Goal: Task Accomplishment & Management: Use online tool/utility

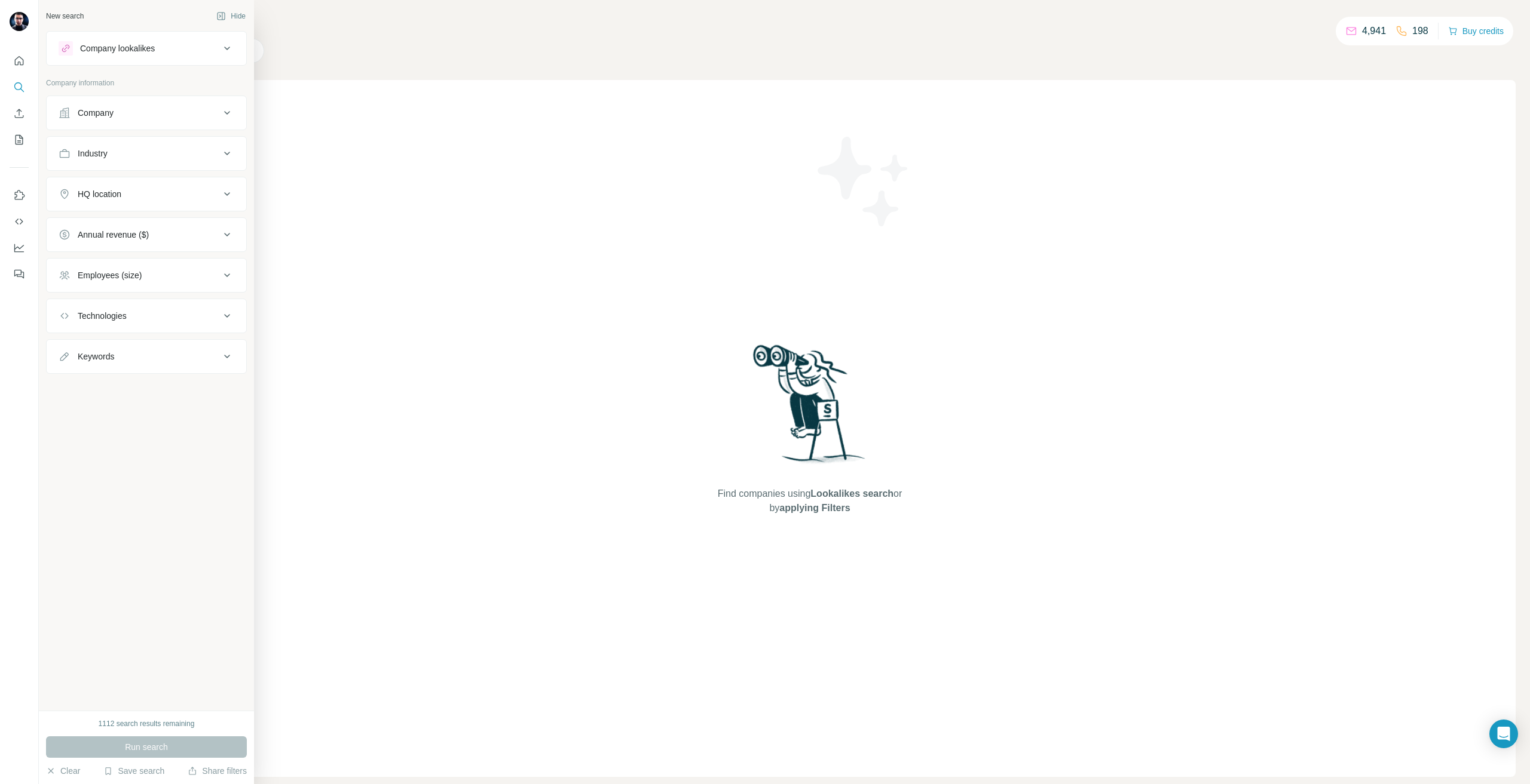
click at [111, 51] on div "Company lookalikes" at bounding box center [117, 49] width 75 height 12
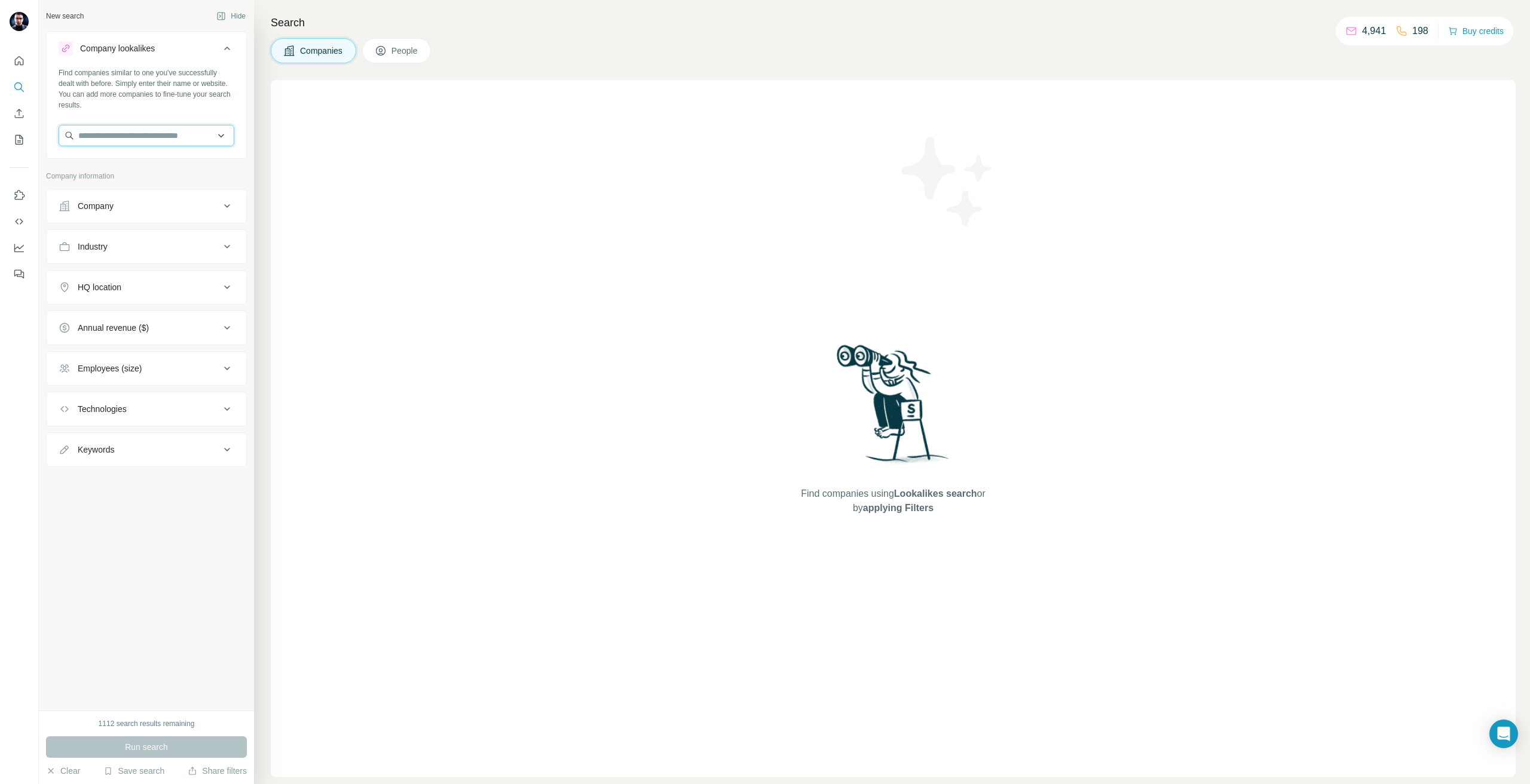
click at [128, 137] on input "text" at bounding box center [146, 135] width 176 height 21
type input "****"
type input "*********"
click at [151, 174] on div "Kleusberg [DOMAIN_NAME]" at bounding box center [146, 167] width 169 height 32
click at [208, 755] on button "Run search" at bounding box center [146, 747] width 200 height 21
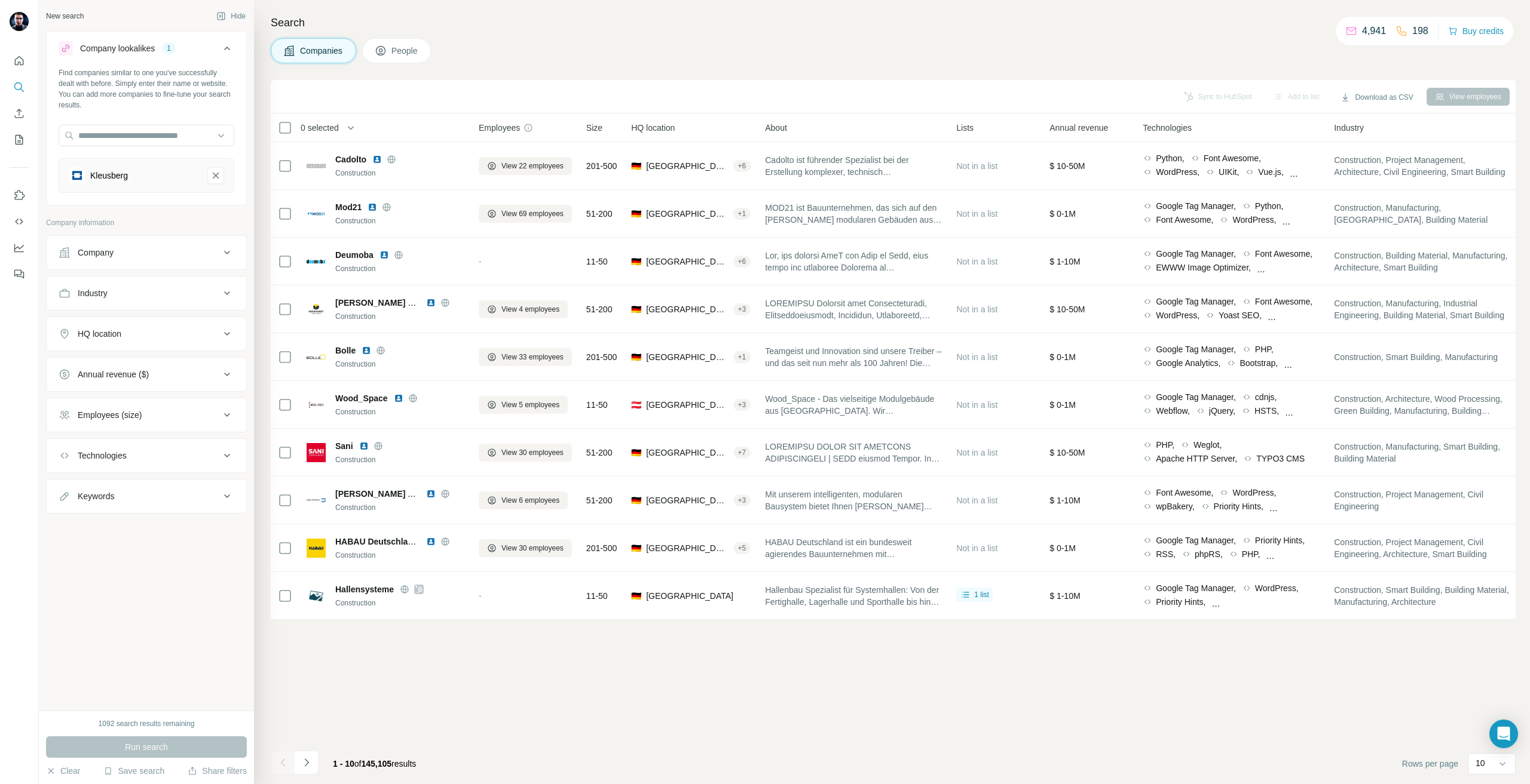
click at [114, 261] on button "Company" at bounding box center [146, 252] width 200 height 28
click at [160, 469] on button "HQ location" at bounding box center [146, 479] width 200 height 28
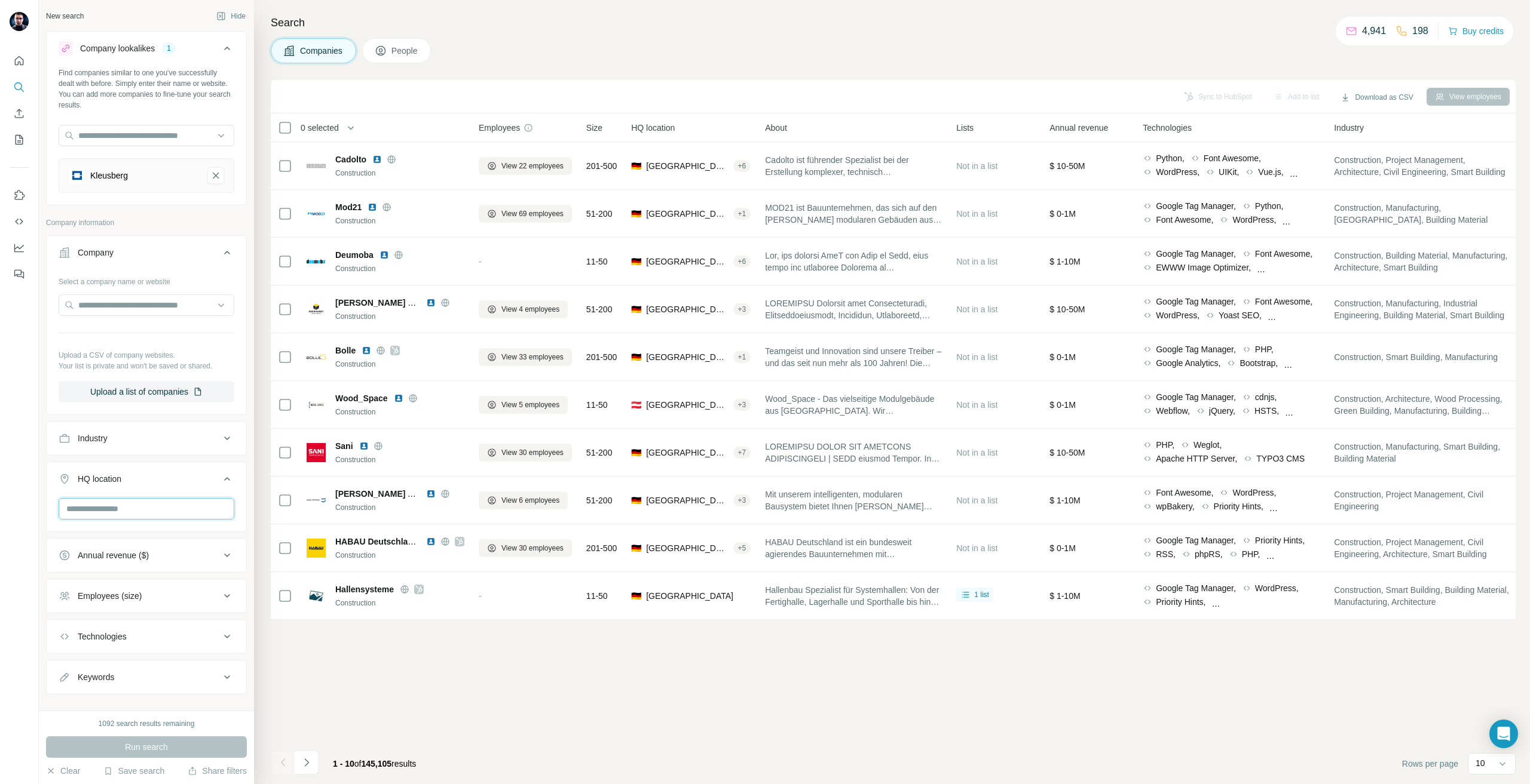
click at [129, 500] on input "text" at bounding box center [146, 509] width 176 height 21
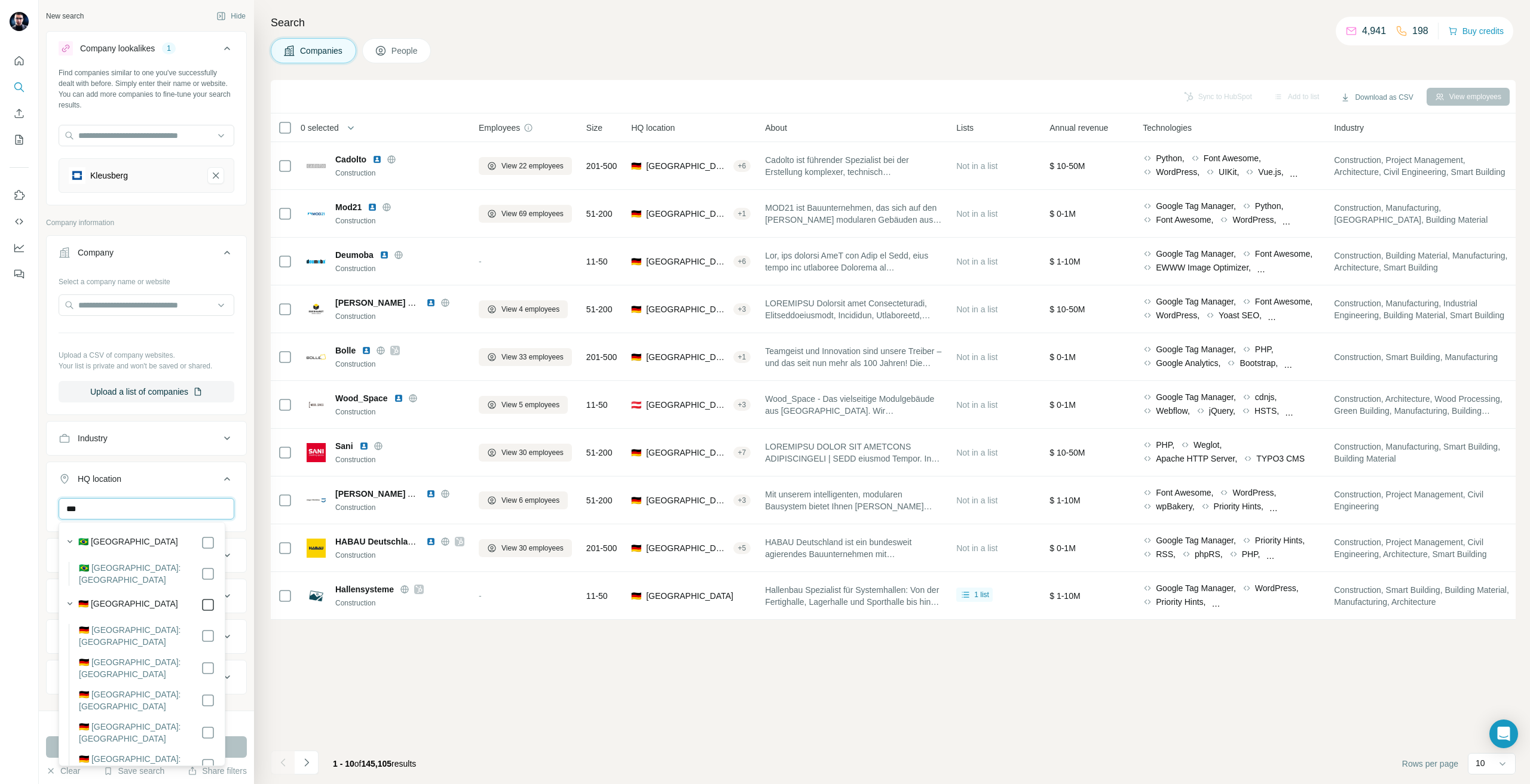
type input "***"
click at [200, 598] on icon at bounding box center [207, 605] width 15 height 15
click at [353, 640] on div "Sync to HubSpot Add to list Download as CSV View employees 0 selected Companies…" at bounding box center [892, 432] width 1245 height 704
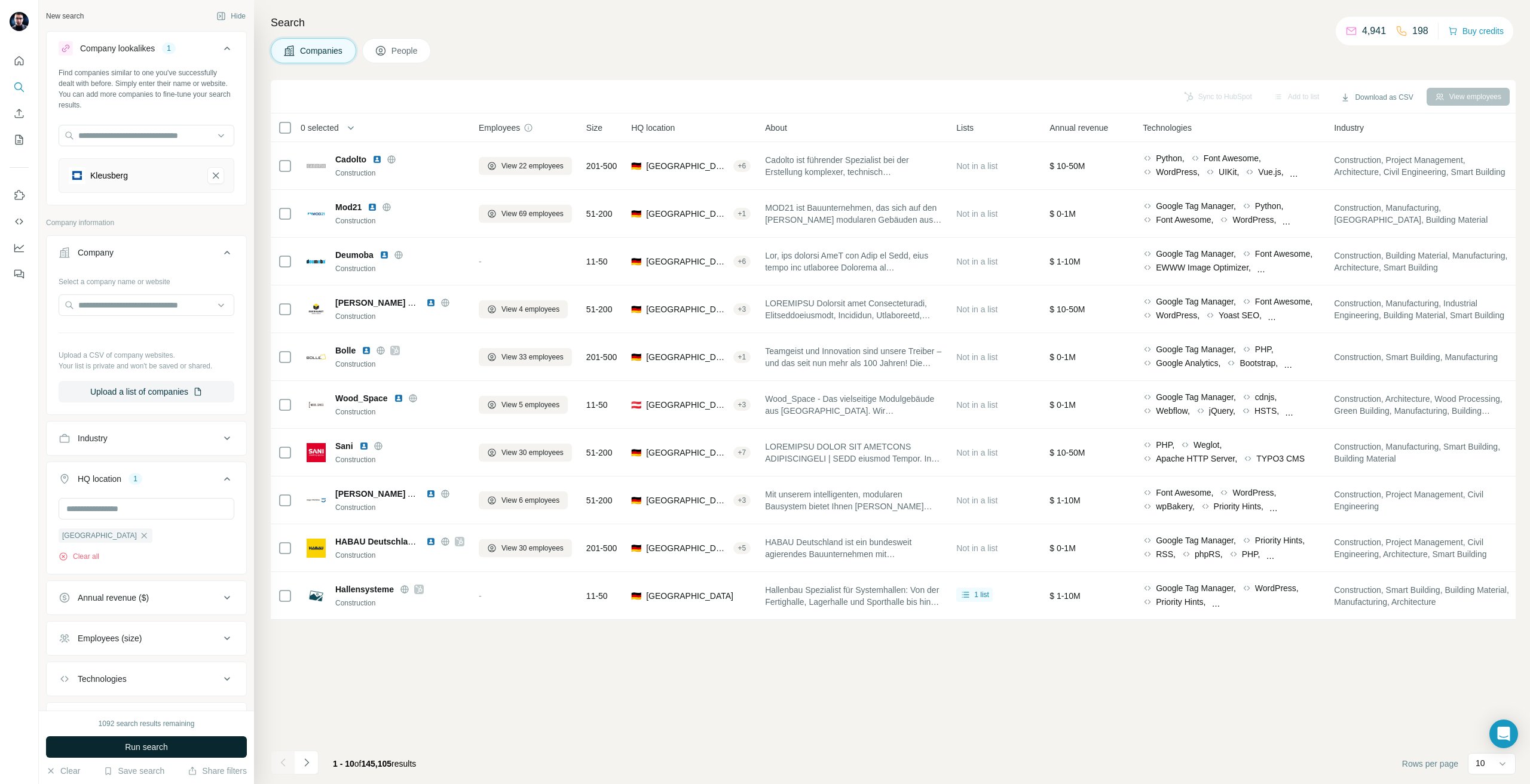
click at [200, 742] on button "Run search" at bounding box center [146, 747] width 200 height 21
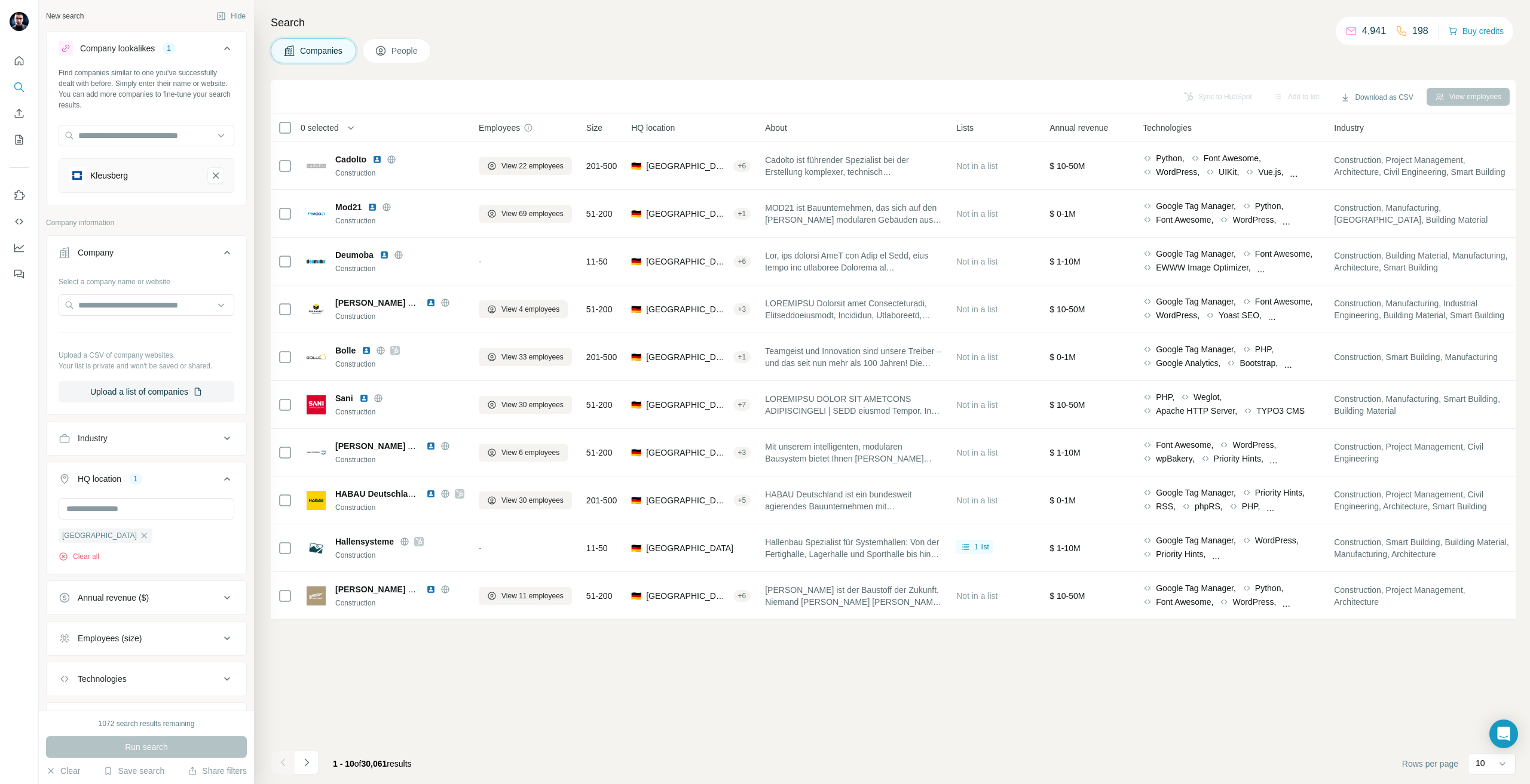
click at [169, 636] on div "Employees (size)" at bounding box center [139, 638] width 162 height 12
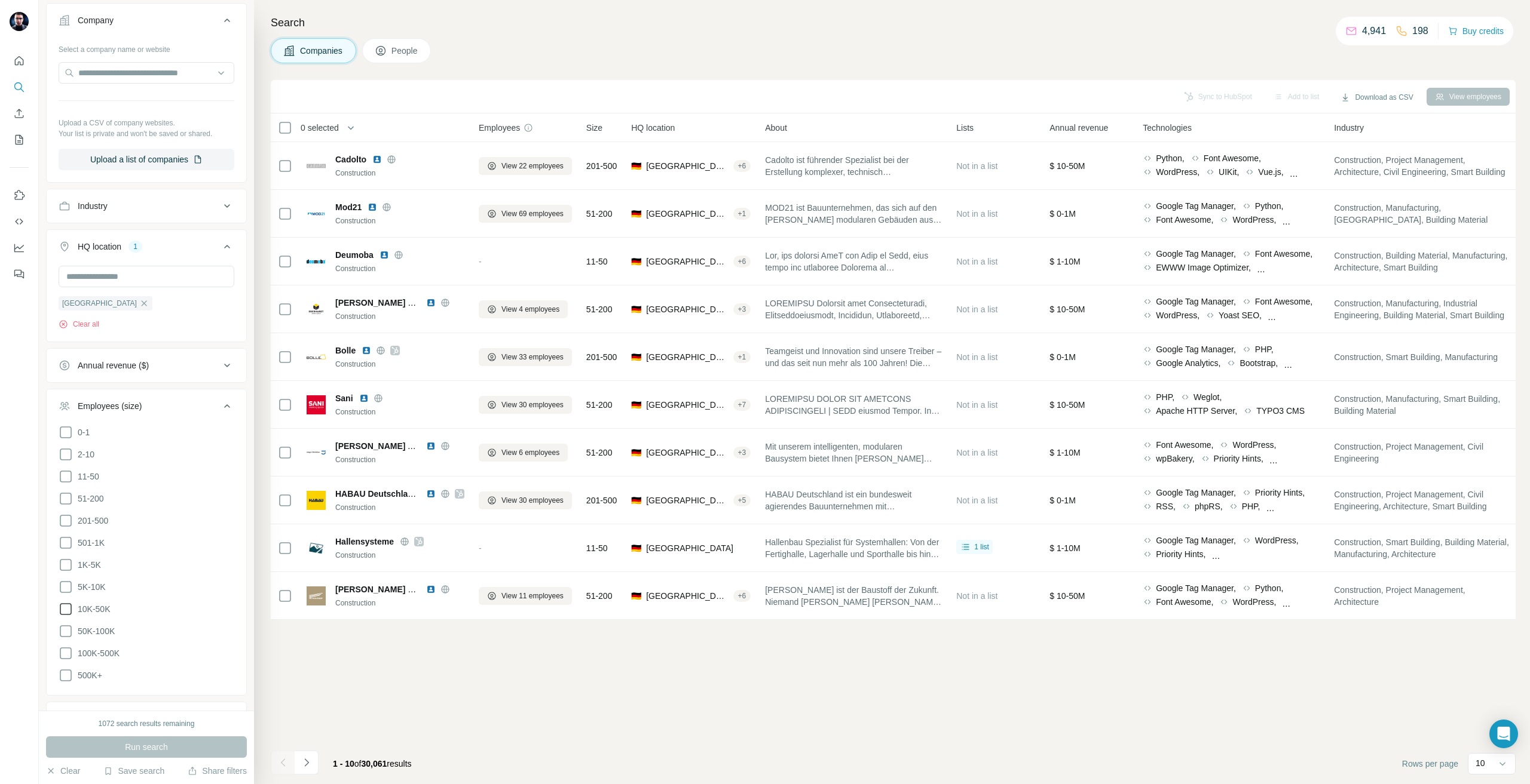
scroll to position [239, 0]
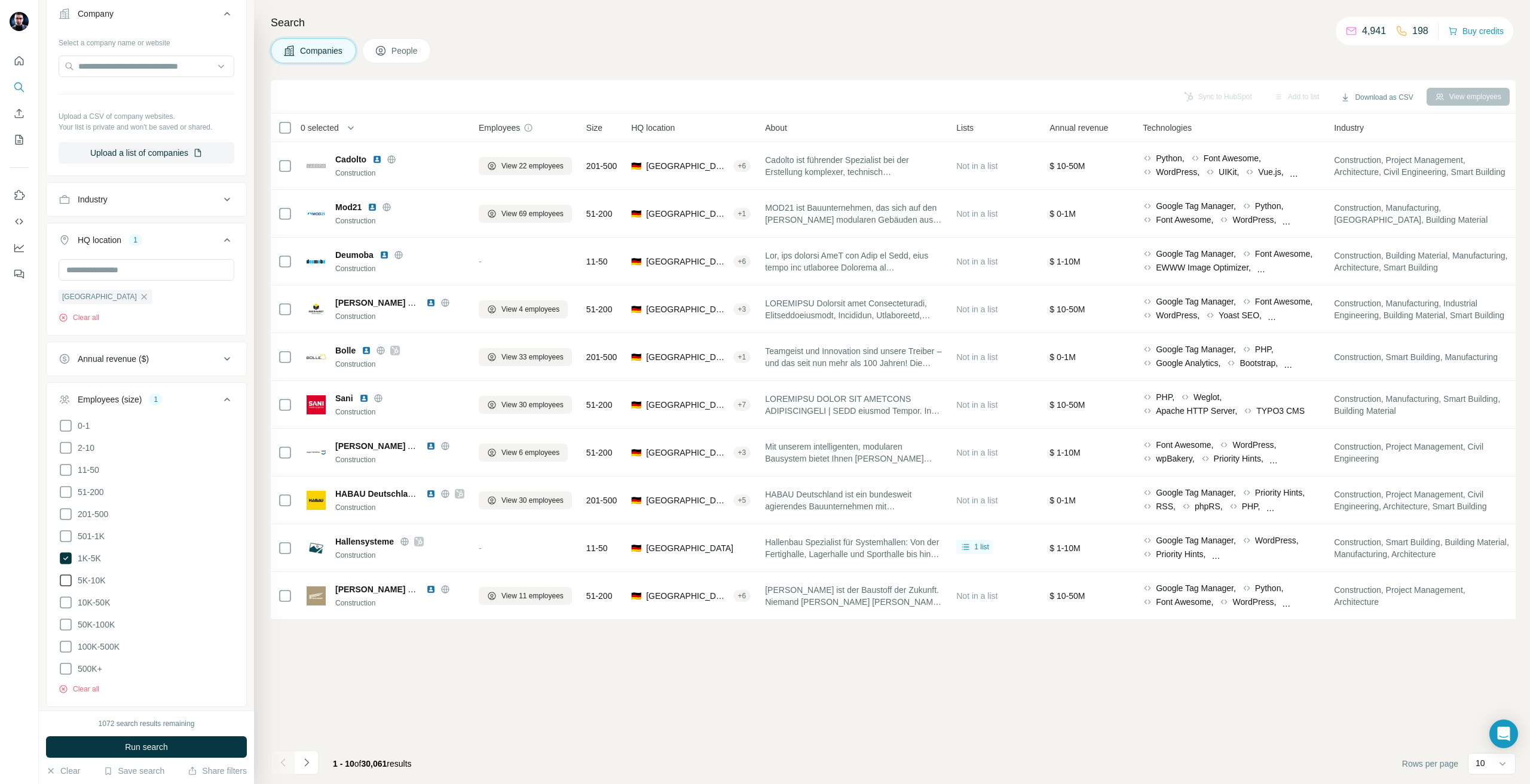
click at [97, 578] on span "5K-10K" at bounding box center [90, 581] width 33 height 12
click at [158, 742] on span "Run search" at bounding box center [146, 747] width 43 height 12
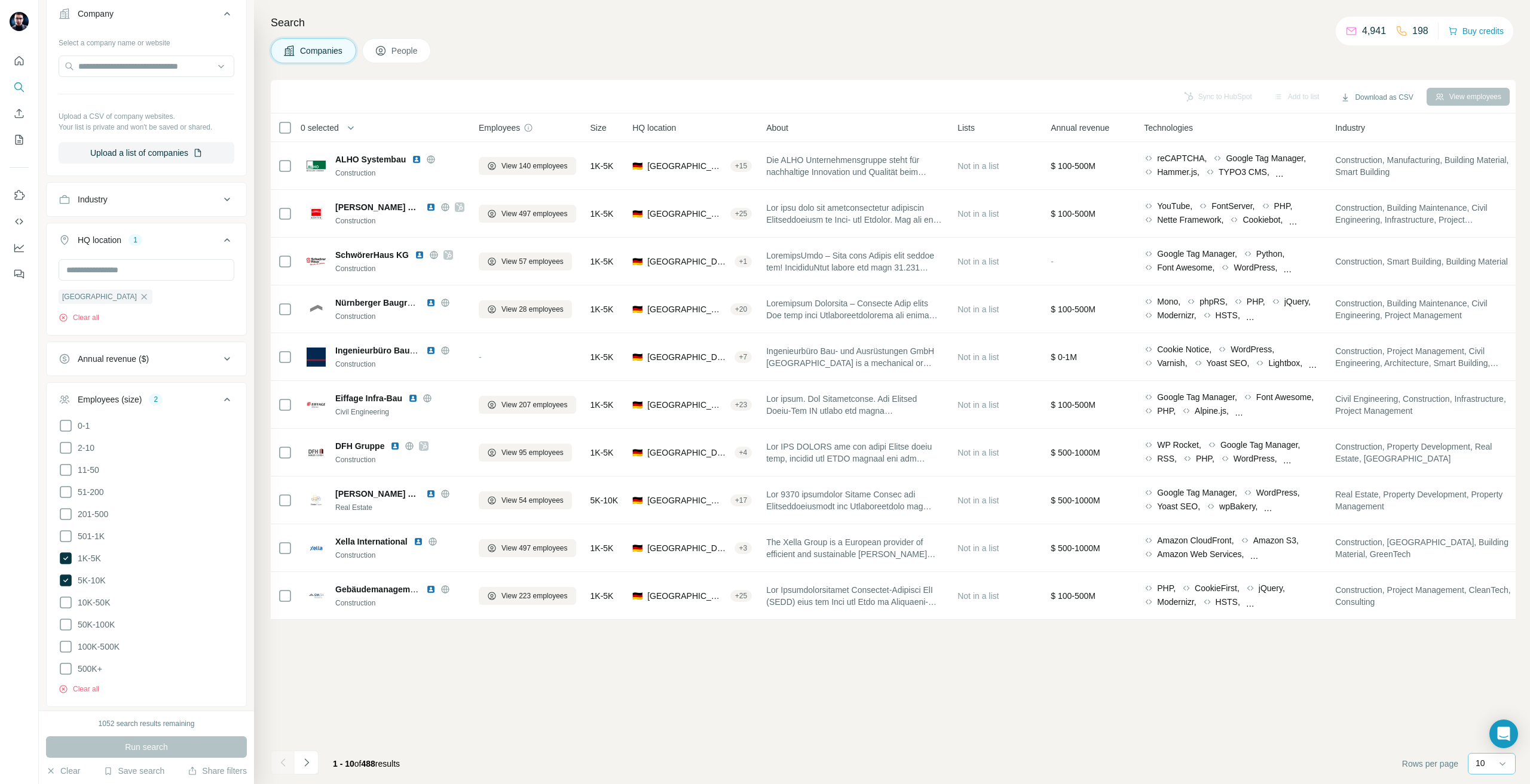
click at [1482, 762] on p "10" at bounding box center [1481, 764] width 10 height 12
click at [1475, 679] on div "60" at bounding box center [1492, 673] width 42 height 21
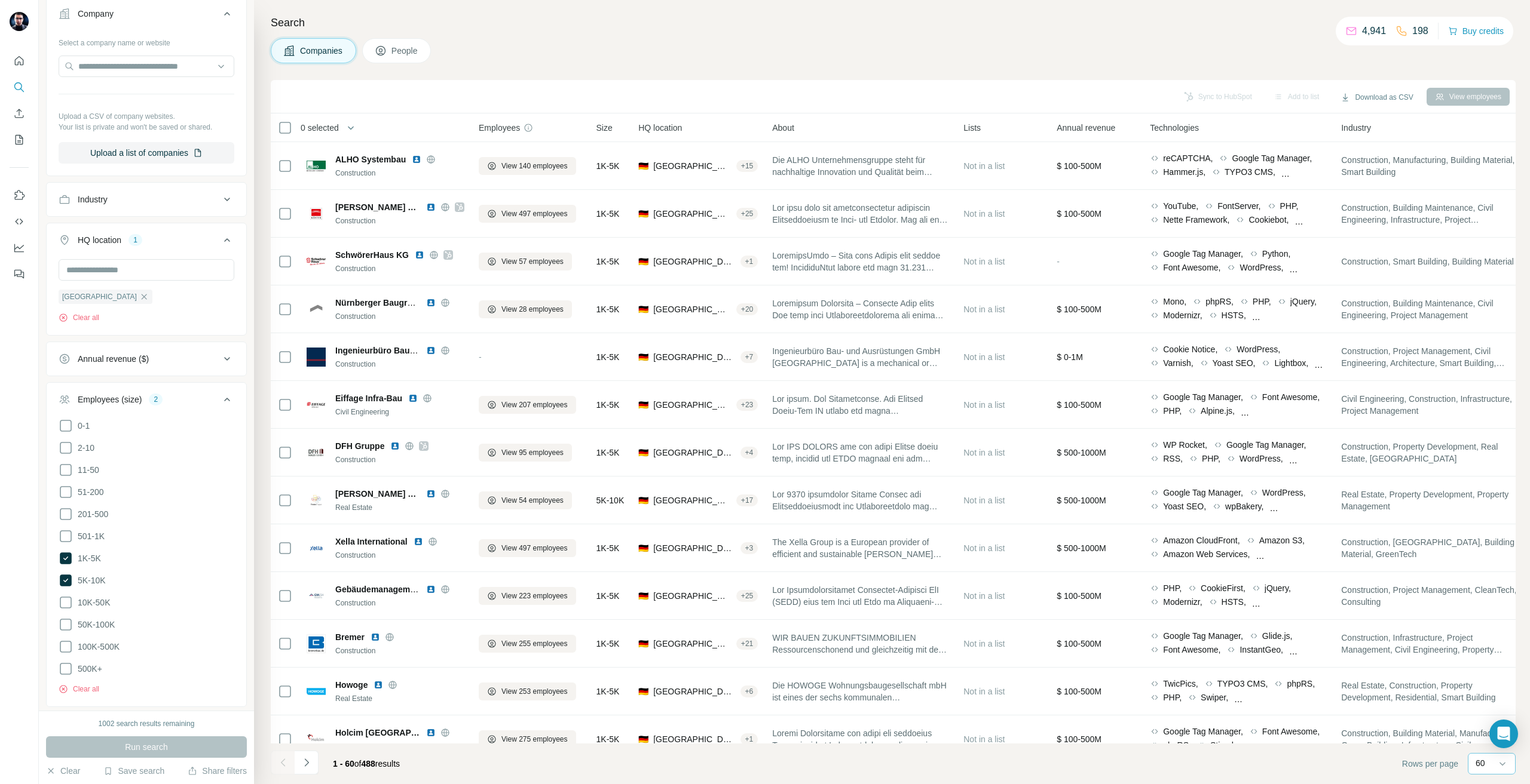
click at [185, 361] on div "Annual revenue ($)" at bounding box center [139, 359] width 162 height 12
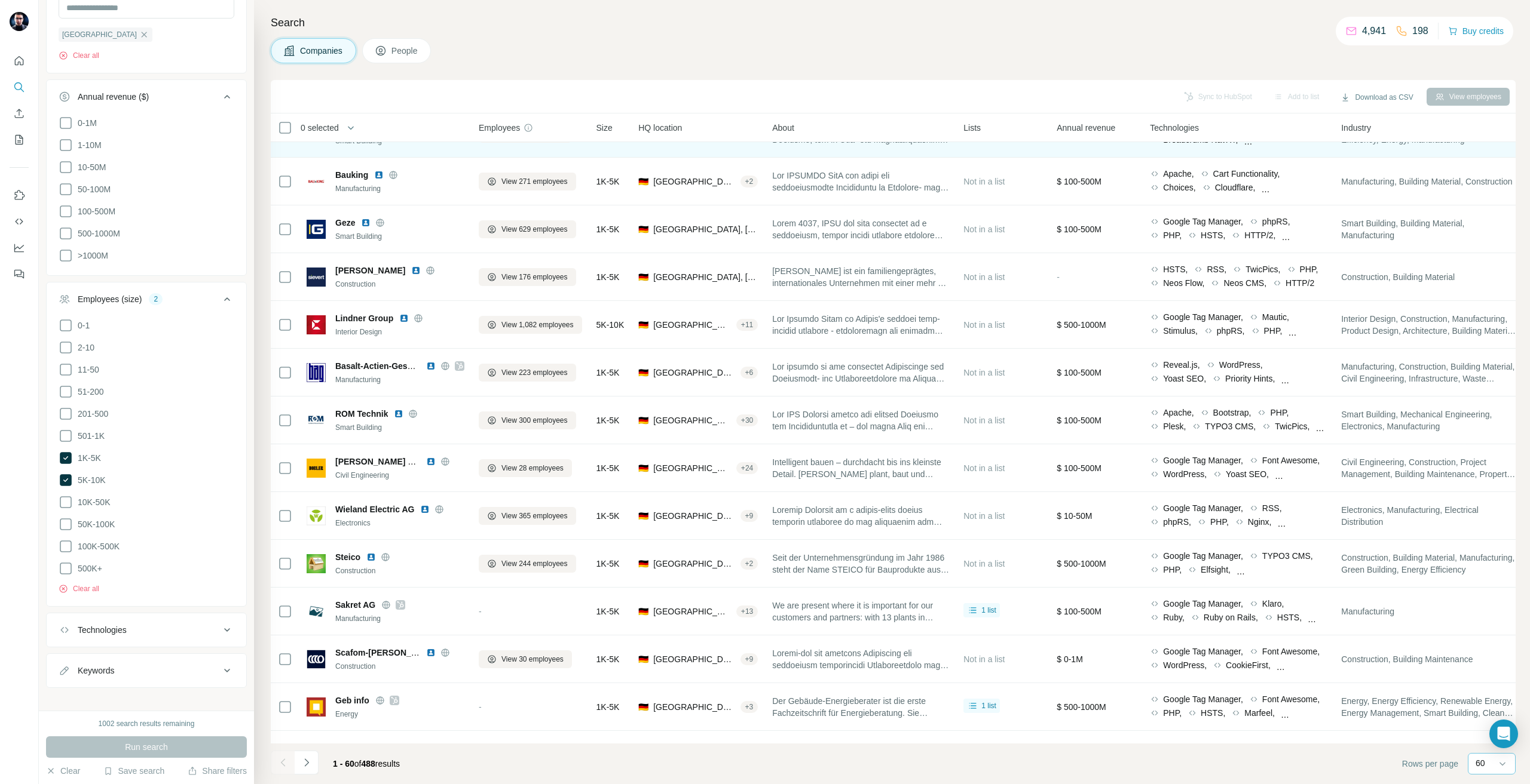
scroll to position [2031, 0]
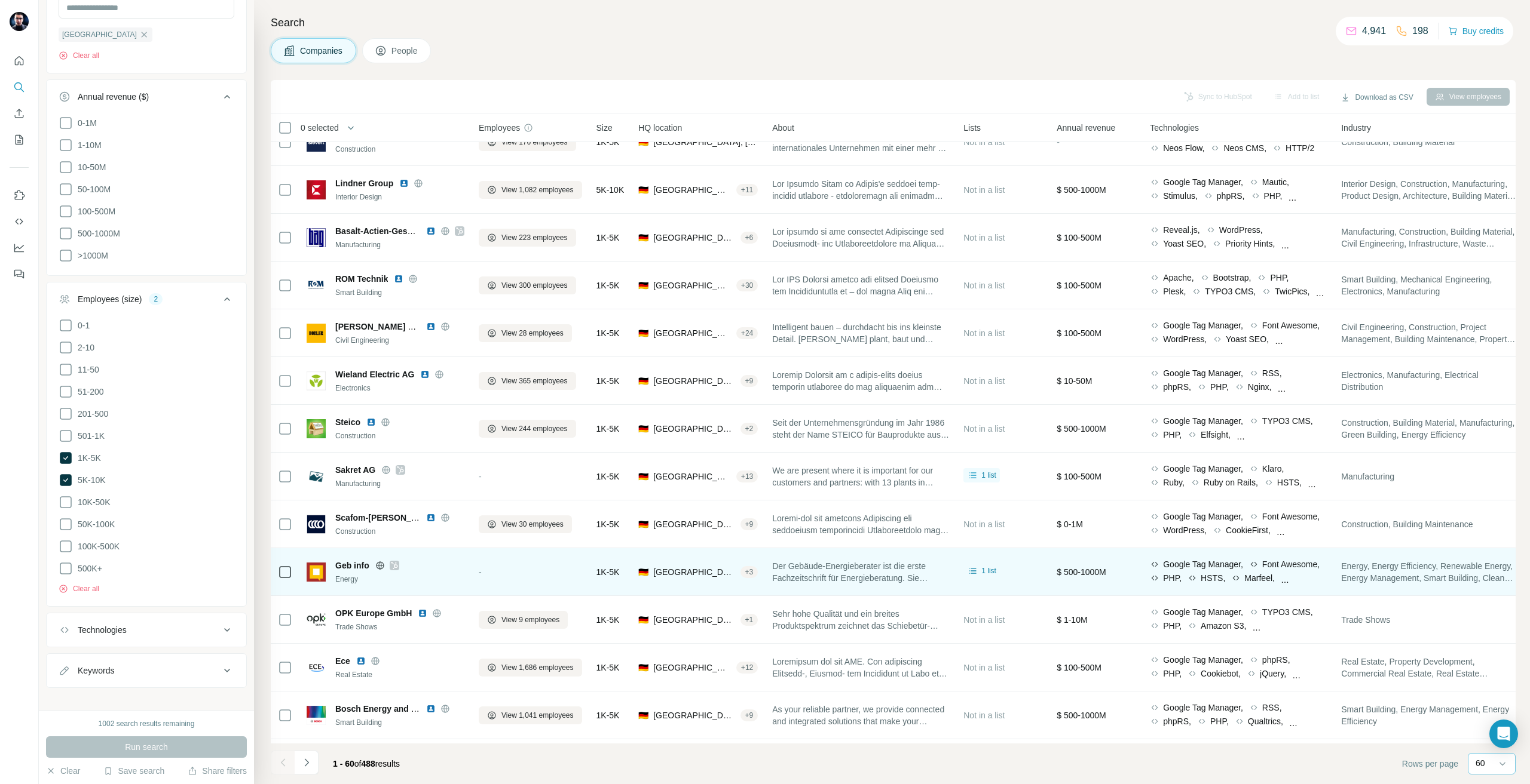
click at [397, 571] on div "Geb info" at bounding box center [400, 566] width 129 height 12
click at [394, 569] on icon at bounding box center [394, 566] width 7 height 10
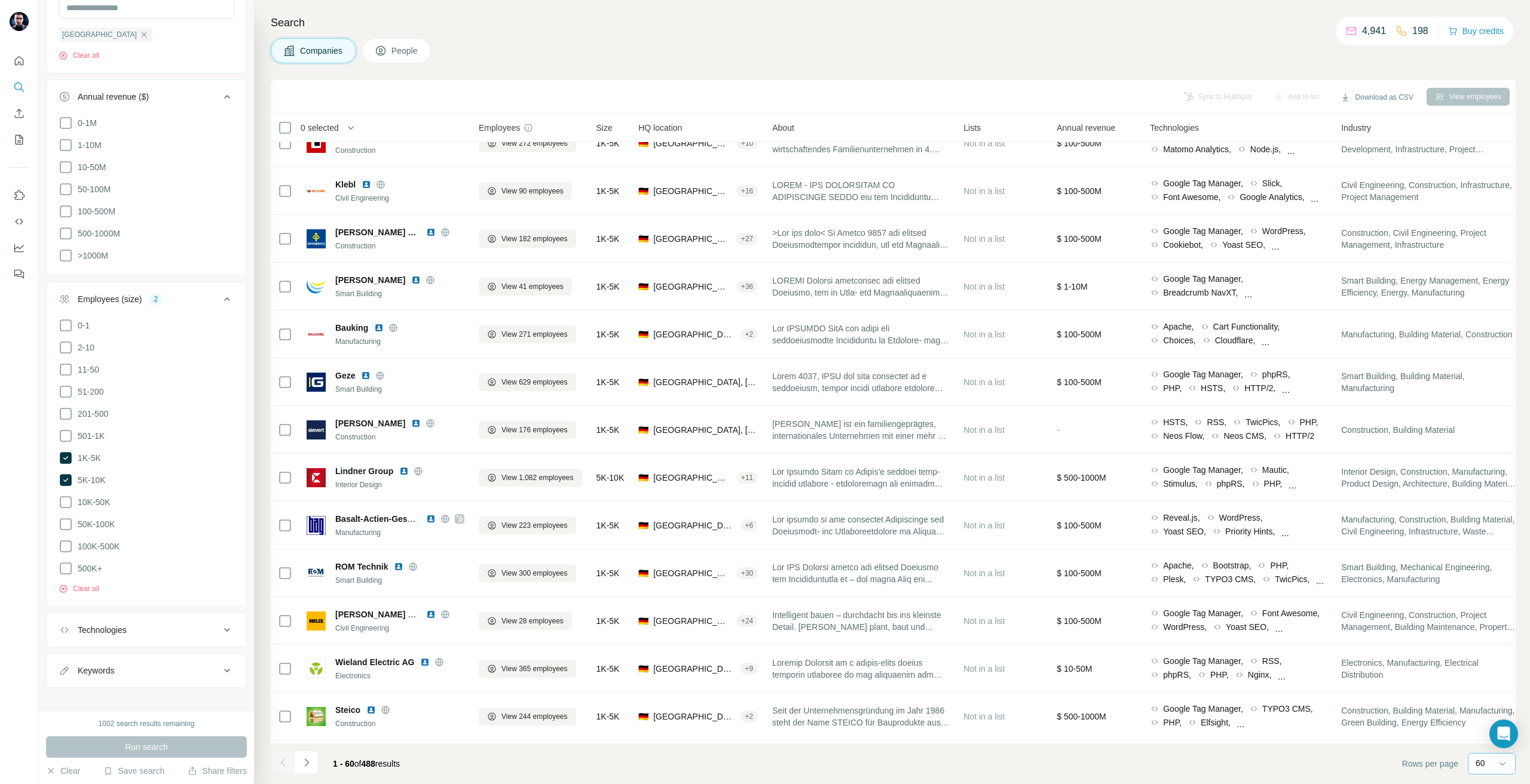
scroll to position [1732, 0]
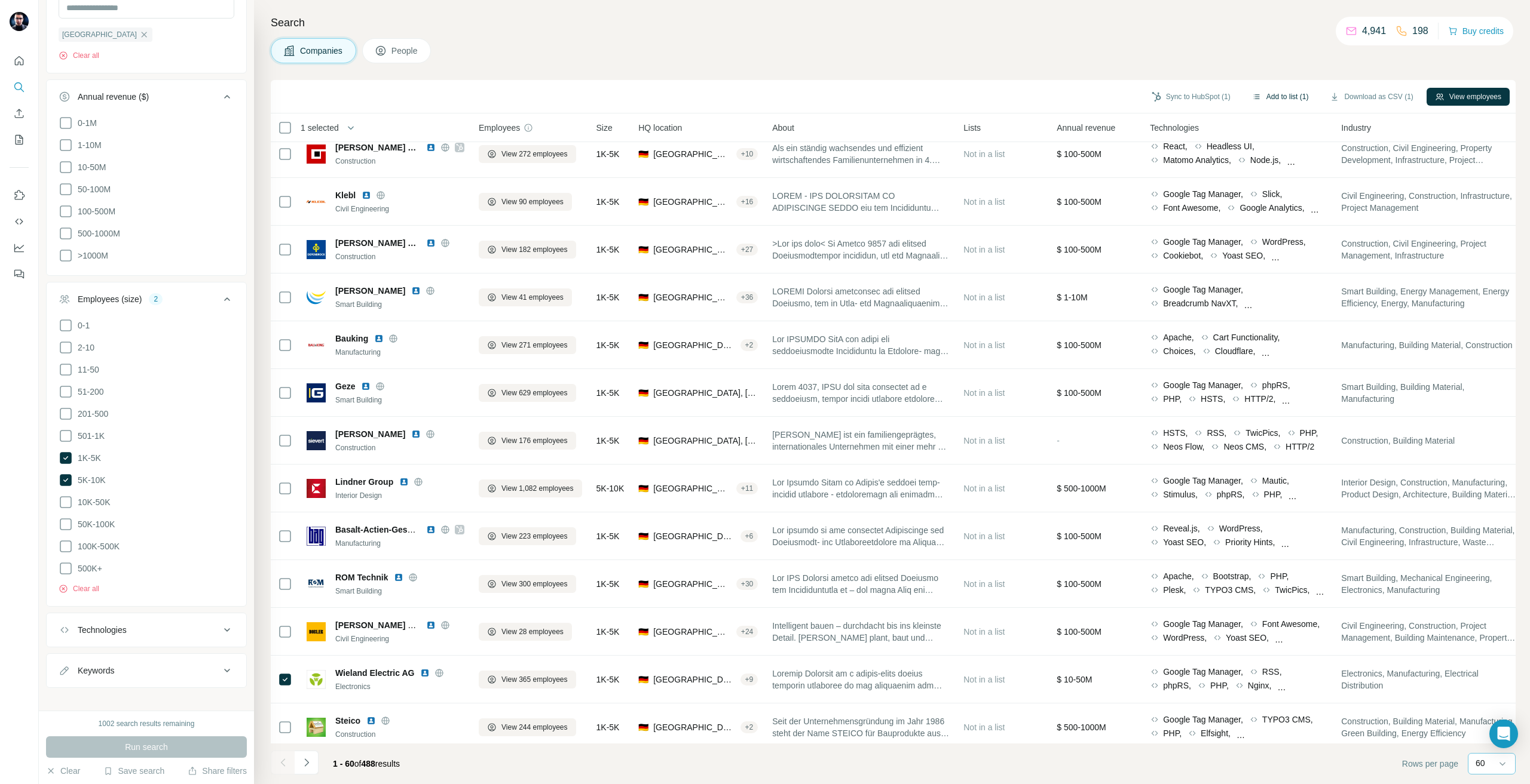
click at [1259, 90] on button "Add to list (1)" at bounding box center [1281, 96] width 74 height 18
click at [1275, 97] on button "Add to list (1)" at bounding box center [1281, 96] width 74 height 18
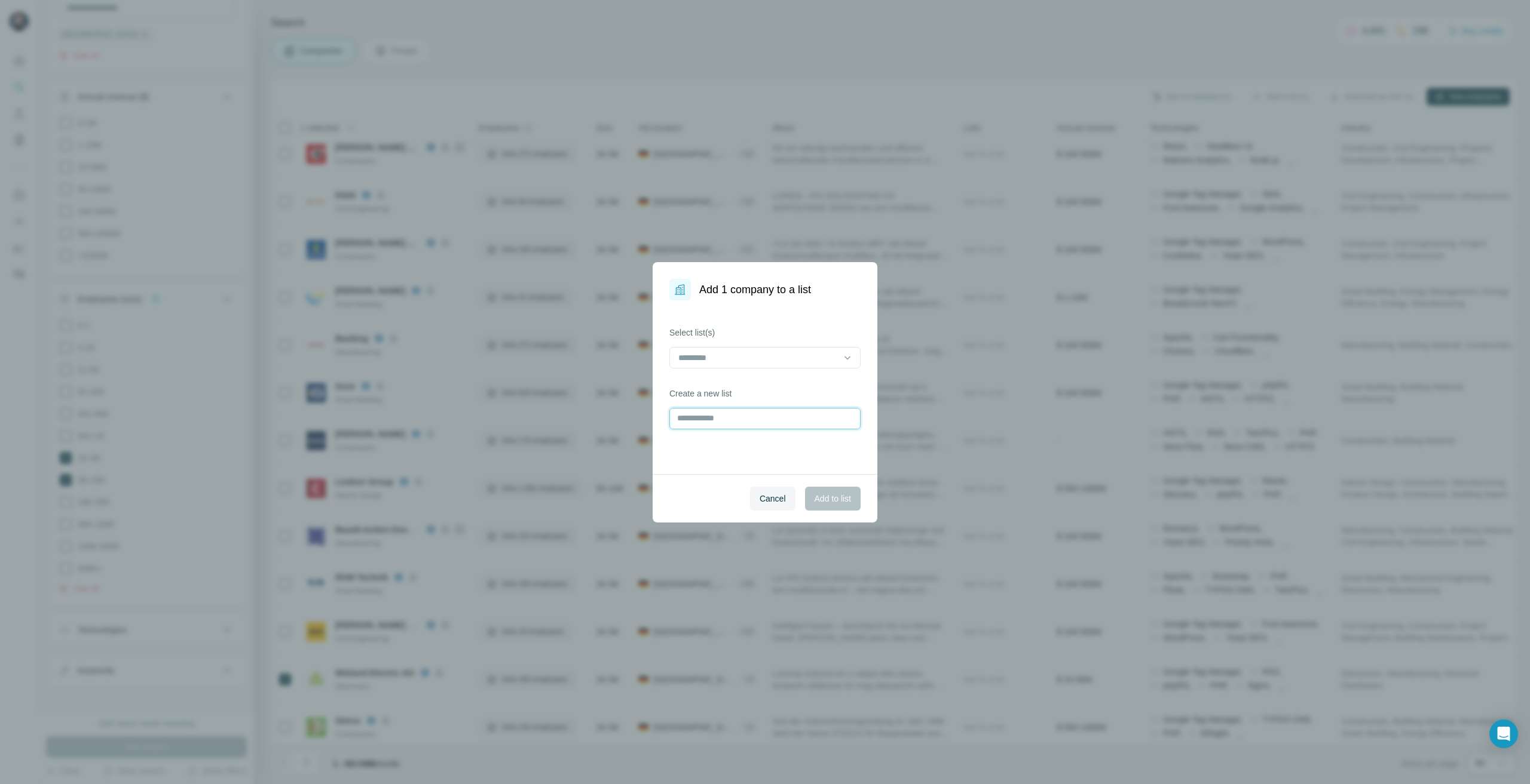
click at [723, 425] on input "text" at bounding box center [765, 419] width 192 height 21
type input "**********"
click at [856, 501] on button "Add to list" at bounding box center [832, 499] width 55 height 24
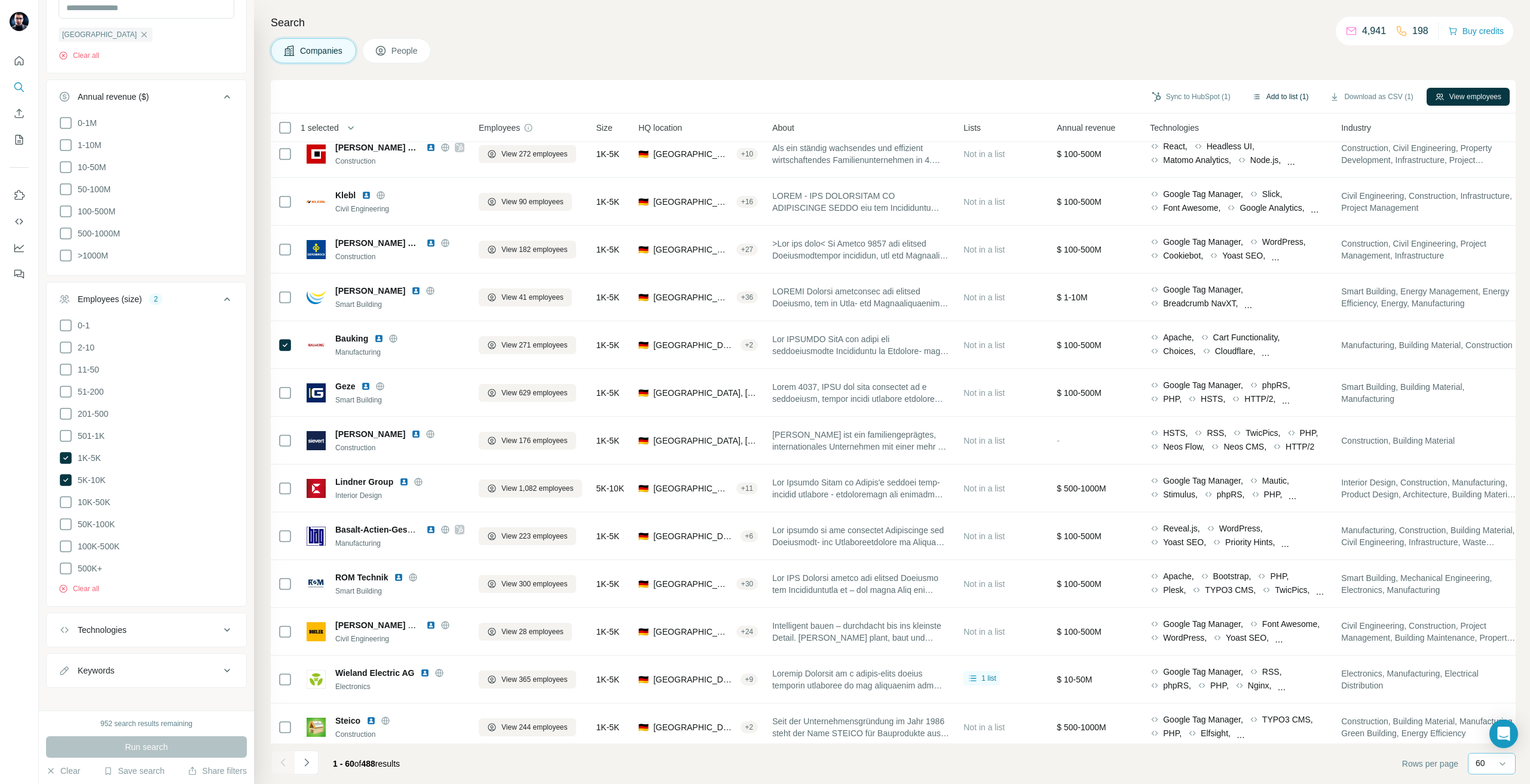
click at [1265, 92] on button "Add to list (1)" at bounding box center [1281, 96] width 74 height 18
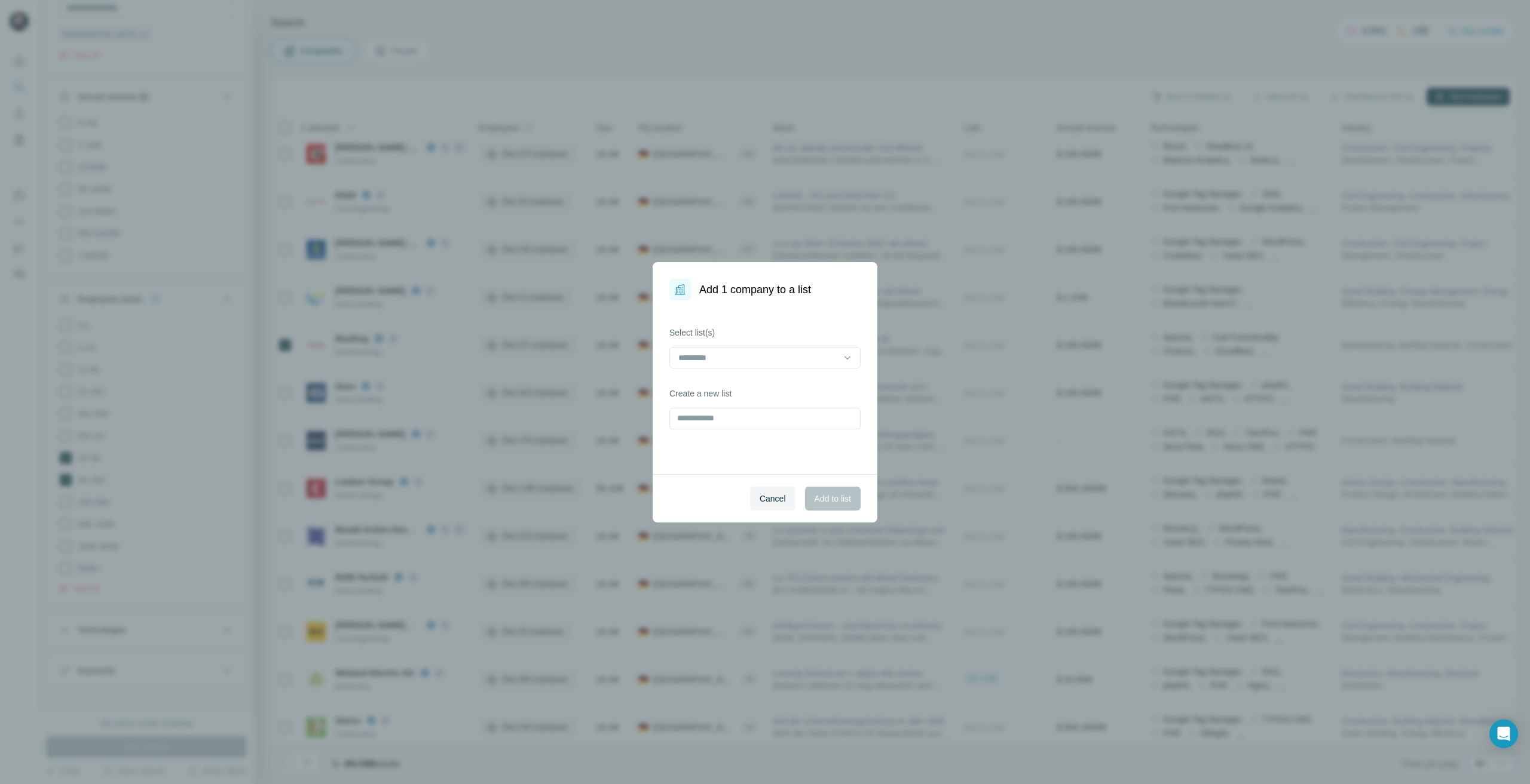
click at [723, 346] on div "Select list(s)" at bounding box center [765, 347] width 192 height 42
click at [723, 358] on input at bounding box center [758, 358] width 162 height 14
click at [707, 384] on p "Kleusberg REF" at bounding box center [708, 384] width 56 height 12
click at [817, 500] on span "Add to list" at bounding box center [832, 499] width 36 height 12
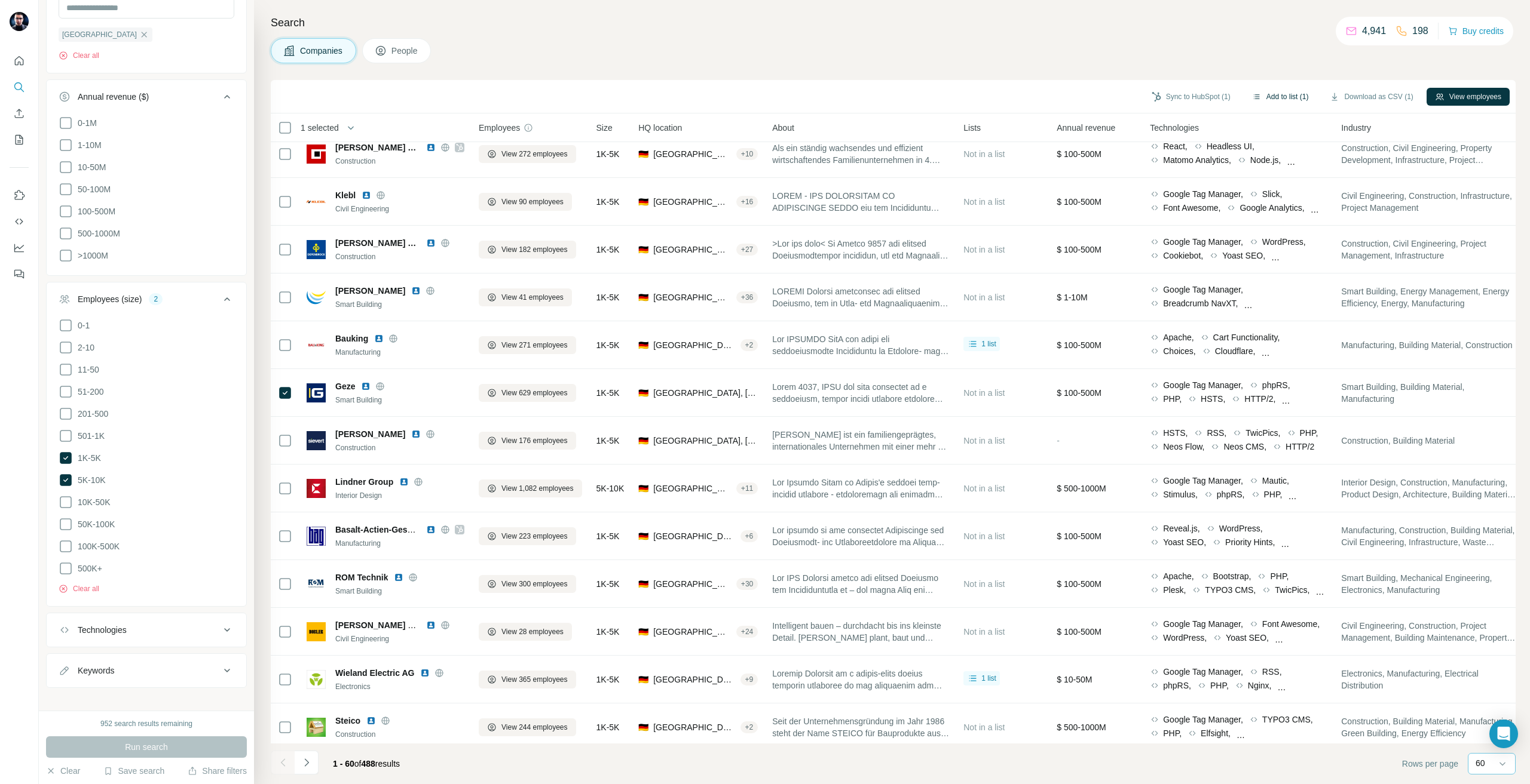
click at [1266, 95] on button "Add to list (1)" at bounding box center [1281, 96] width 74 height 18
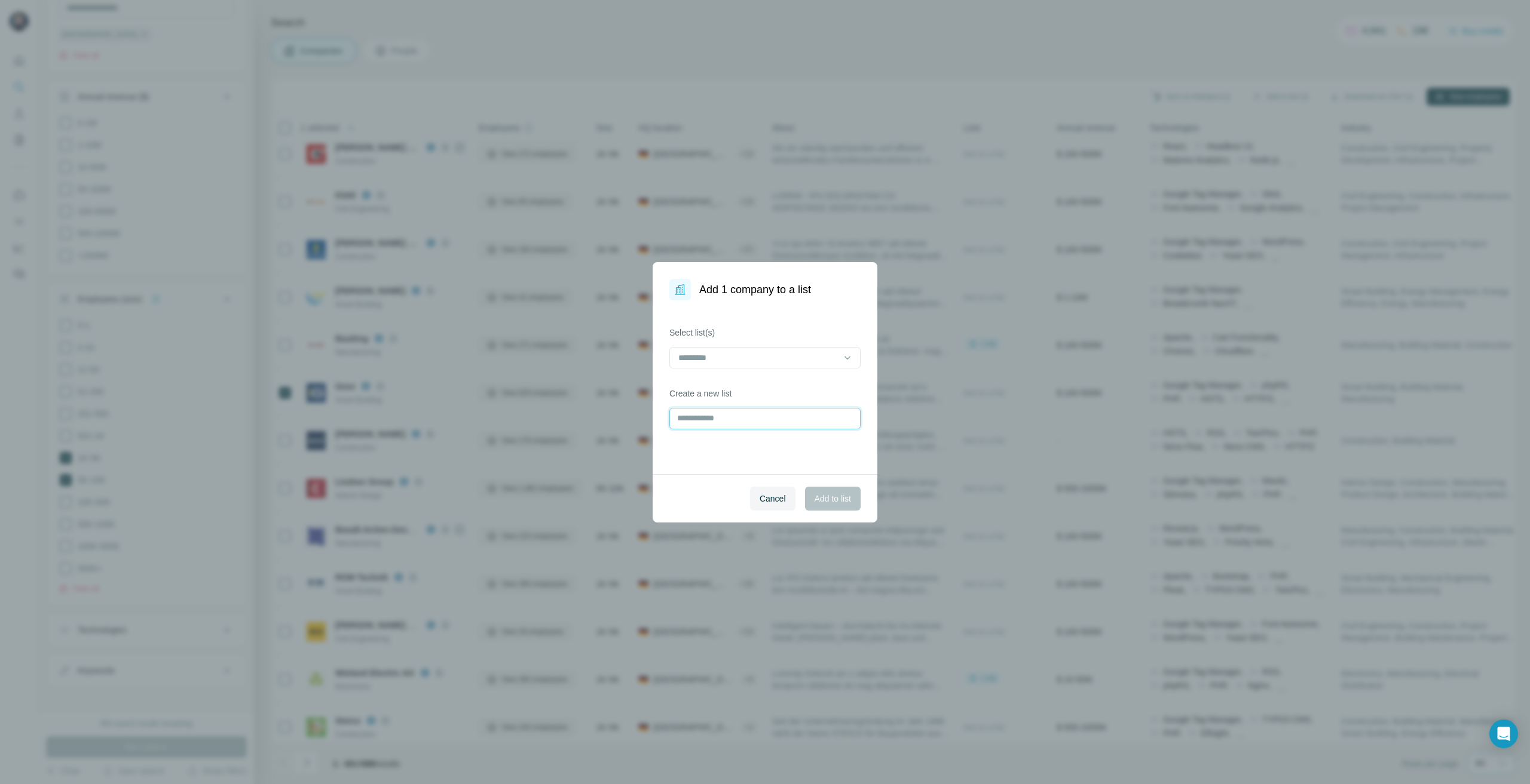
click at [717, 411] on input "text" at bounding box center [765, 419] width 192 height 21
click at [715, 350] on div at bounding box center [758, 357] width 162 height 20
click at [714, 389] on p "Kleusberg REF" at bounding box center [708, 384] width 56 height 12
click at [834, 500] on span "Add to list" at bounding box center [832, 499] width 36 height 12
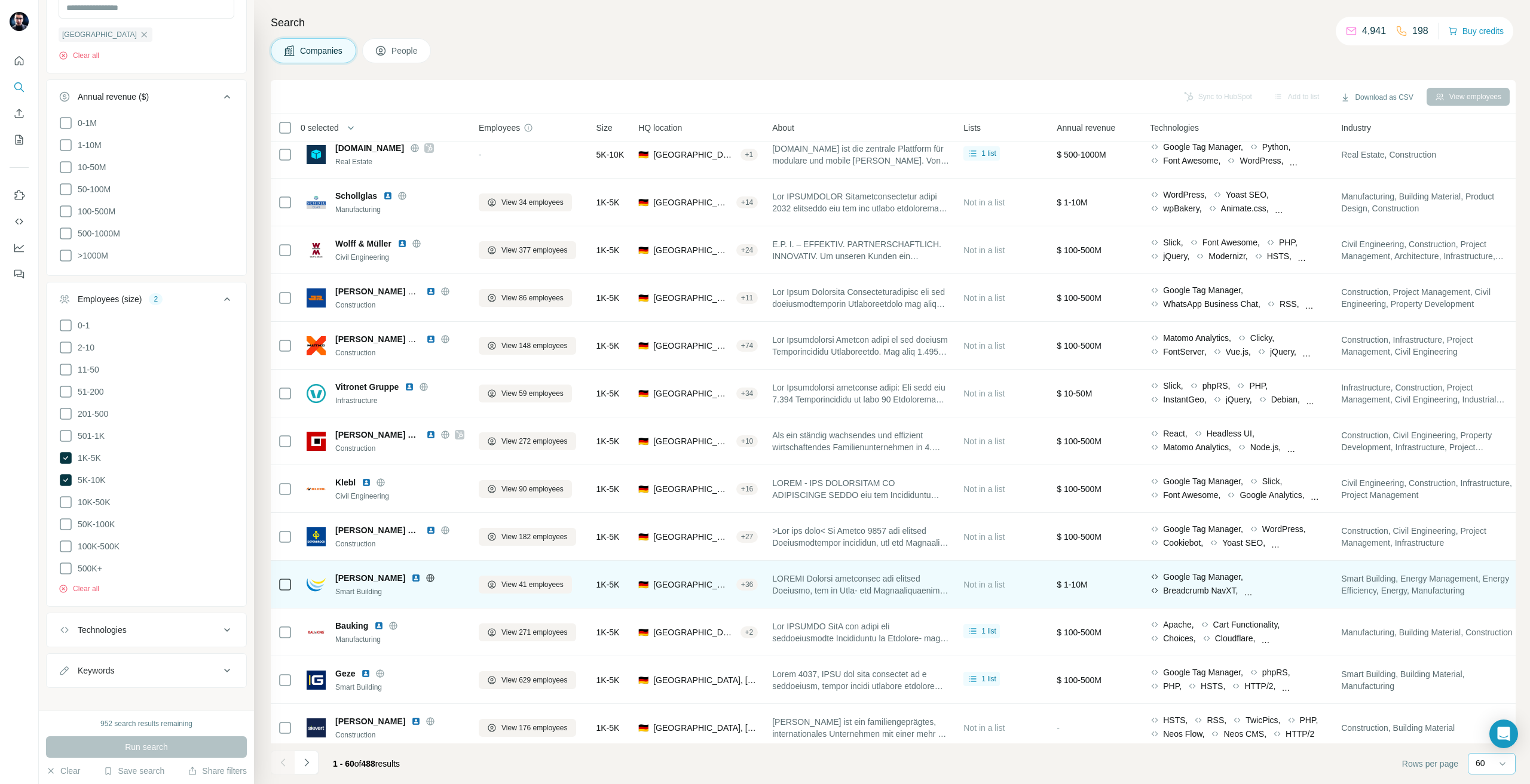
scroll to position [1374, 0]
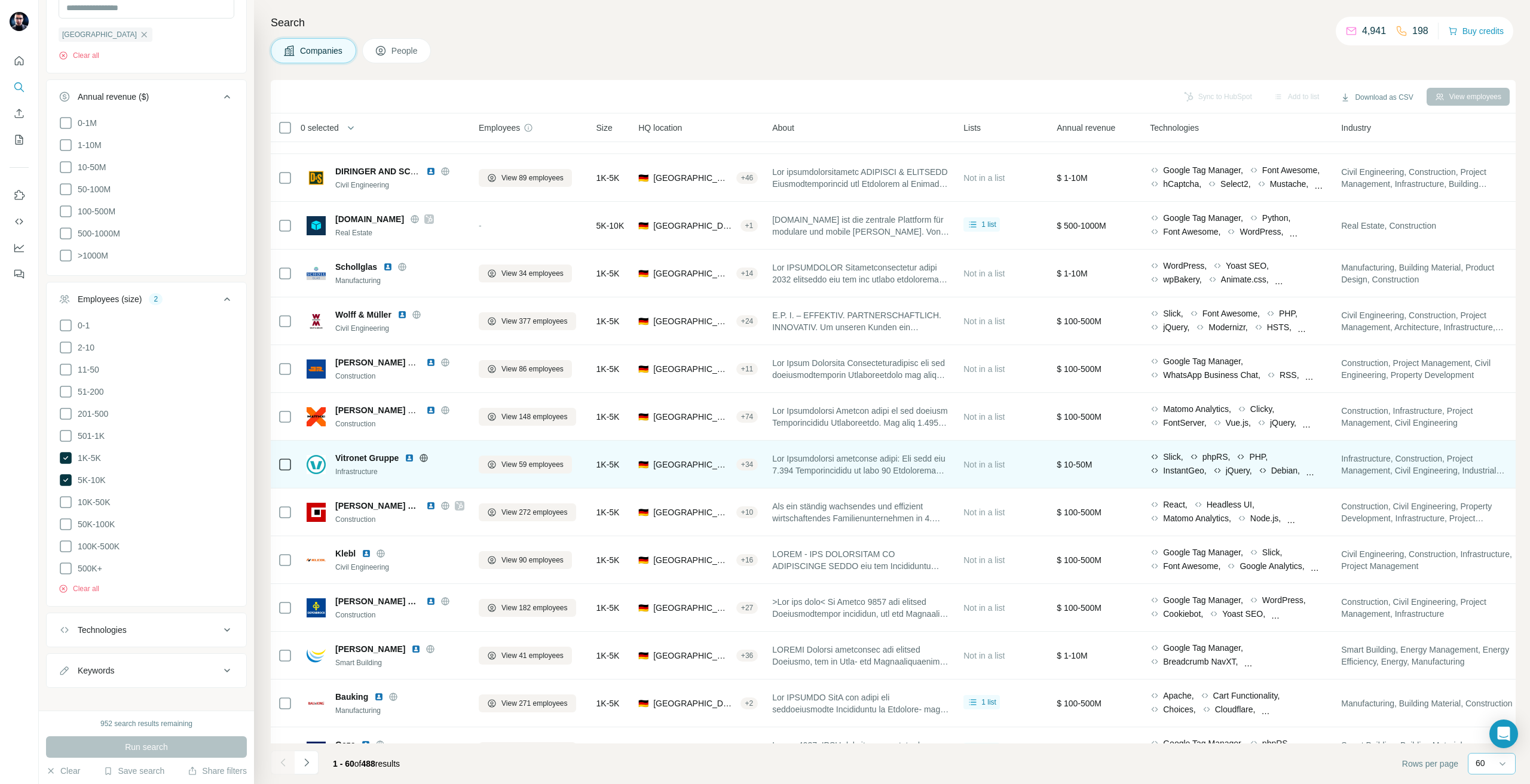
click at [286, 471] on icon at bounding box center [285, 465] width 15 height 15
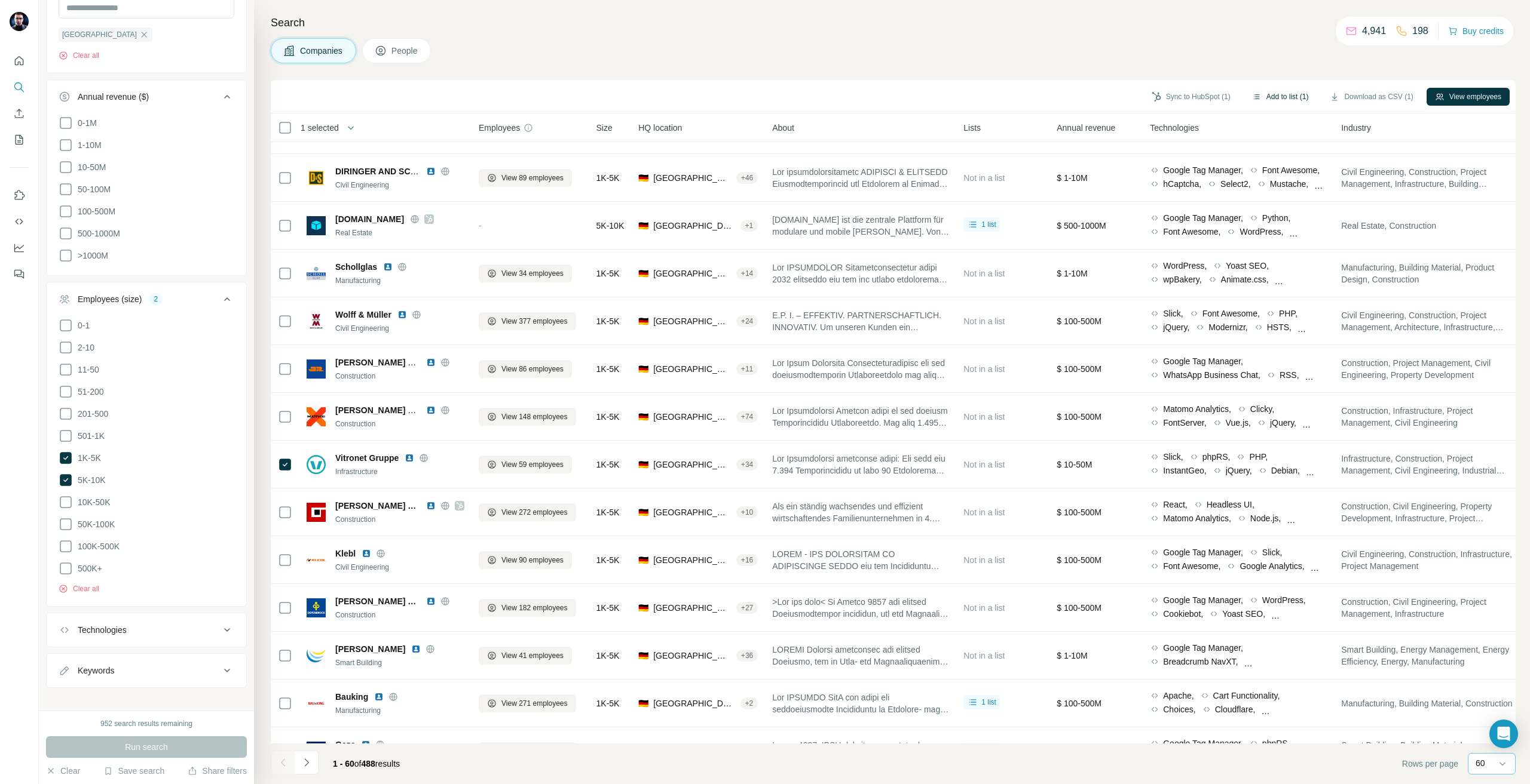
click at [1256, 93] on button "Add to list (1)" at bounding box center [1281, 96] width 74 height 18
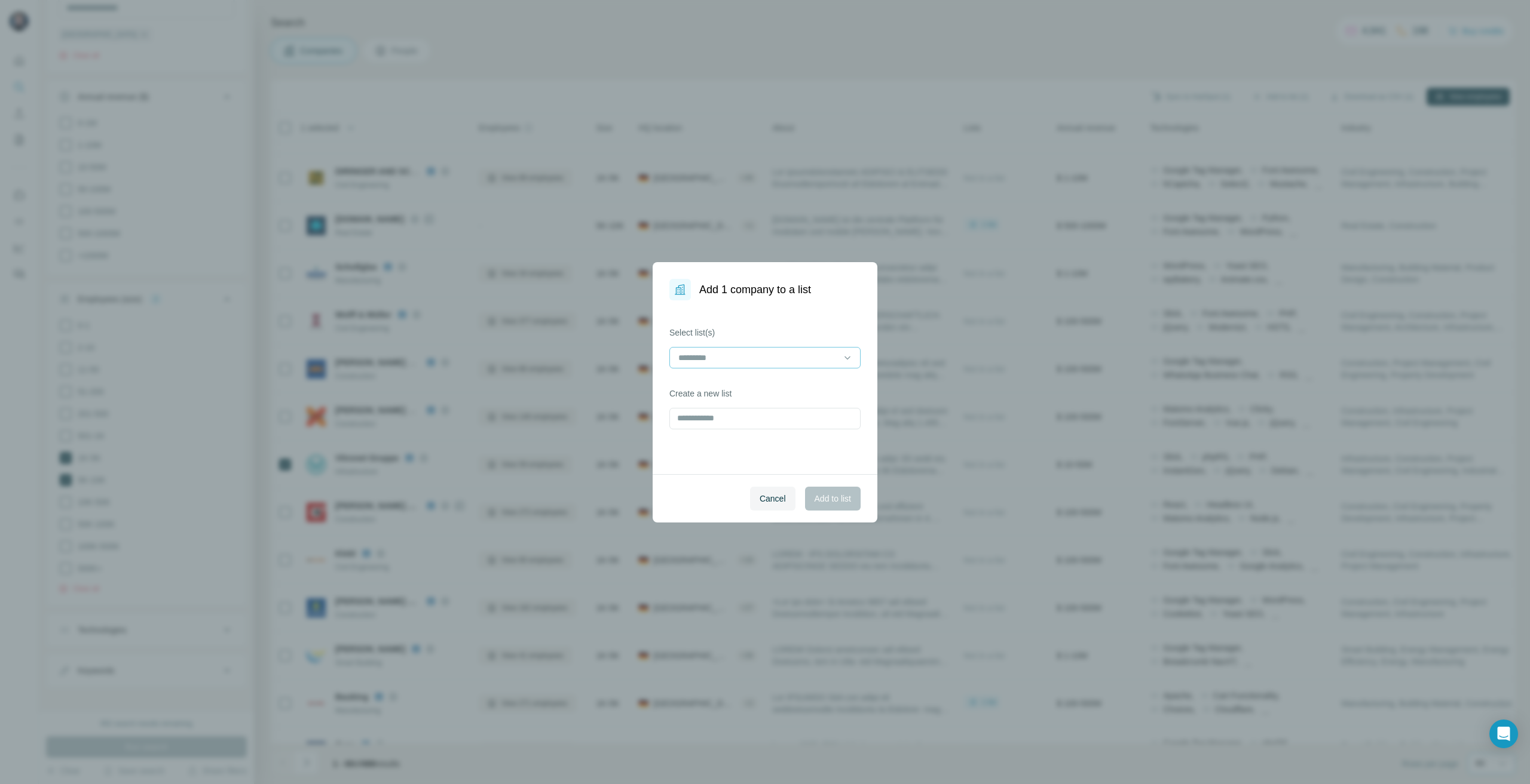
click at [737, 351] on input at bounding box center [758, 358] width 162 height 14
click at [723, 384] on p "Kleusberg REF" at bounding box center [708, 384] width 56 height 12
click at [829, 506] on button "Add to list" at bounding box center [832, 499] width 55 height 24
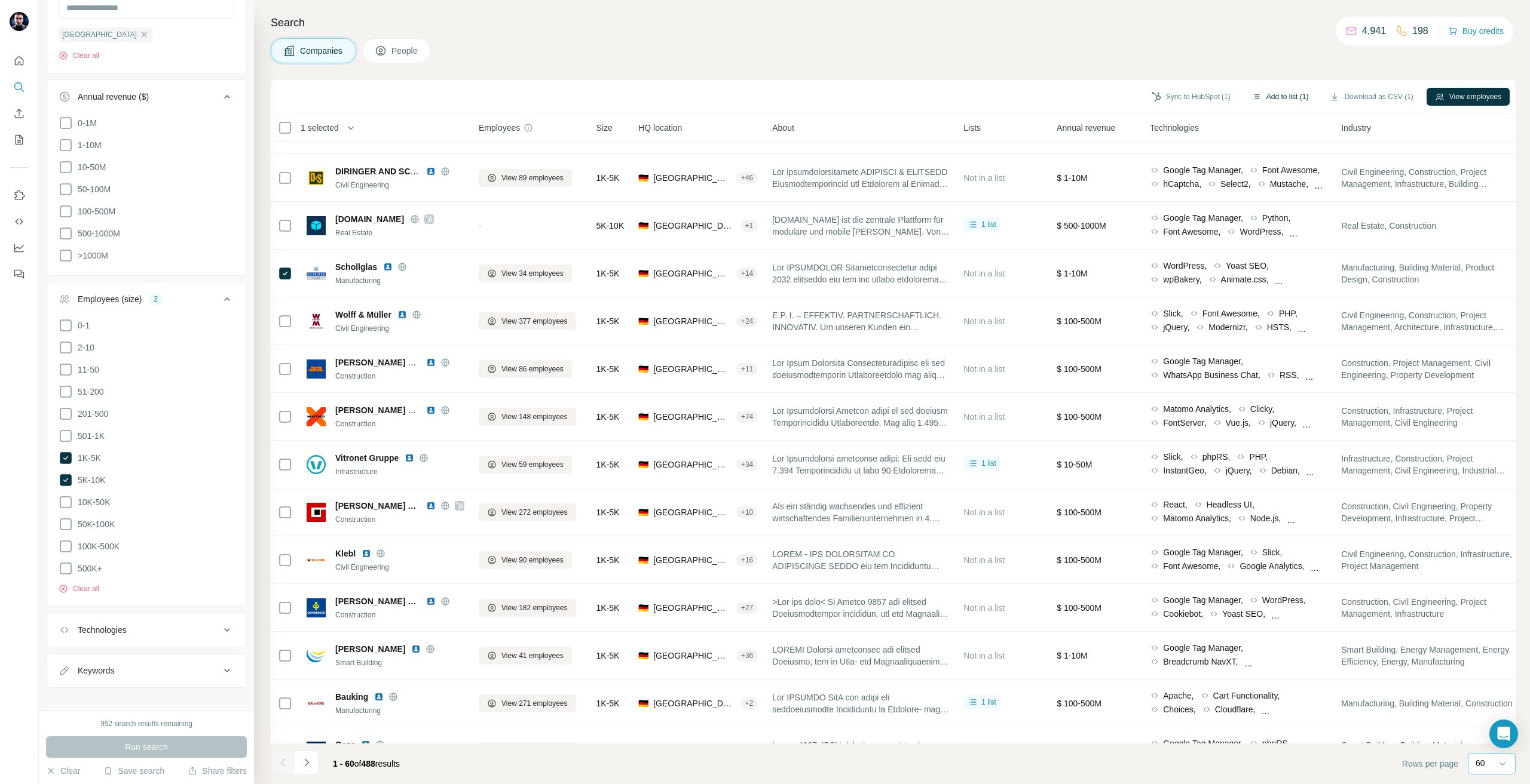
click at [1297, 100] on button "Add to list (1)" at bounding box center [1281, 96] width 74 height 18
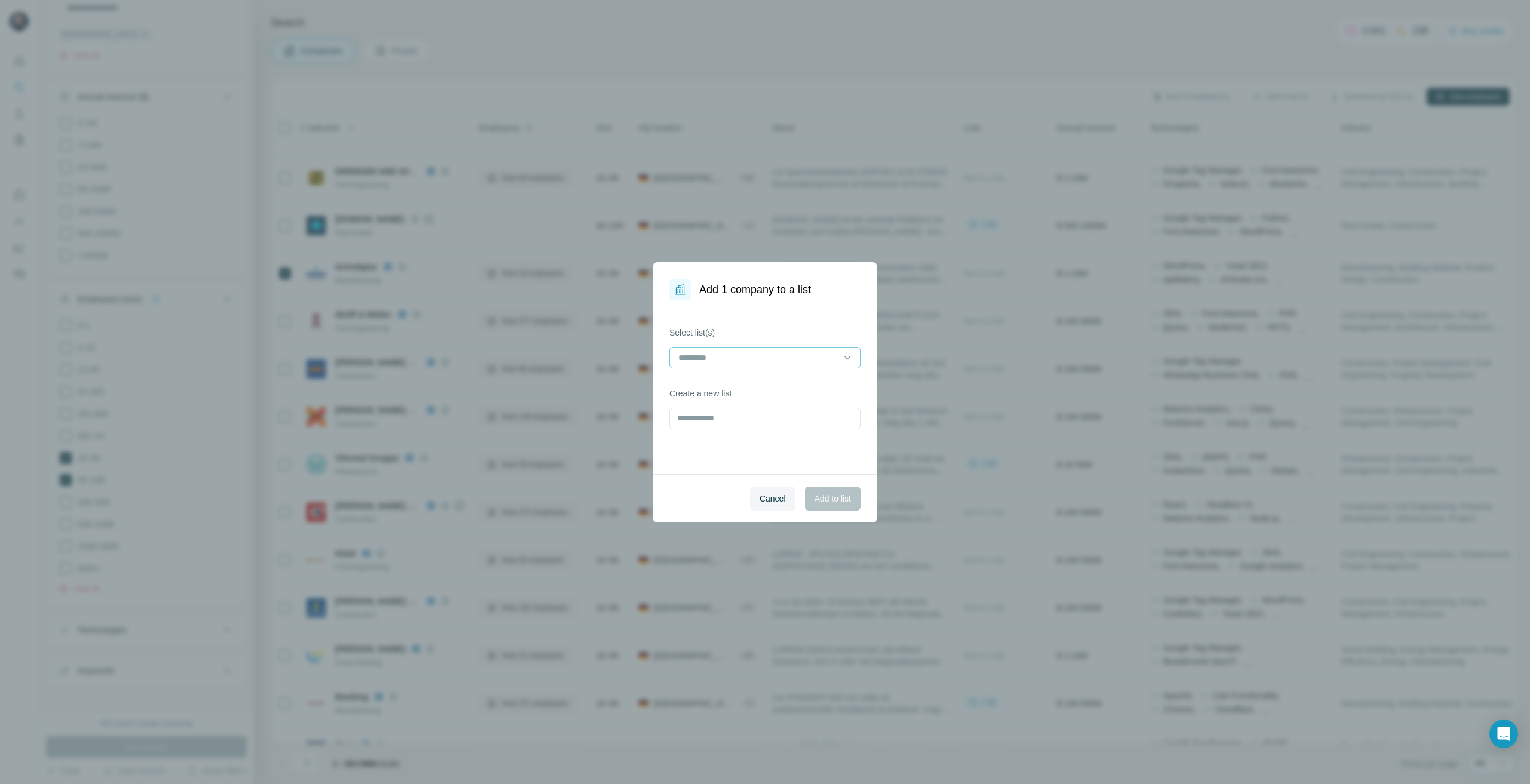
click at [746, 341] on div "Select list(s)" at bounding box center [765, 347] width 192 height 42
click at [741, 348] on div at bounding box center [758, 357] width 162 height 20
click at [725, 377] on div "Kleusberg REF" at bounding box center [765, 385] width 185 height 21
click at [820, 485] on div "Cancel Add to list" at bounding box center [765, 499] width 225 height 49
click at [819, 492] on button "Add to list" at bounding box center [832, 499] width 55 height 24
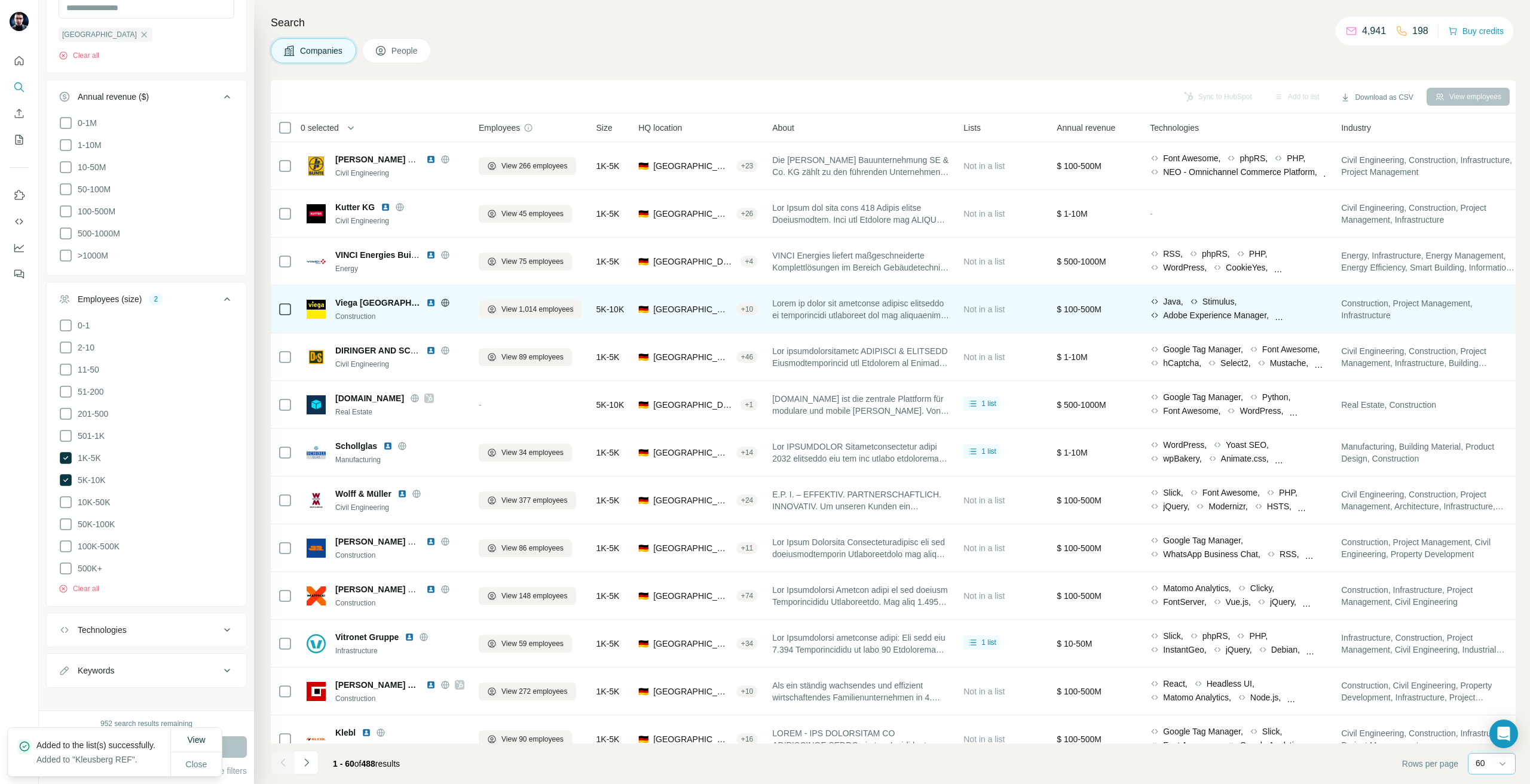
scroll to position [1135, 0]
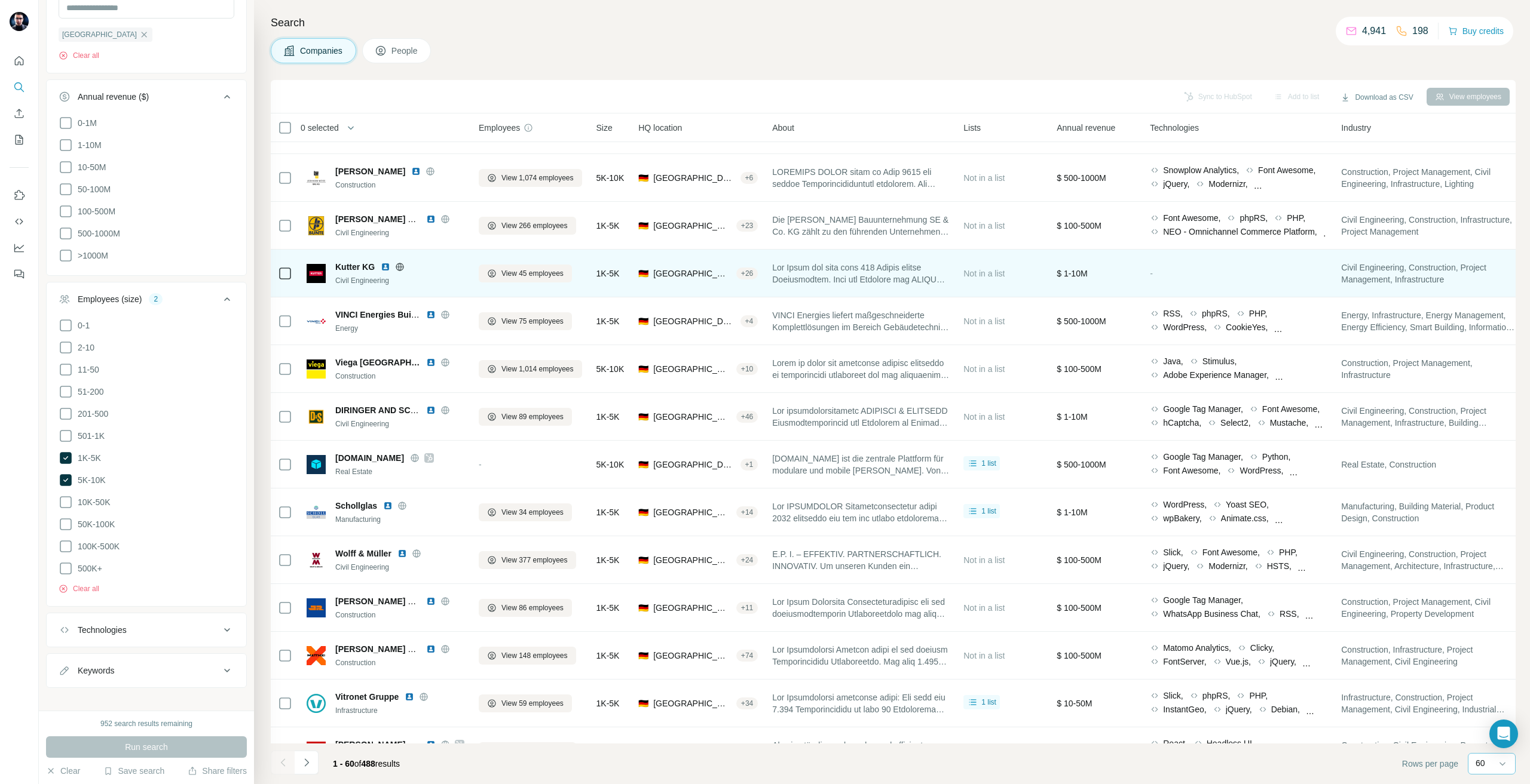
click at [397, 263] on icon at bounding box center [400, 267] width 10 height 10
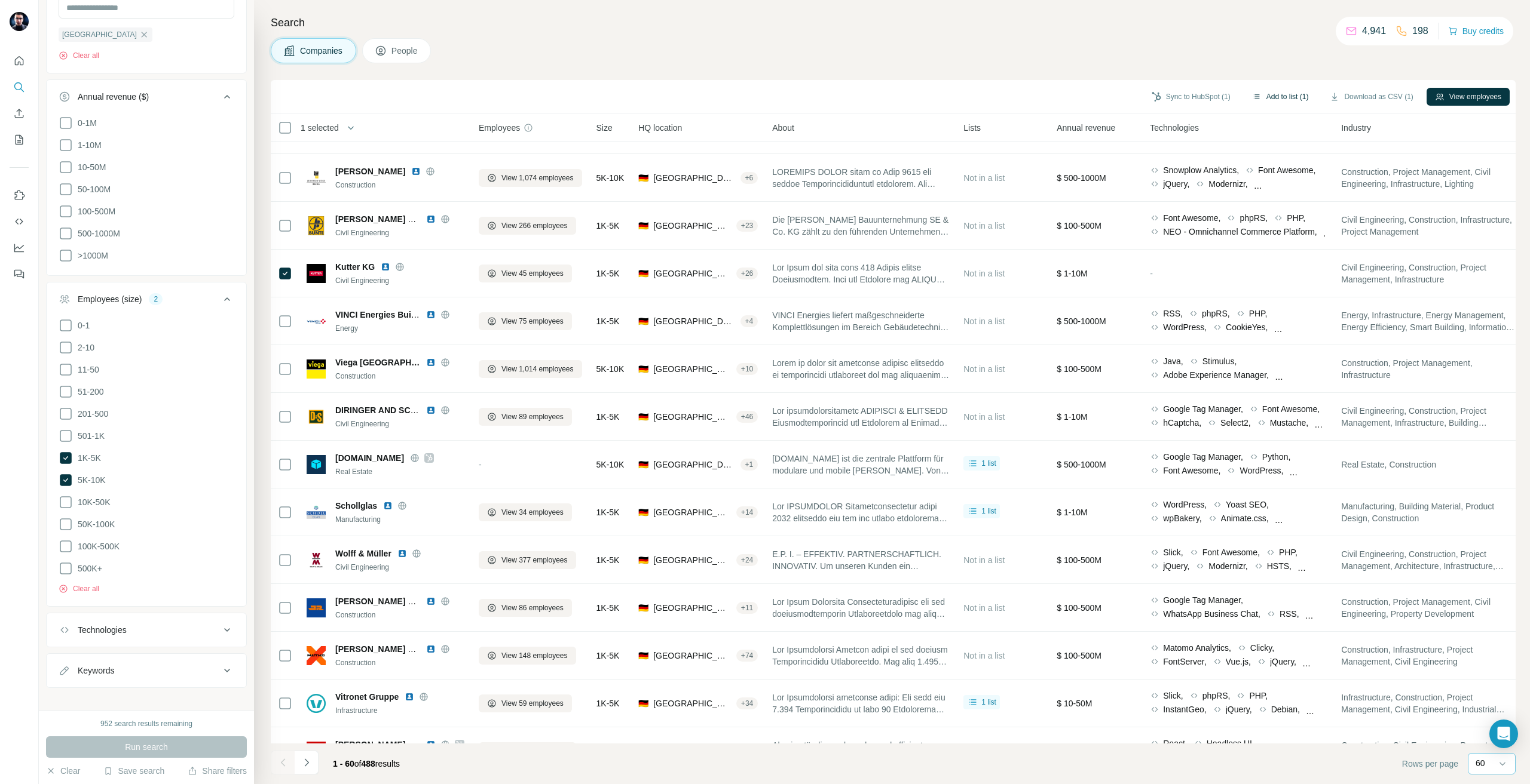
click at [1281, 98] on button "Add to list (1)" at bounding box center [1281, 96] width 74 height 18
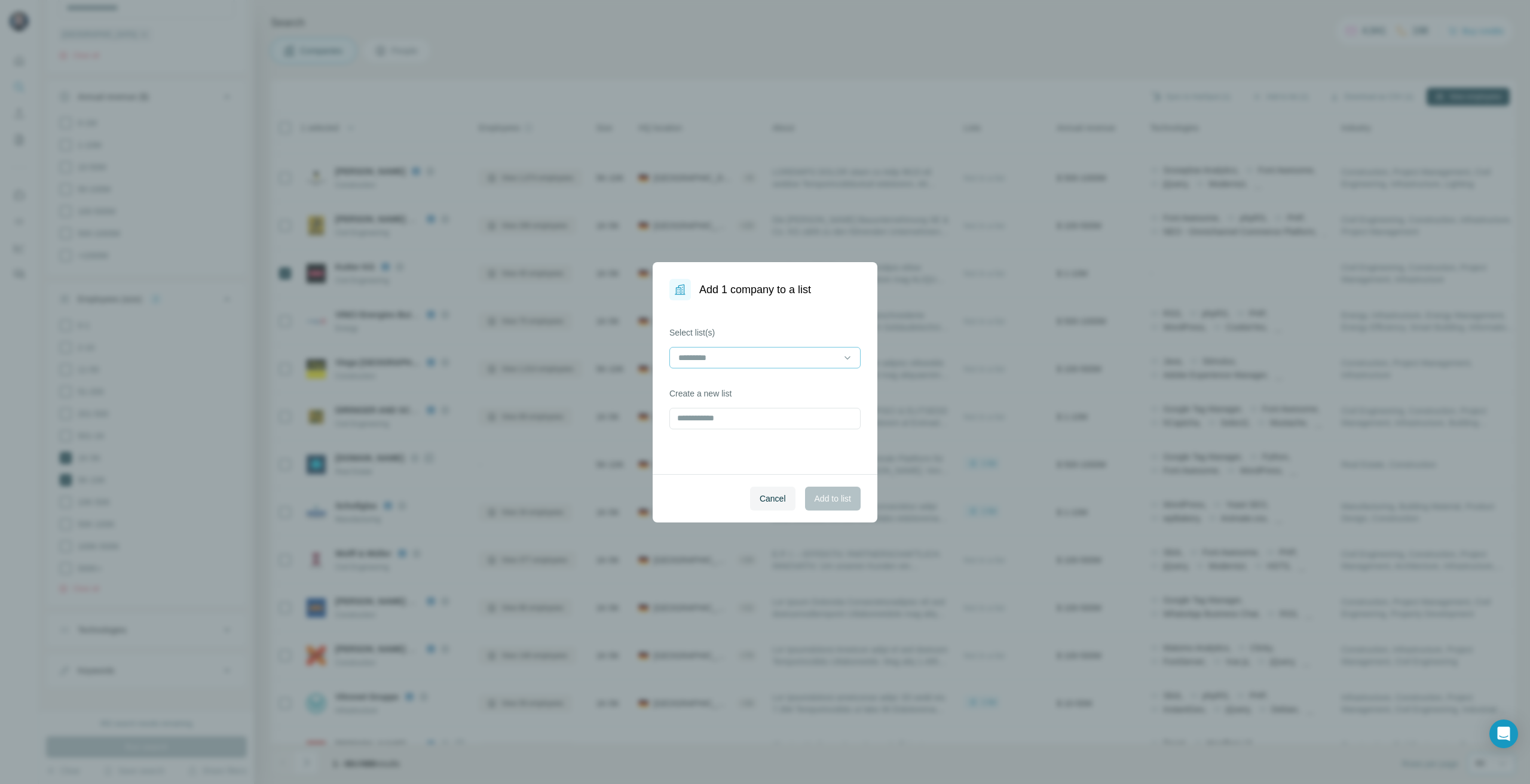
click at [704, 354] on input at bounding box center [758, 358] width 162 height 14
click at [830, 490] on button "Add to list" at bounding box center [832, 499] width 55 height 24
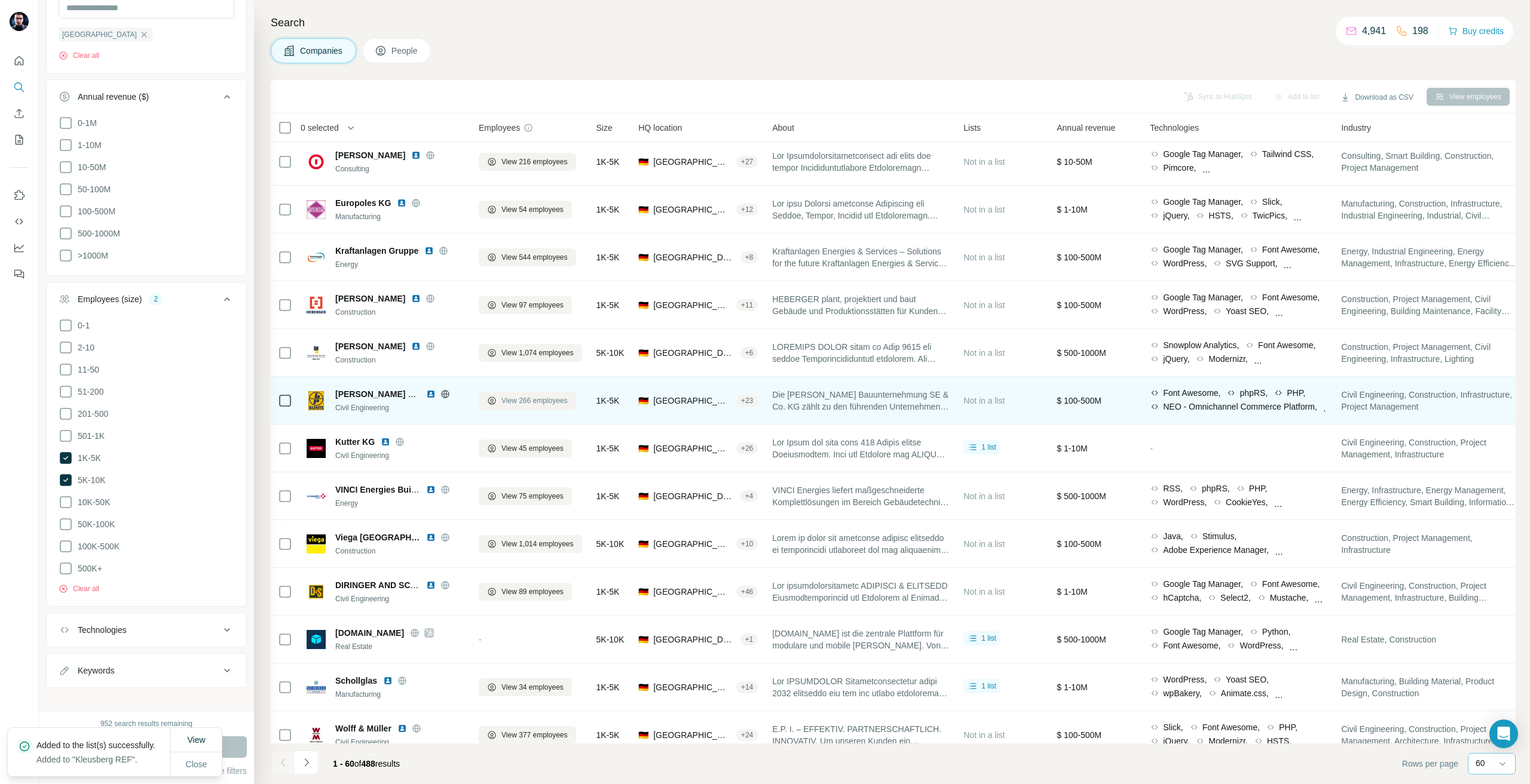
scroll to position [896, 0]
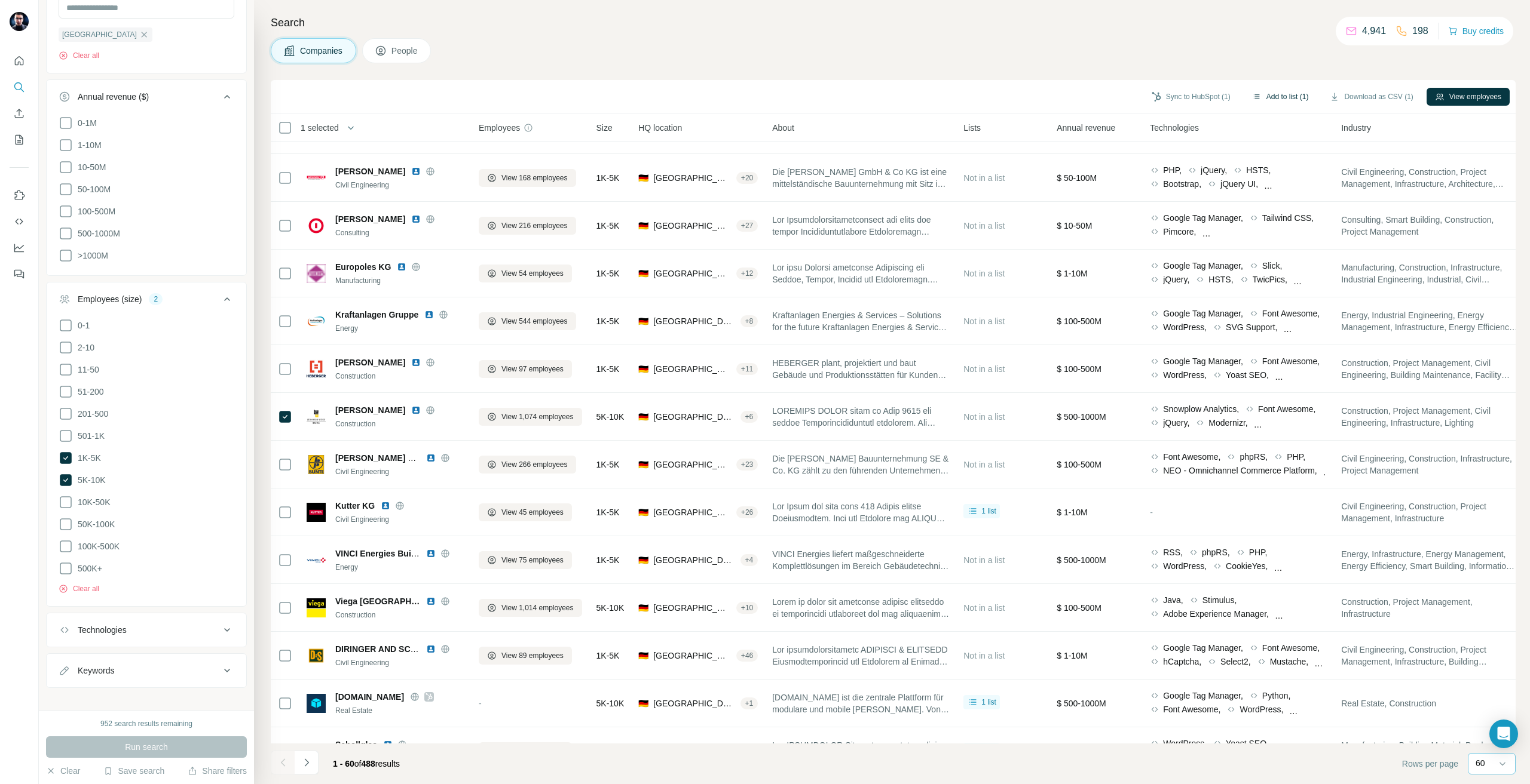
click at [1286, 96] on button "Add to list (1)" at bounding box center [1281, 96] width 74 height 18
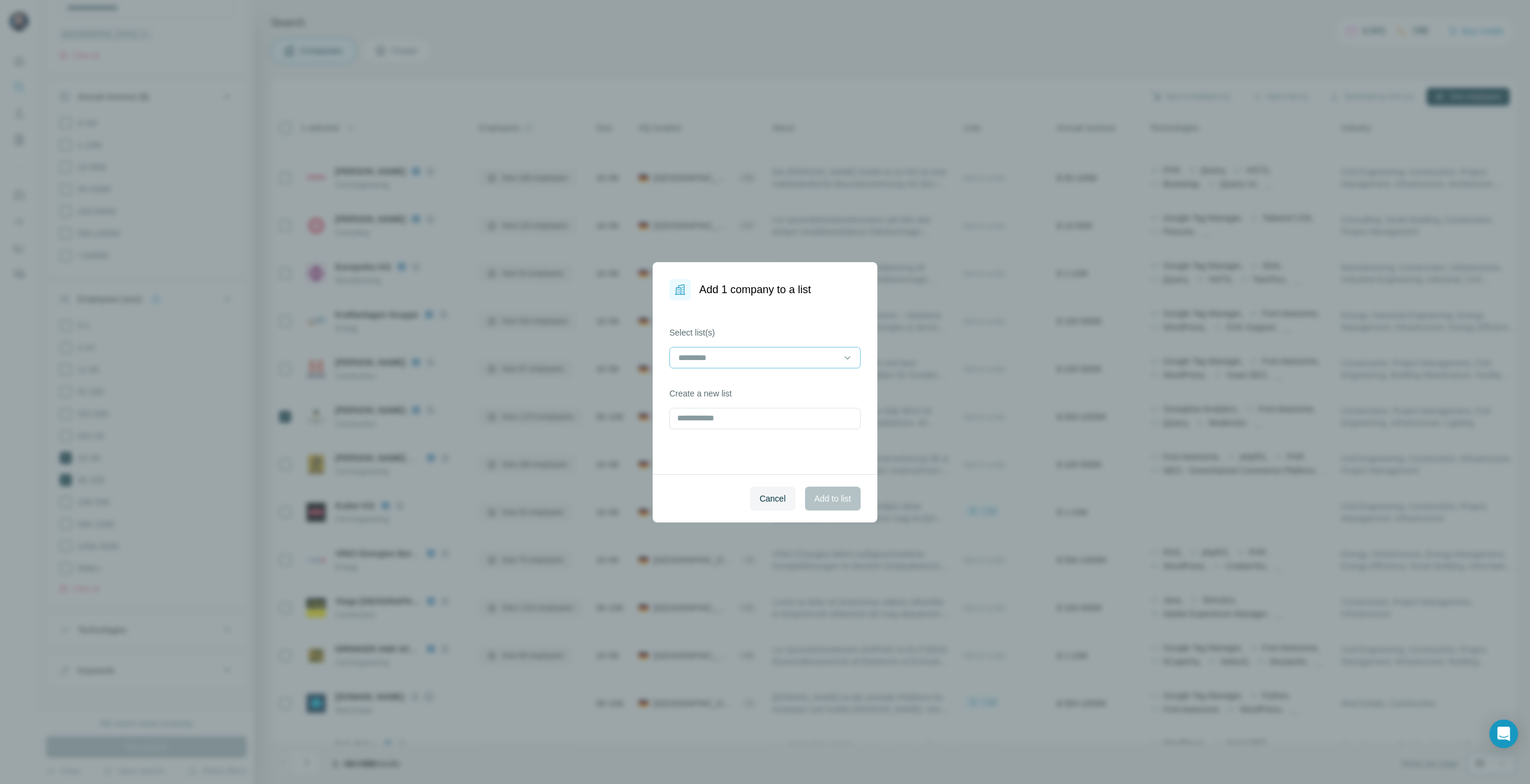
click at [732, 351] on input at bounding box center [758, 358] width 162 height 14
click at [743, 378] on div "Kleusberg REF" at bounding box center [765, 384] width 171 height 12
click at [850, 501] on span "Add to list" at bounding box center [832, 499] width 36 height 12
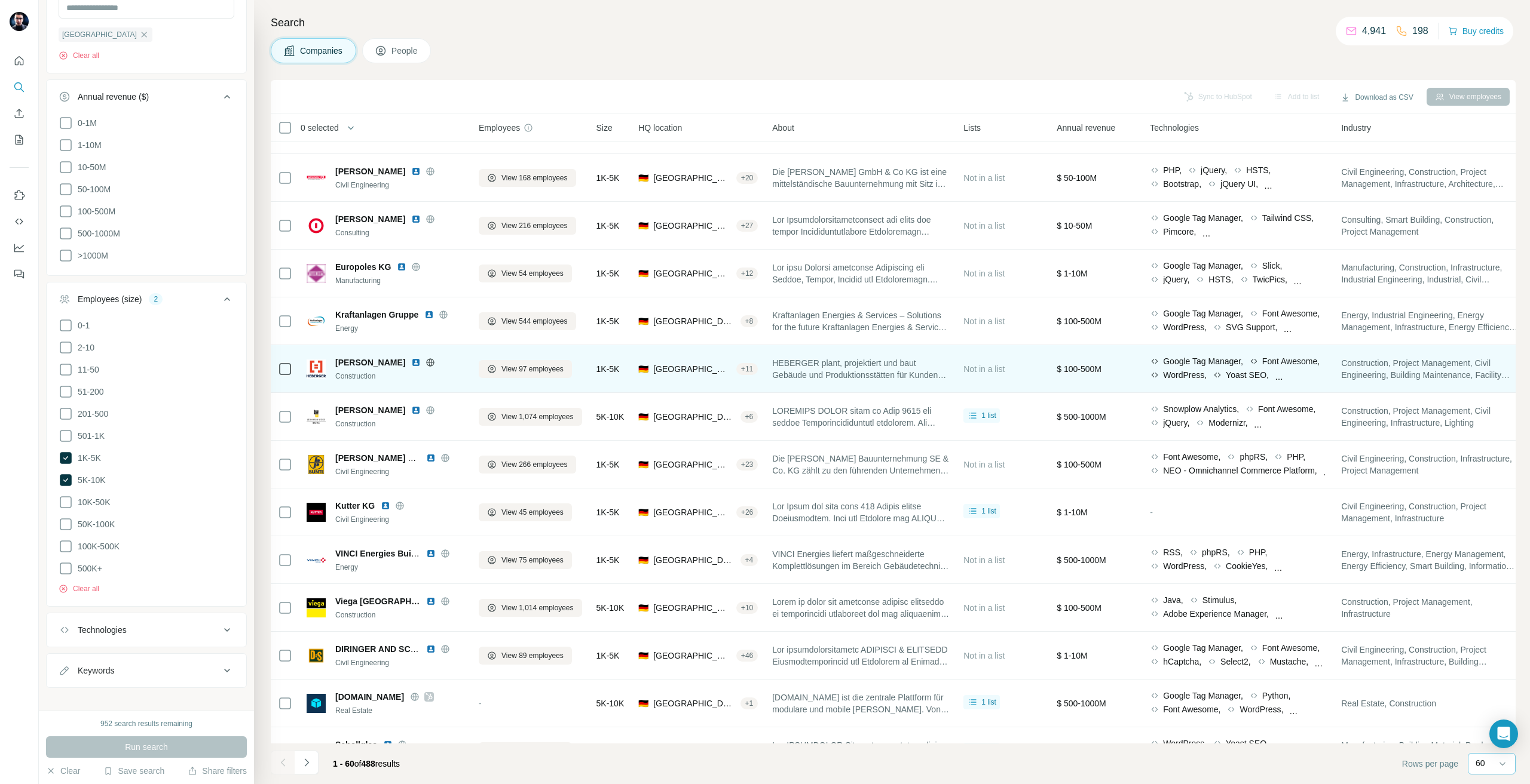
click at [293, 365] on td at bounding box center [284, 369] width 28 height 48
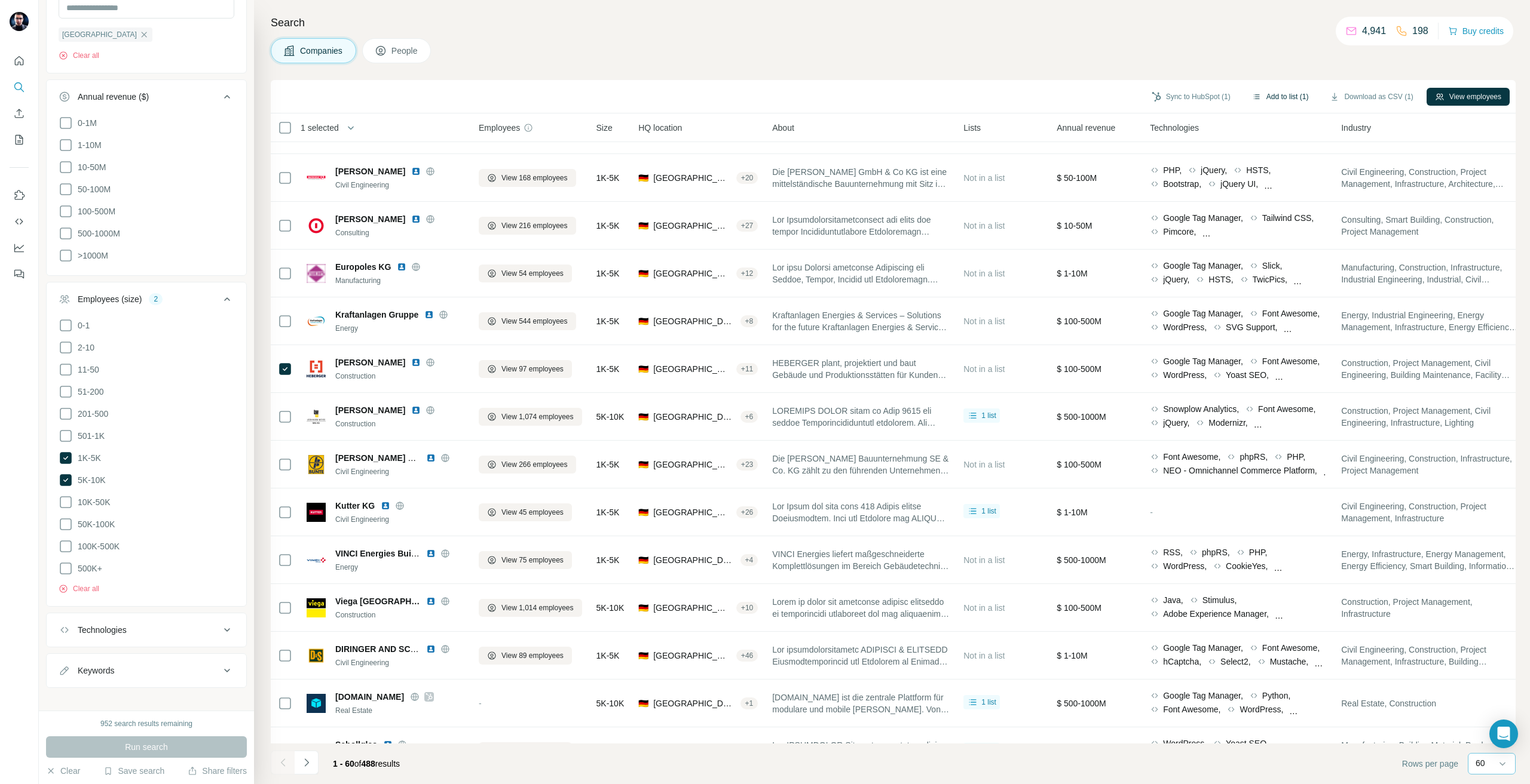
click at [1278, 103] on button "Add to list (1)" at bounding box center [1281, 96] width 74 height 18
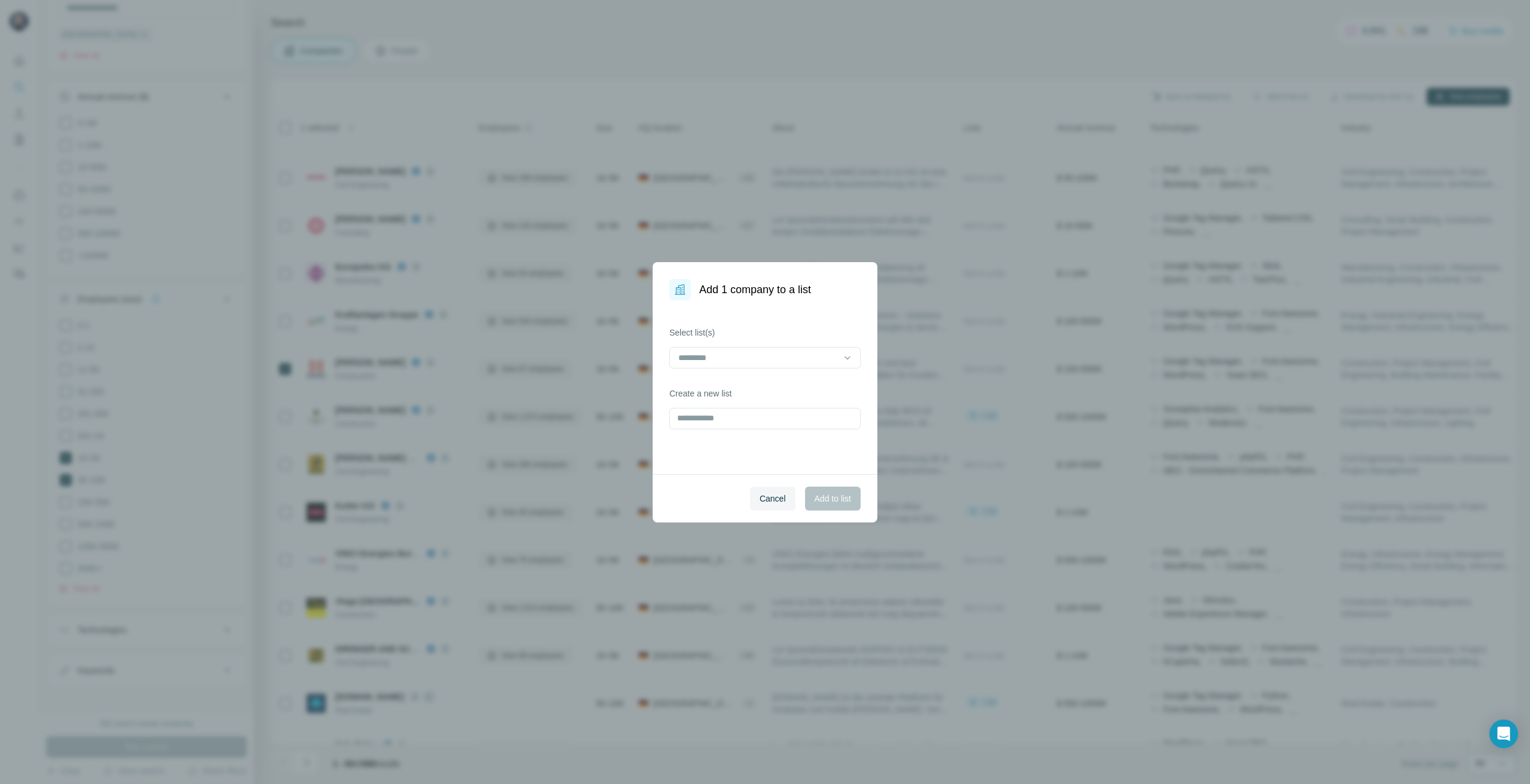
click at [745, 371] on div "Select list(s) Create a new list" at bounding box center [765, 387] width 225 height 174
click at [735, 366] on div at bounding box center [758, 357] width 162 height 20
type input "**"
click at [748, 380] on div "Kleusberg REF" at bounding box center [765, 384] width 171 height 12
click at [747, 468] on div "Select list(s) Kleusberg REF Create a new list" at bounding box center [765, 387] width 225 height 174
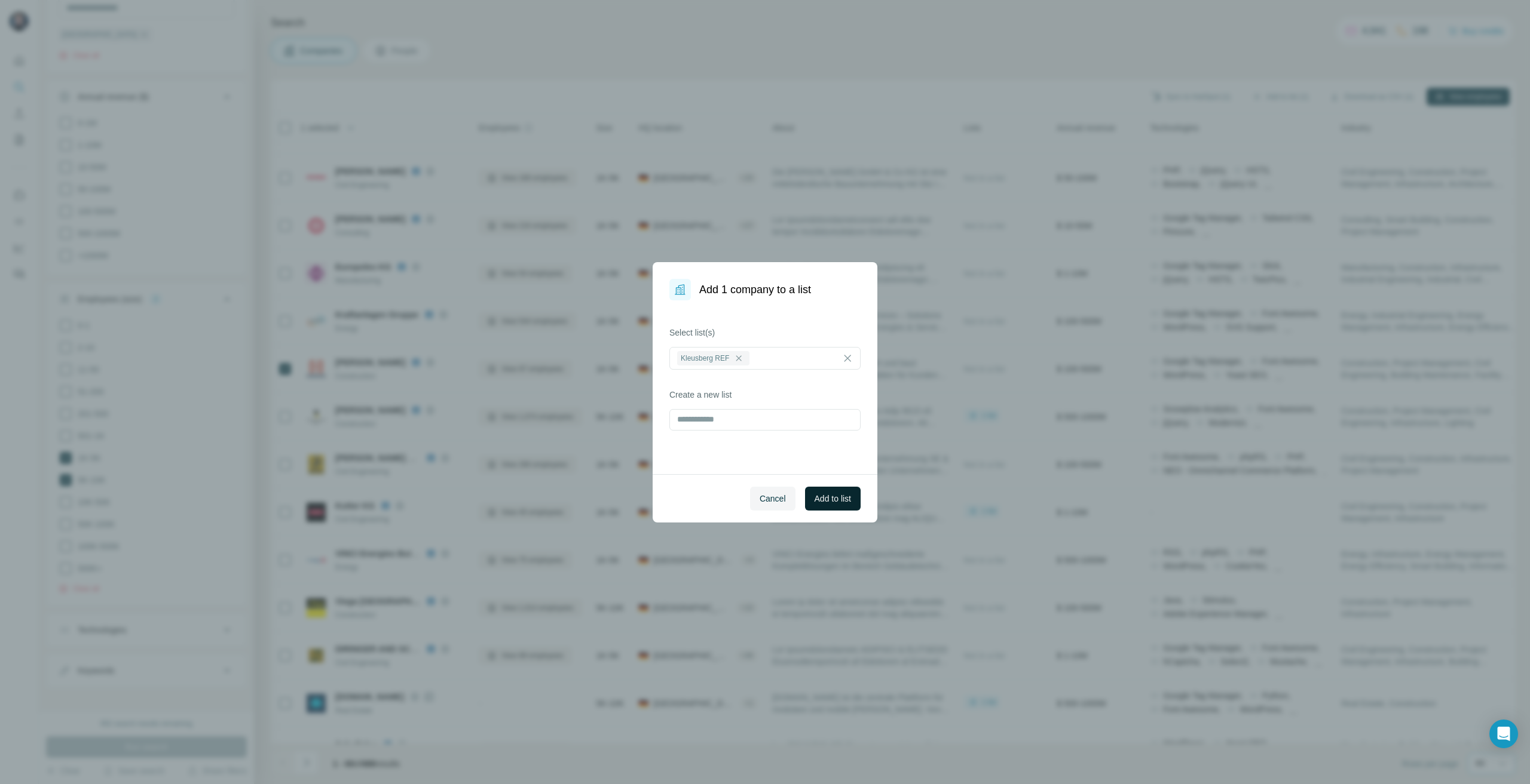
click at [844, 497] on span "Add to list" at bounding box center [832, 499] width 36 height 12
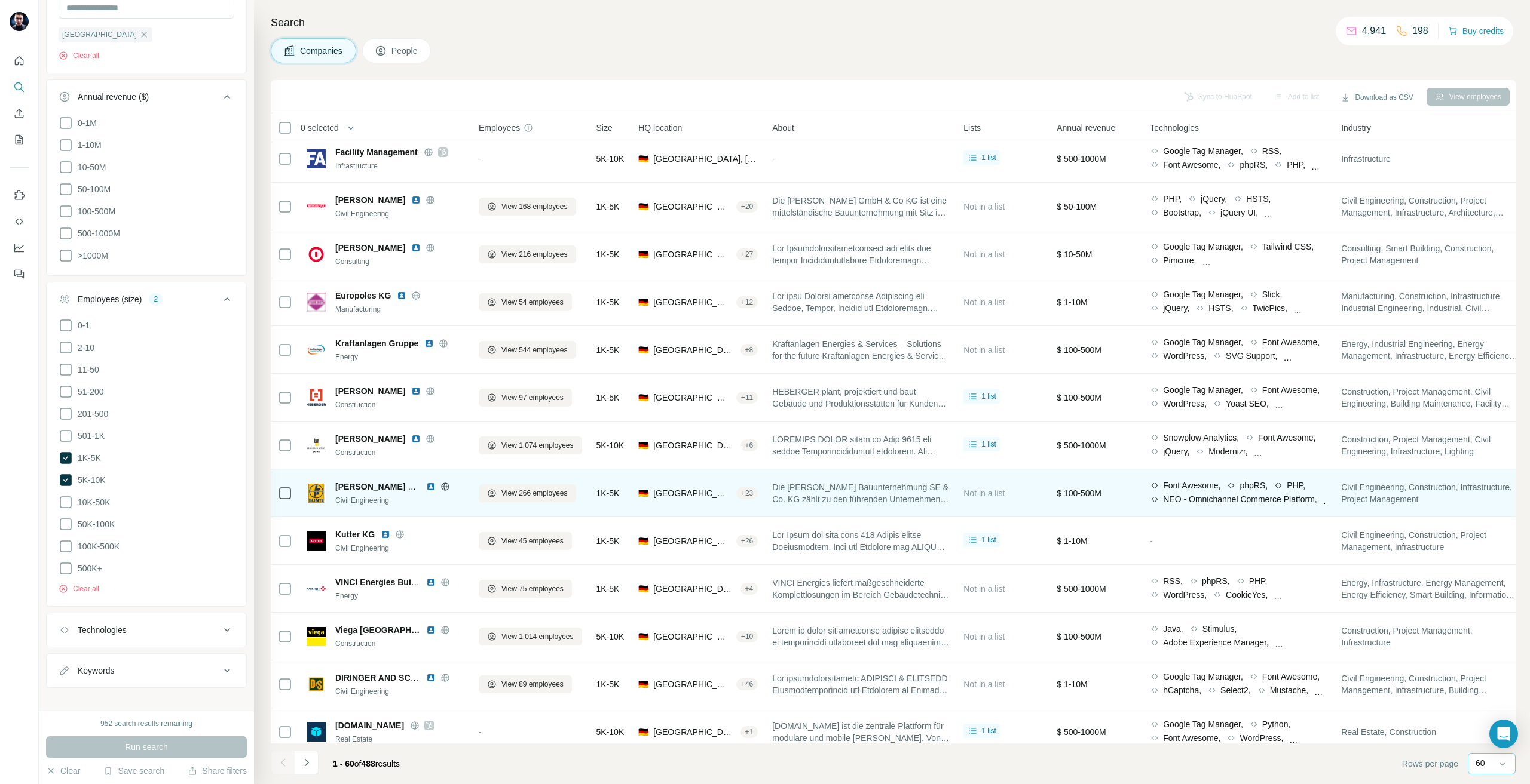
scroll to position [777, 0]
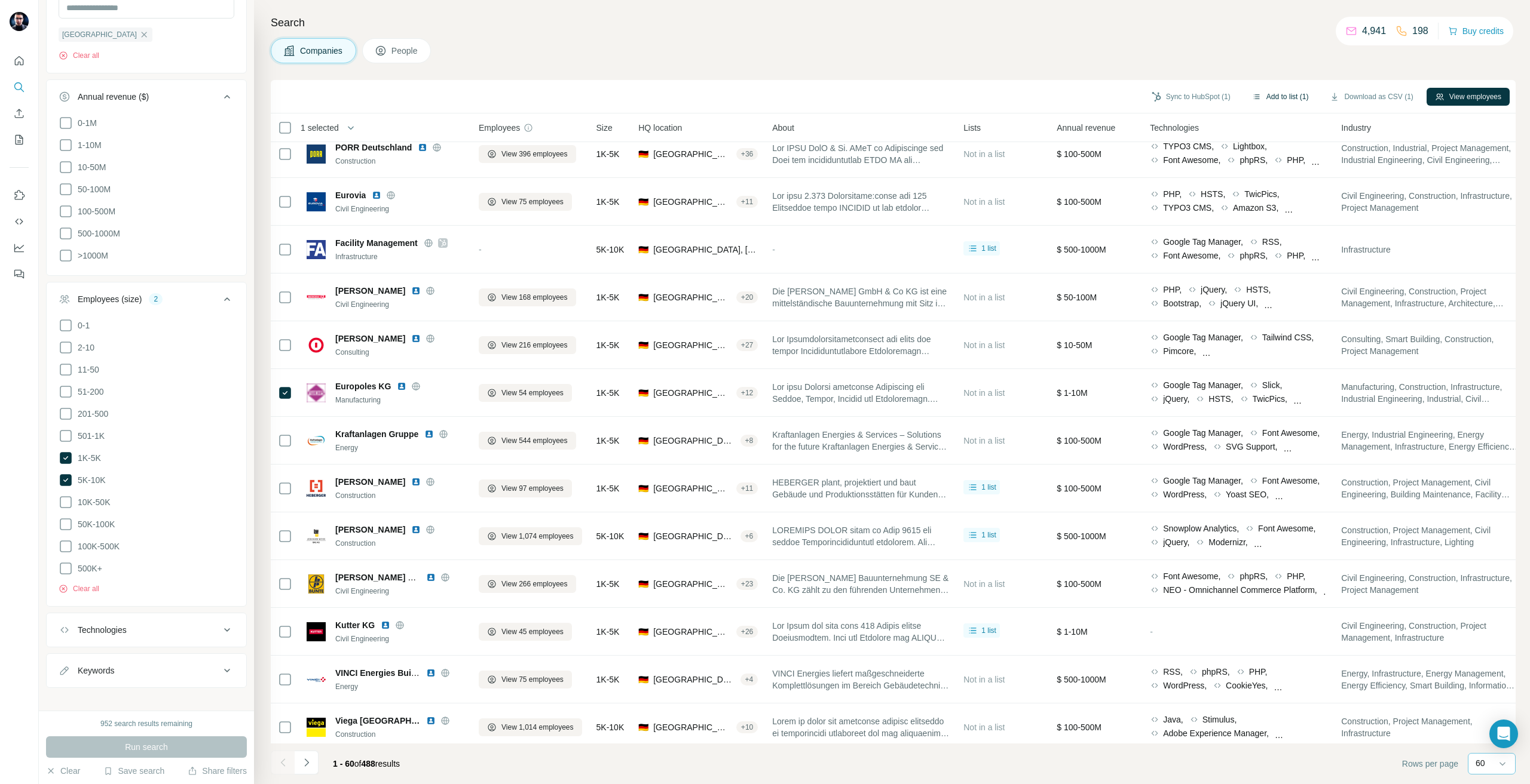
click at [1299, 89] on button "Add to list (1)" at bounding box center [1281, 96] width 74 height 18
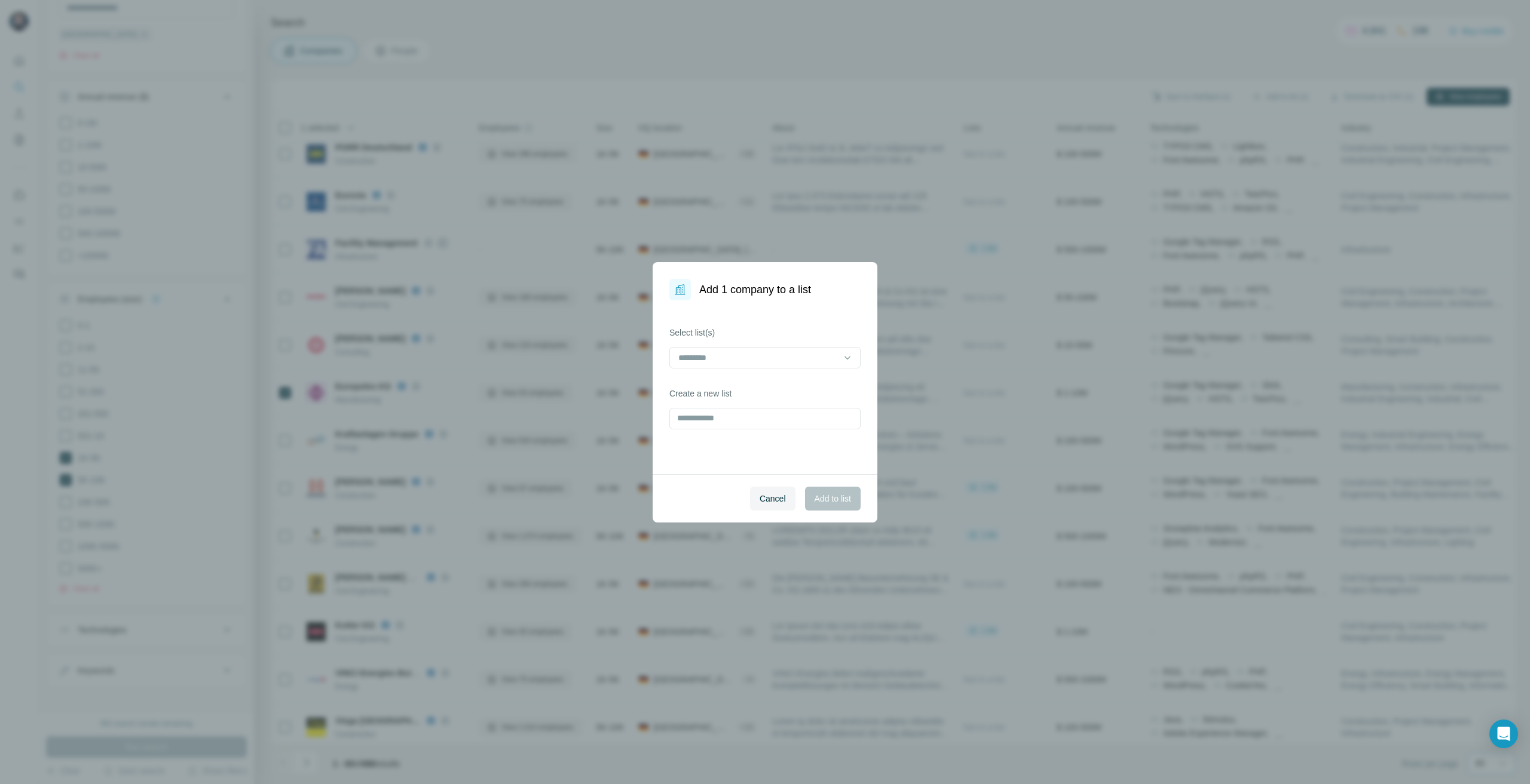
click at [757, 356] on input at bounding box center [758, 358] width 162 height 14
click at [710, 392] on div "Kleusberg REF" at bounding box center [765, 385] width 185 height 21
click at [820, 505] on button "Add to list" at bounding box center [832, 499] width 55 height 24
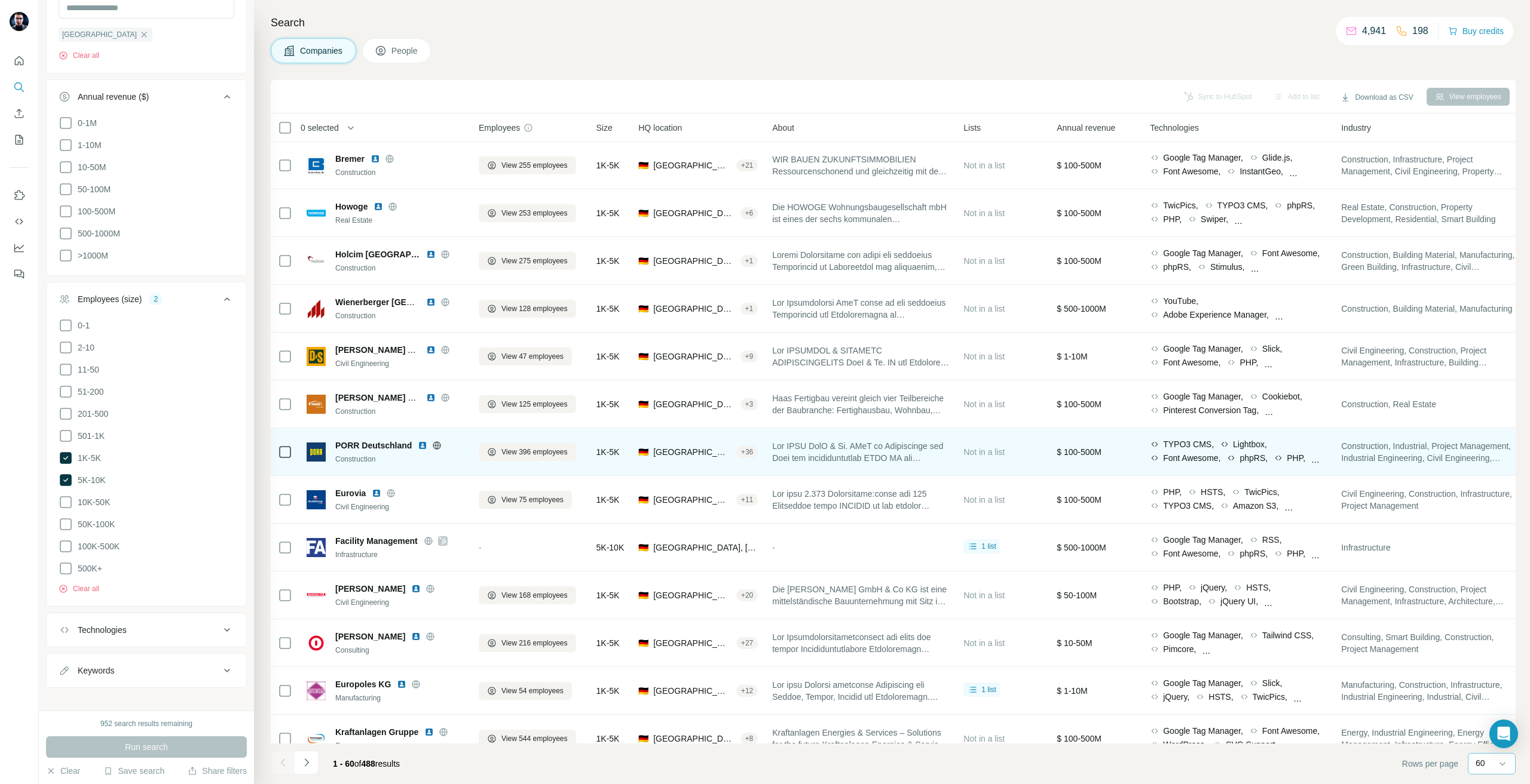
scroll to position [478, 0]
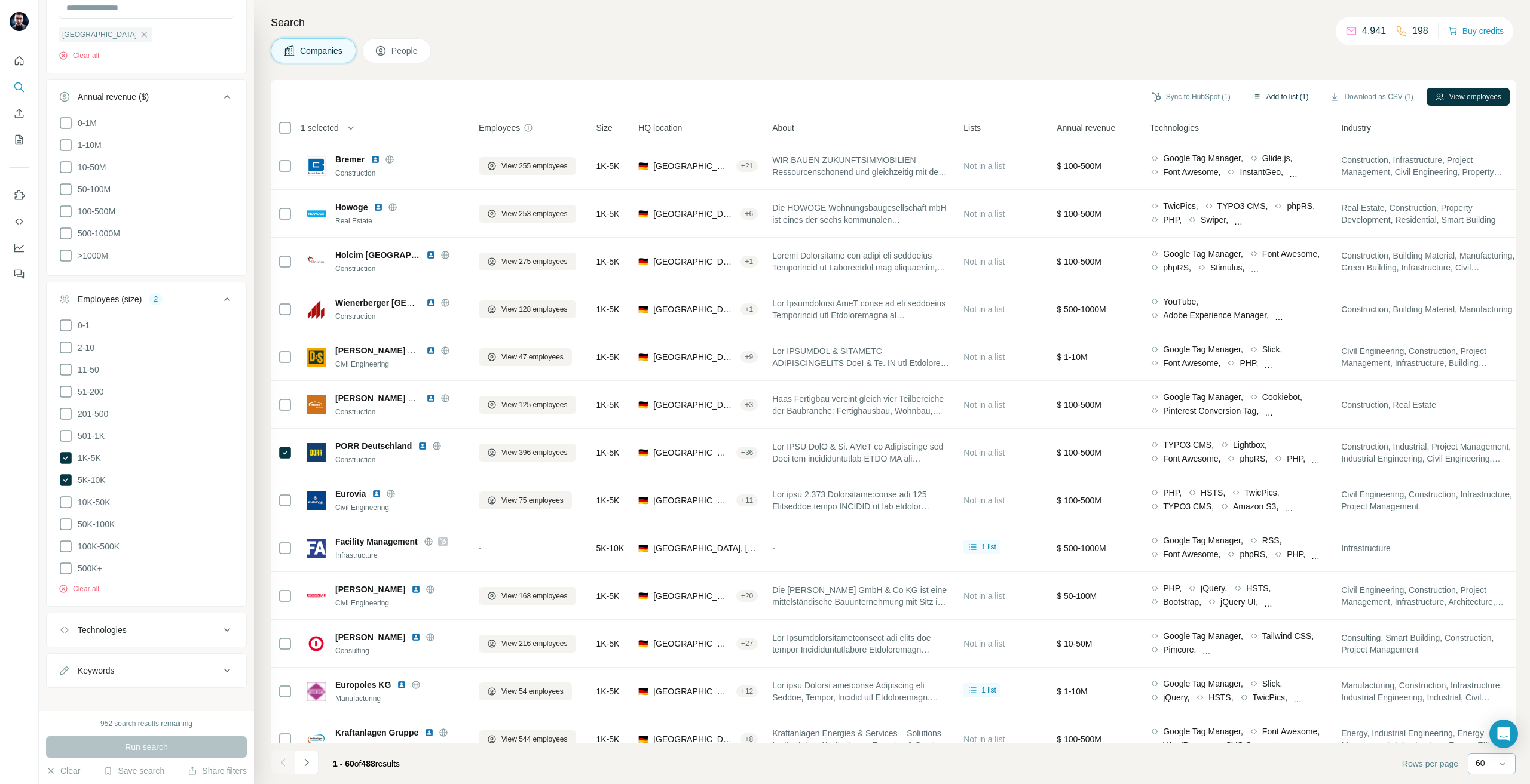
click at [1268, 94] on button "Add to list (1)" at bounding box center [1281, 96] width 74 height 18
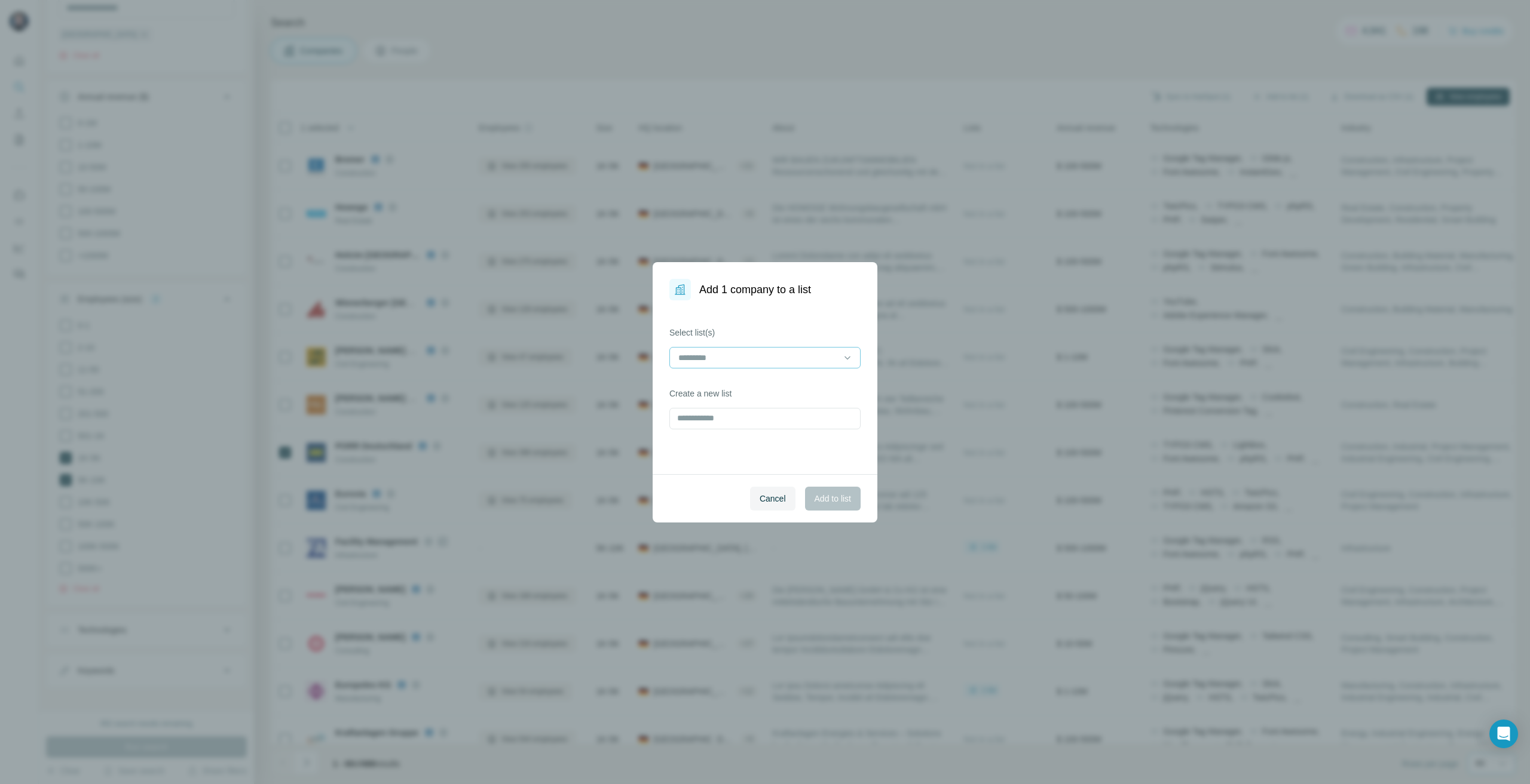
click at [736, 350] on div at bounding box center [758, 357] width 162 height 20
click at [760, 385] on div "Kleusberg REF" at bounding box center [765, 384] width 171 height 12
click at [815, 500] on span "Add to list" at bounding box center [832, 499] width 36 height 12
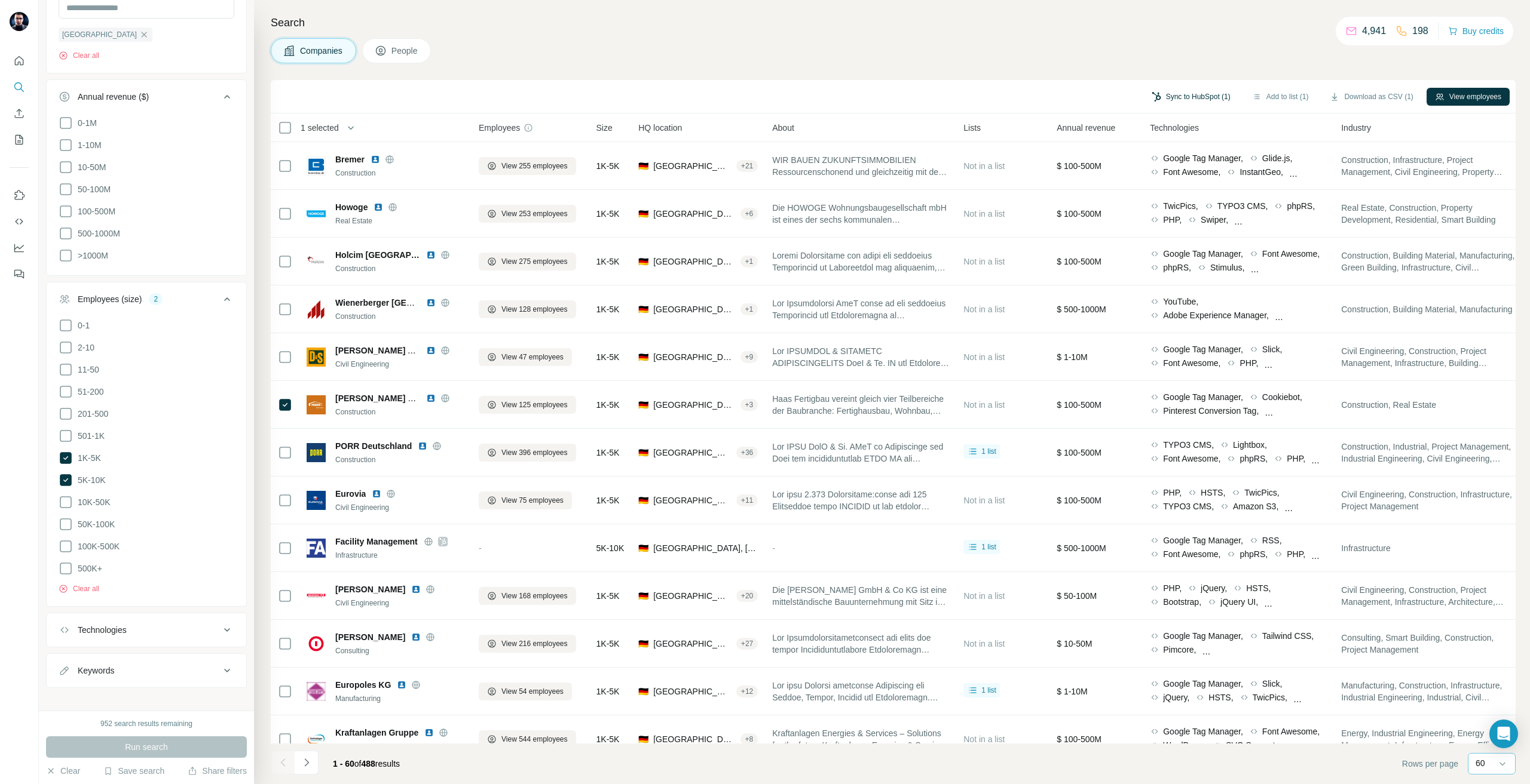
click at [1160, 94] on button "Sync to HubSpot (1)" at bounding box center [1191, 96] width 95 height 18
click at [1189, 77] on div "Search Companies People Sync to HubSpot (1) Add to list (1) Download as CSV (1)…" at bounding box center [892, 392] width 1276 height 784
click at [1281, 100] on button "Add to list (1)" at bounding box center [1281, 96] width 74 height 18
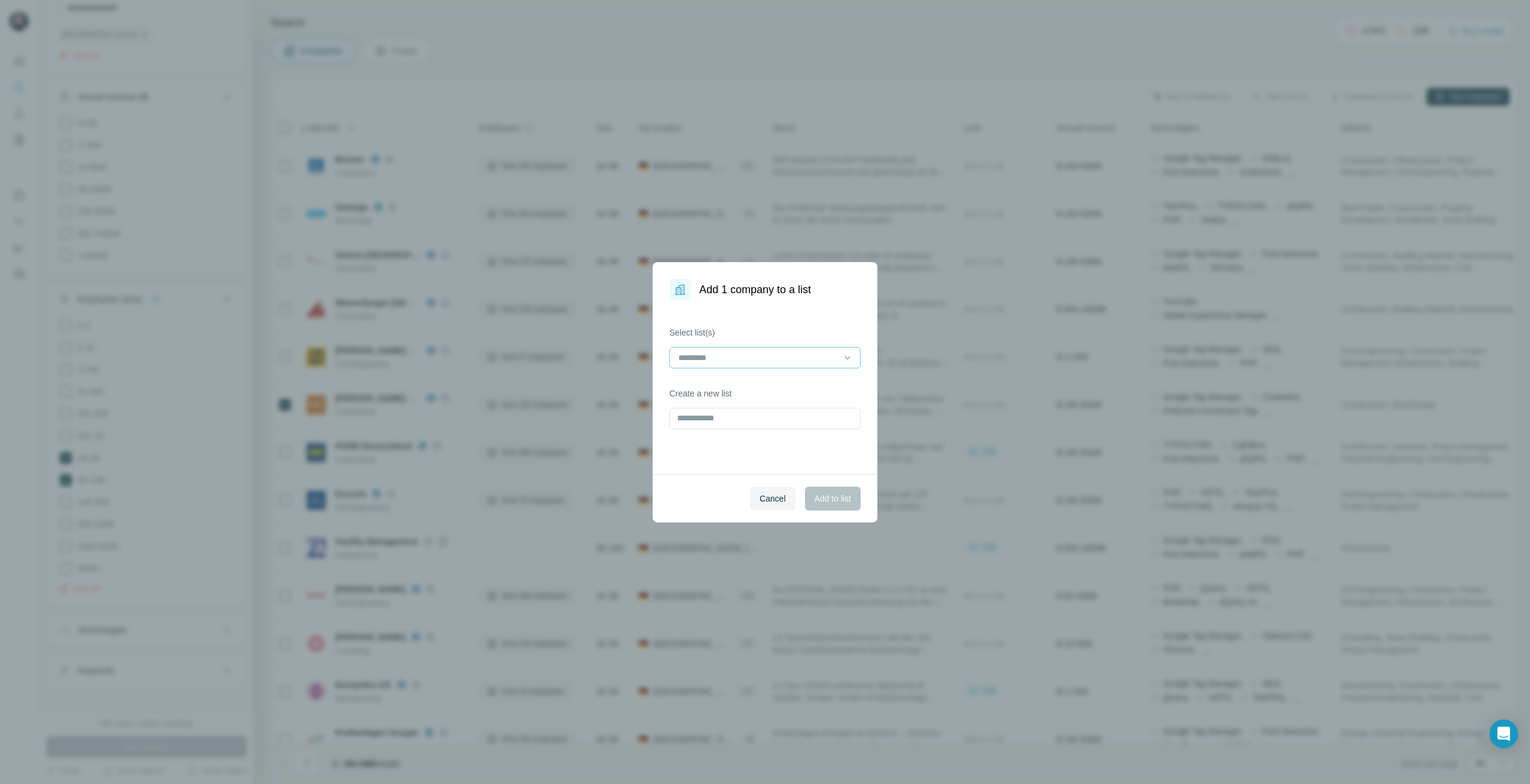
click at [747, 350] on div at bounding box center [758, 357] width 162 height 20
click at [734, 383] on p "Kleusberg REF" at bounding box center [708, 384] width 56 height 12
click at [833, 497] on span "Add to list" at bounding box center [832, 499] width 36 height 12
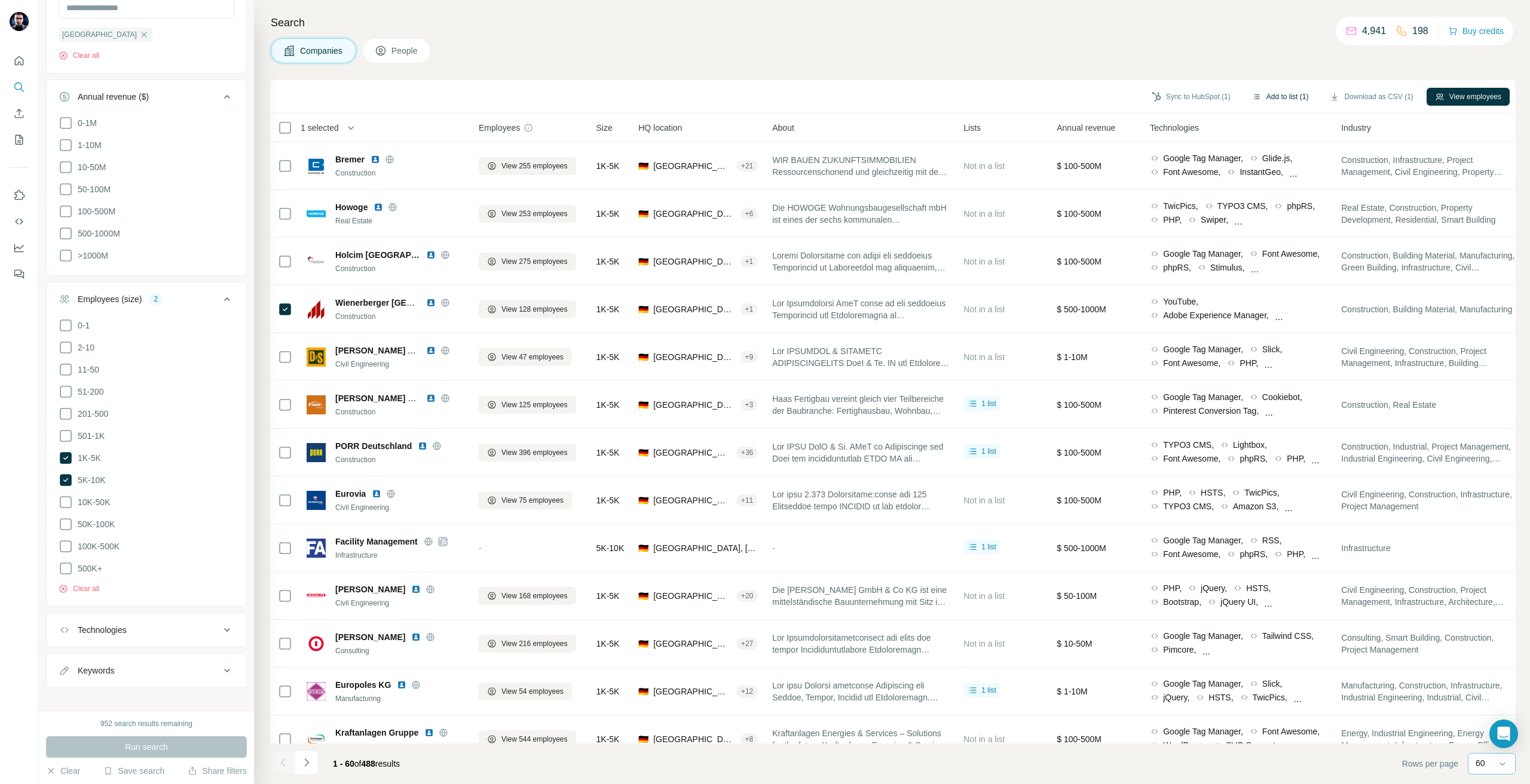
click at [1280, 100] on button "Add to list (1)" at bounding box center [1281, 96] width 74 height 18
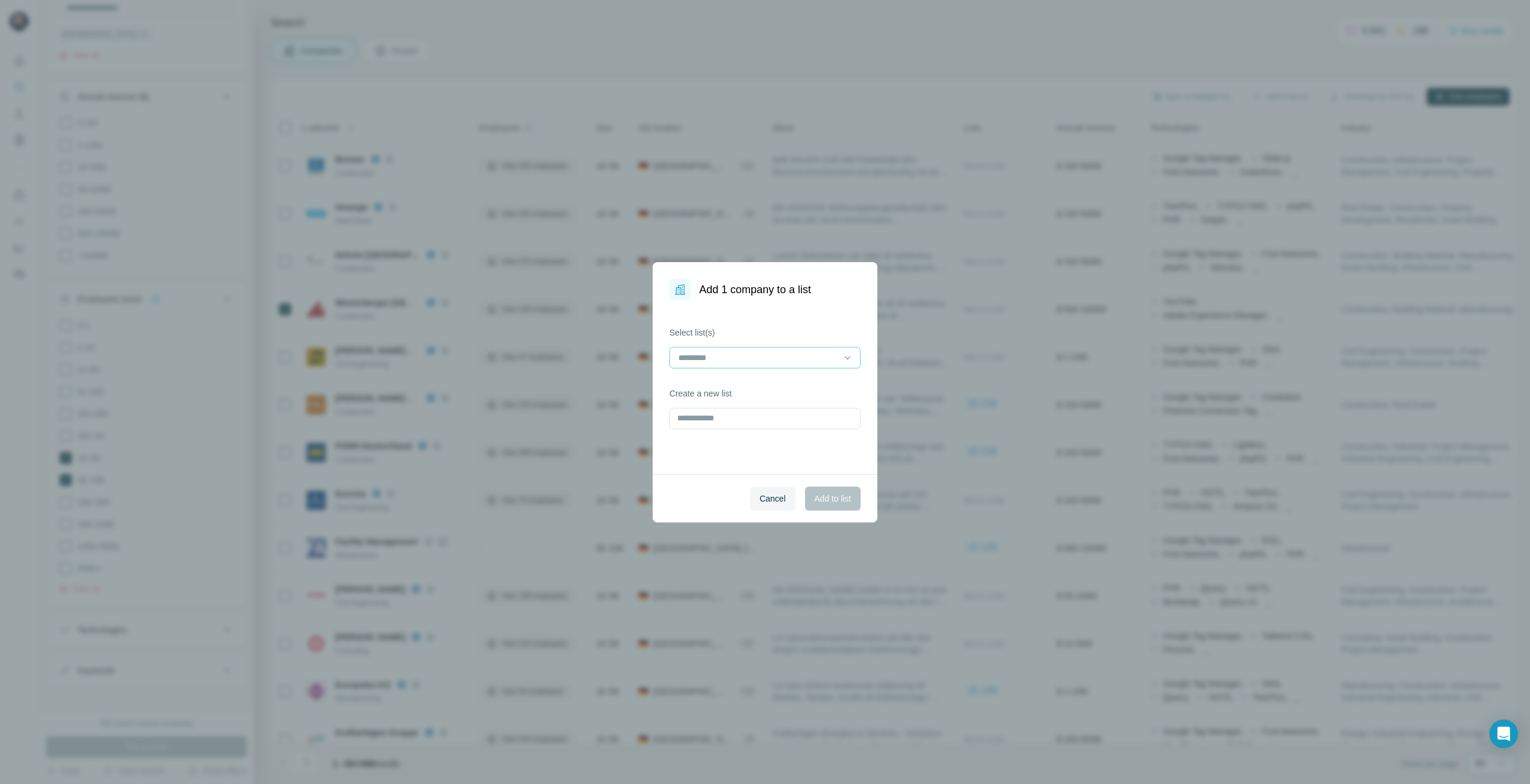
click at [700, 349] on div at bounding box center [758, 357] width 162 height 20
click at [699, 386] on p "Kleusberg REF" at bounding box center [708, 384] width 56 height 12
click at [803, 469] on div "Select list(s) Kleusberg REF Create a new list" at bounding box center [765, 387] width 225 height 174
click at [829, 497] on span "Add to list" at bounding box center [832, 499] width 36 height 12
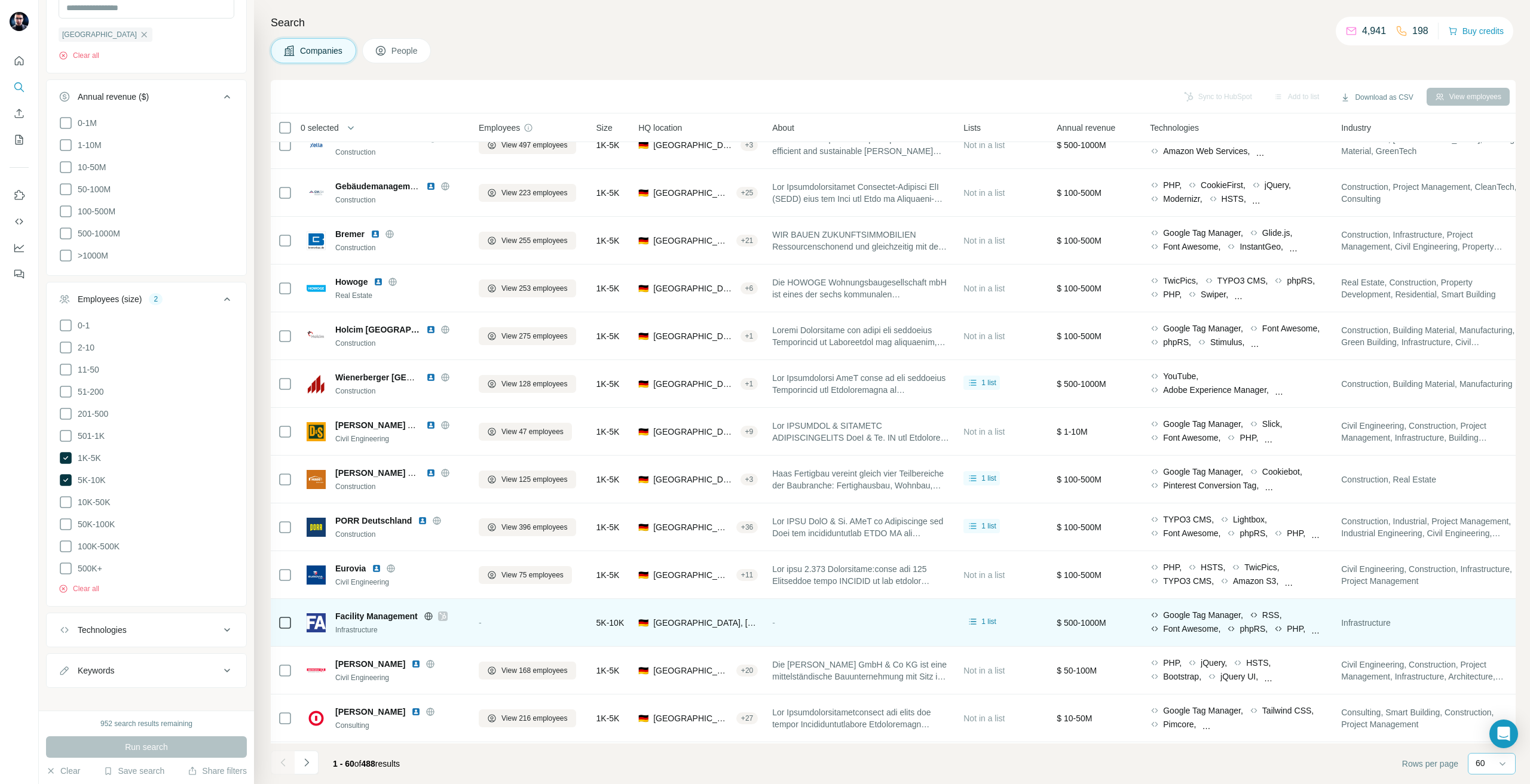
scroll to position [239, 0]
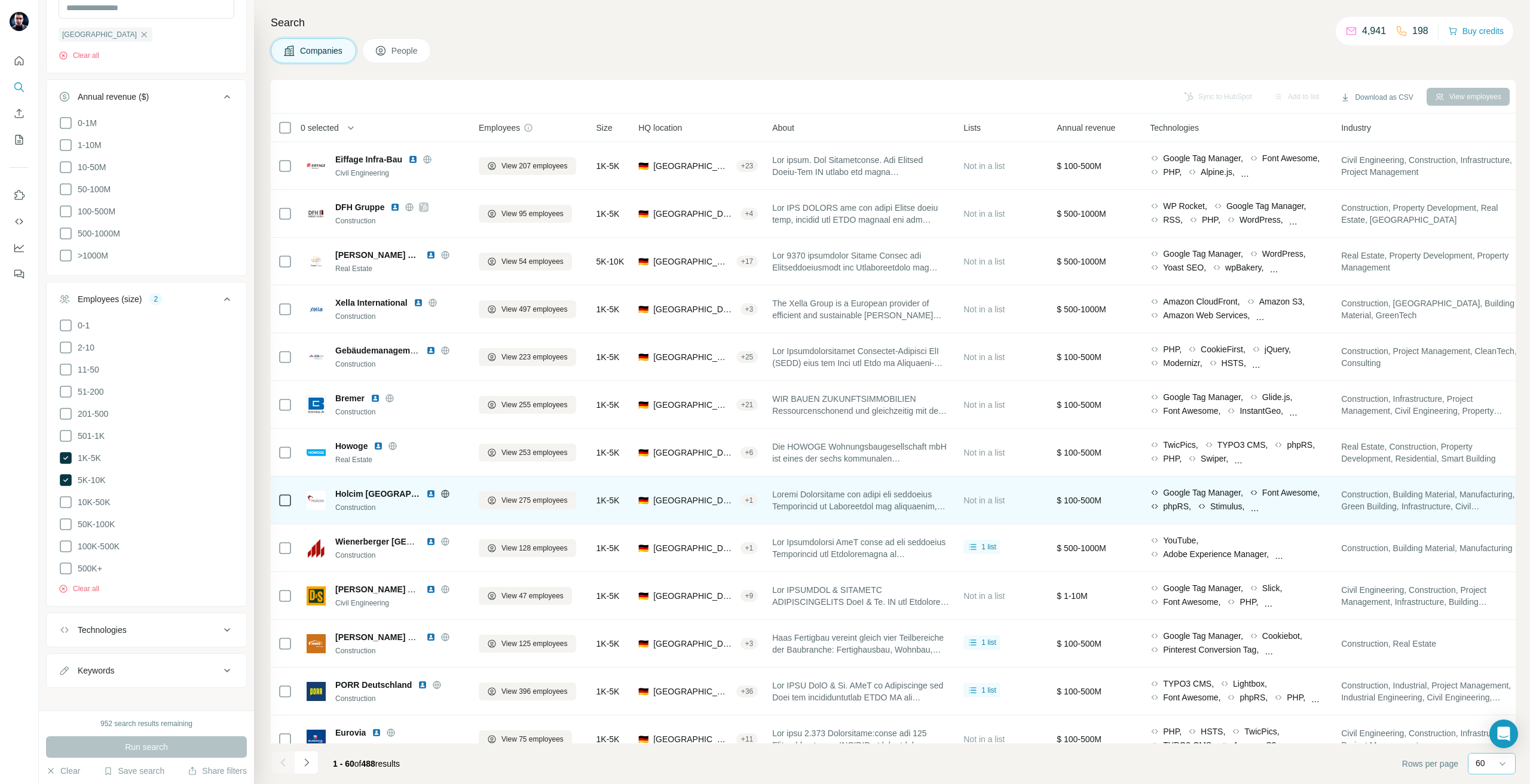
click at [441, 496] on icon at bounding box center [446, 494] width 10 height 10
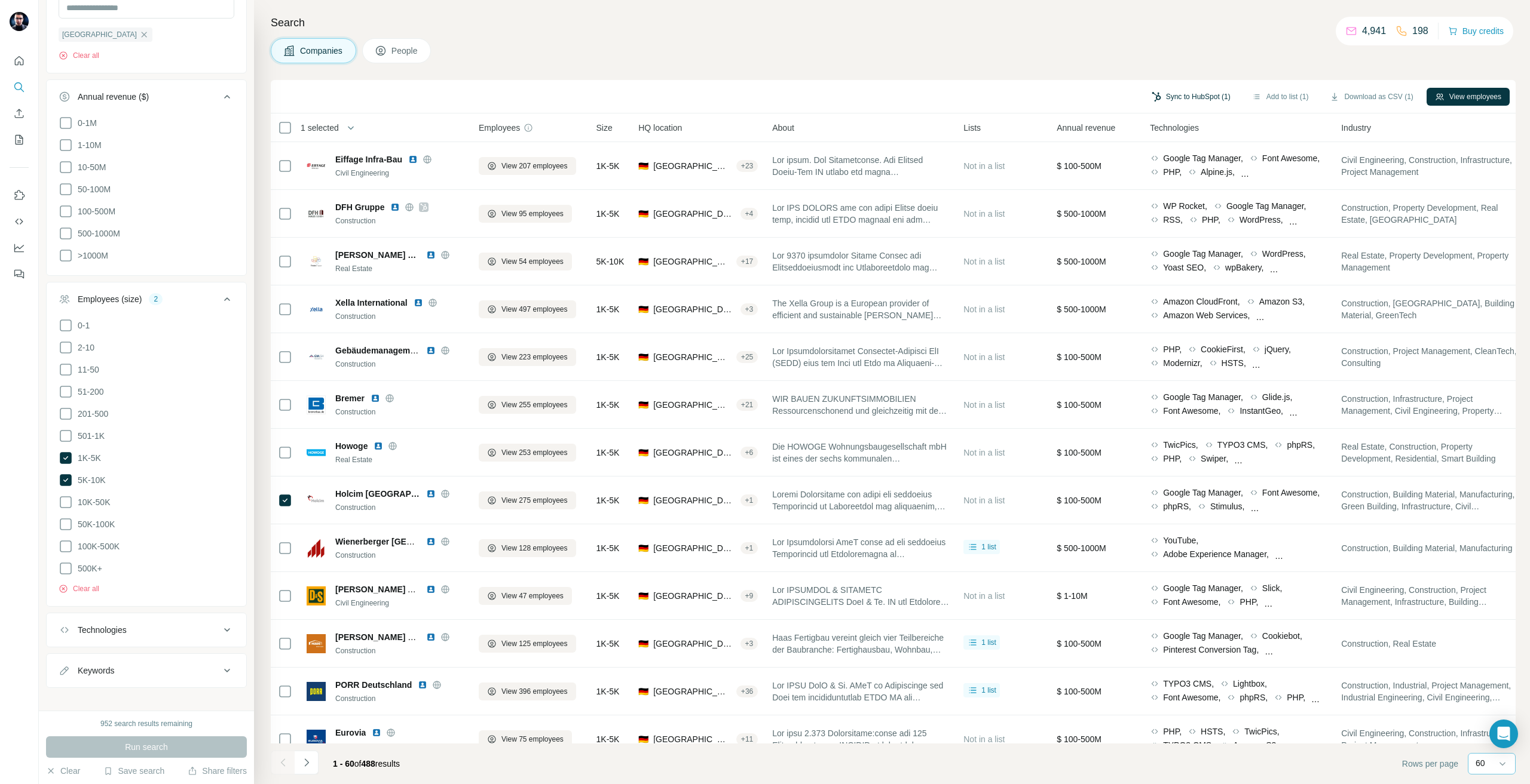
click at [1172, 101] on button "Sync to HubSpot (1)" at bounding box center [1191, 96] width 95 height 18
click at [1166, 59] on div "Companies People" at bounding box center [892, 51] width 1245 height 25
click at [1283, 101] on button "Add to list (1)" at bounding box center [1281, 96] width 74 height 18
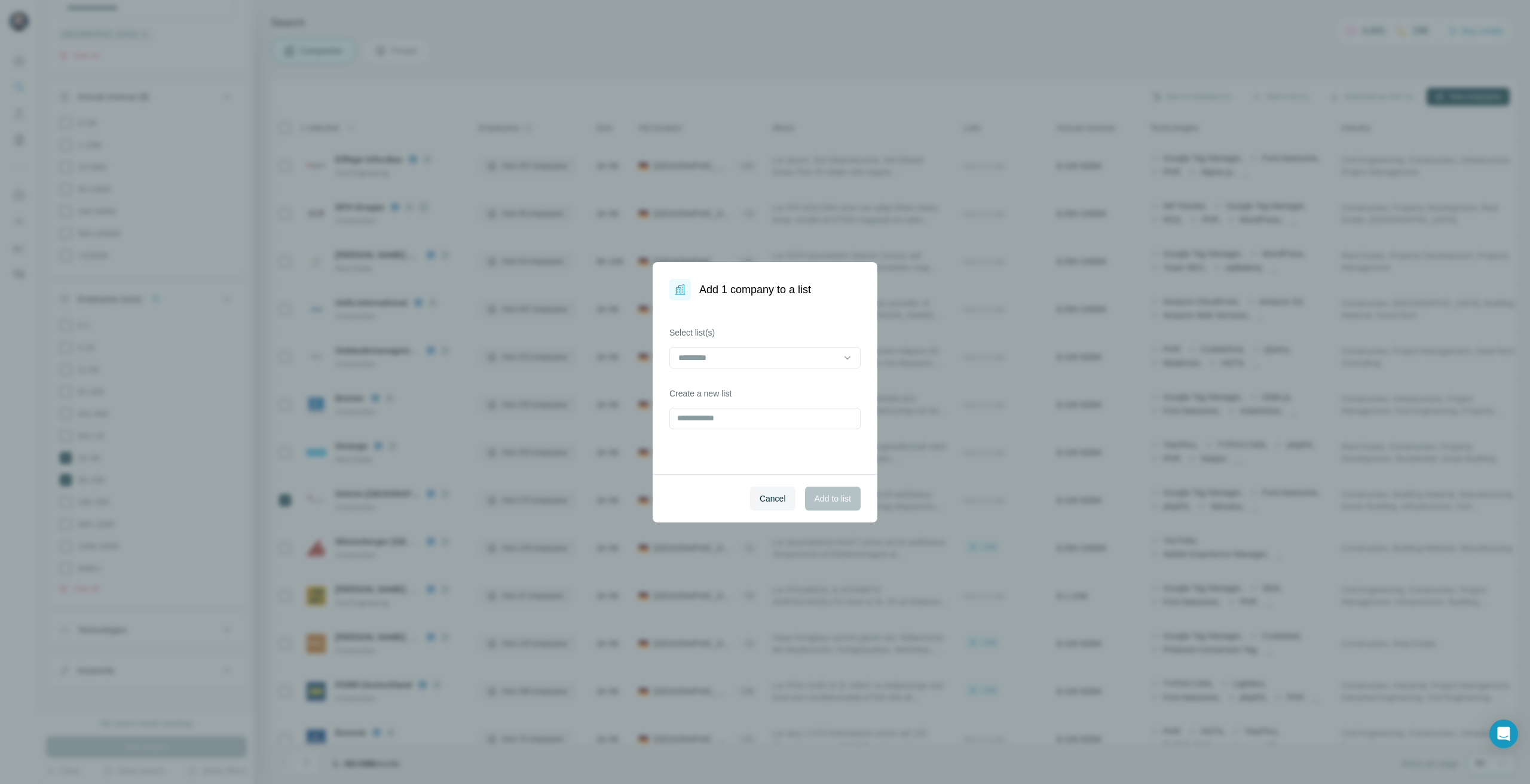
click at [739, 370] on div at bounding box center [765, 359] width 192 height 24
click at [733, 366] on div at bounding box center [758, 357] width 162 height 20
type input "**"
click at [737, 392] on div "Kleusberg REF" at bounding box center [765, 385] width 185 height 21
click at [849, 510] on button "Add to list" at bounding box center [832, 499] width 55 height 24
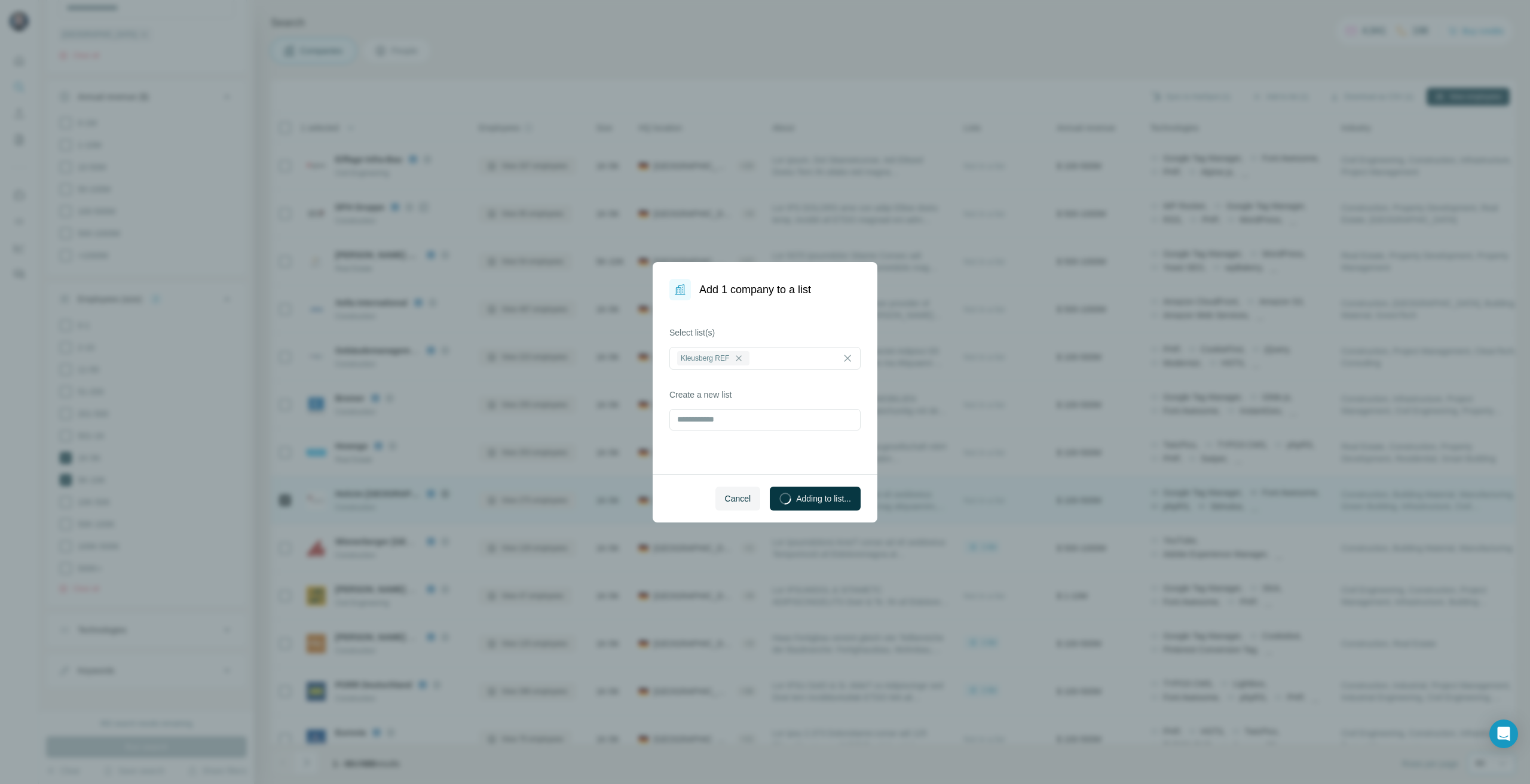
click at [838, 494] on span at bounding box center [861, 500] width 177 height 24
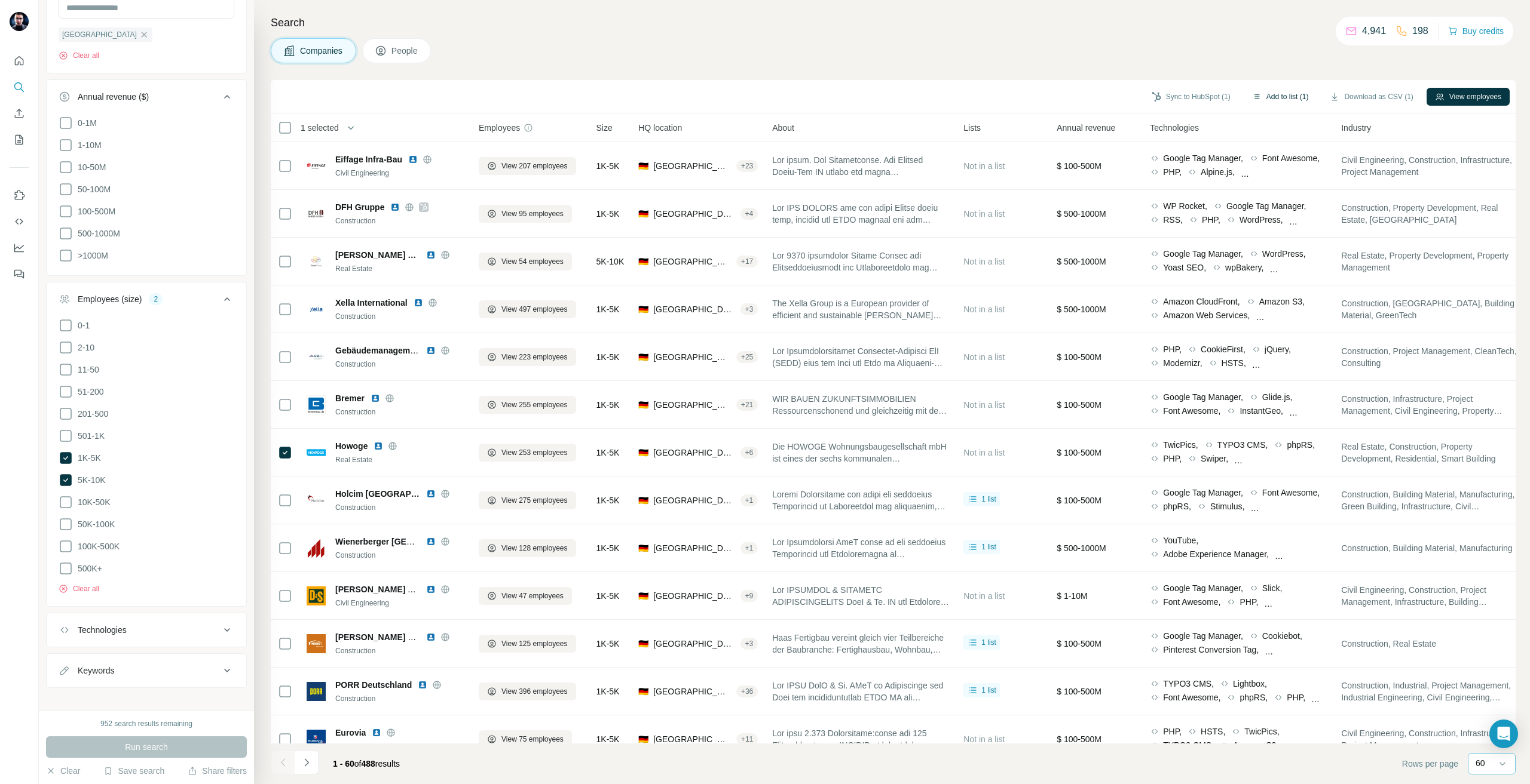
click at [1292, 93] on button "Add to list (1)" at bounding box center [1281, 96] width 74 height 18
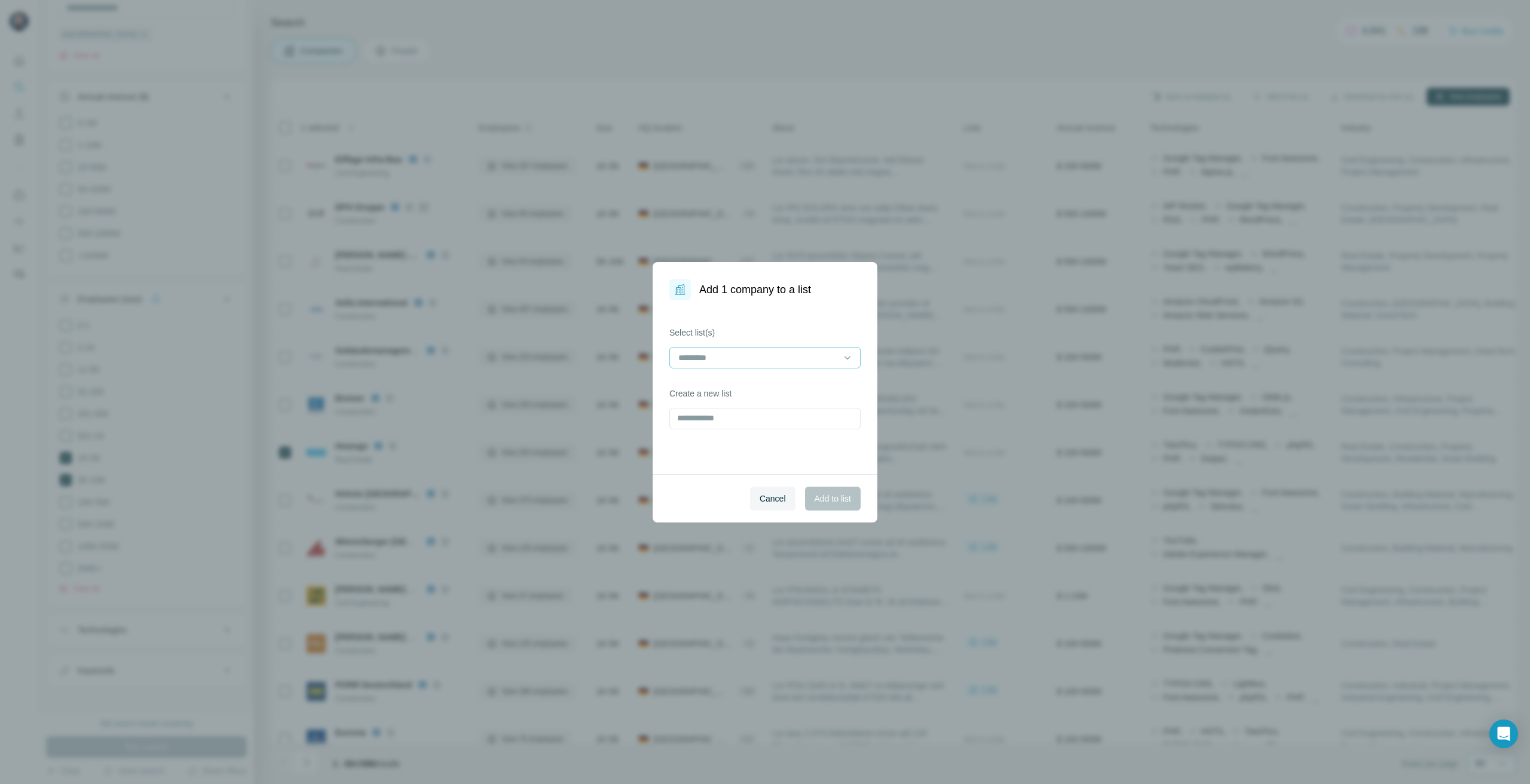
click at [731, 355] on input at bounding box center [758, 358] width 162 height 14
click at [701, 388] on p "Kleusberg REF" at bounding box center [708, 384] width 56 height 12
click at [836, 487] on button "Add to list" at bounding box center [832, 499] width 55 height 24
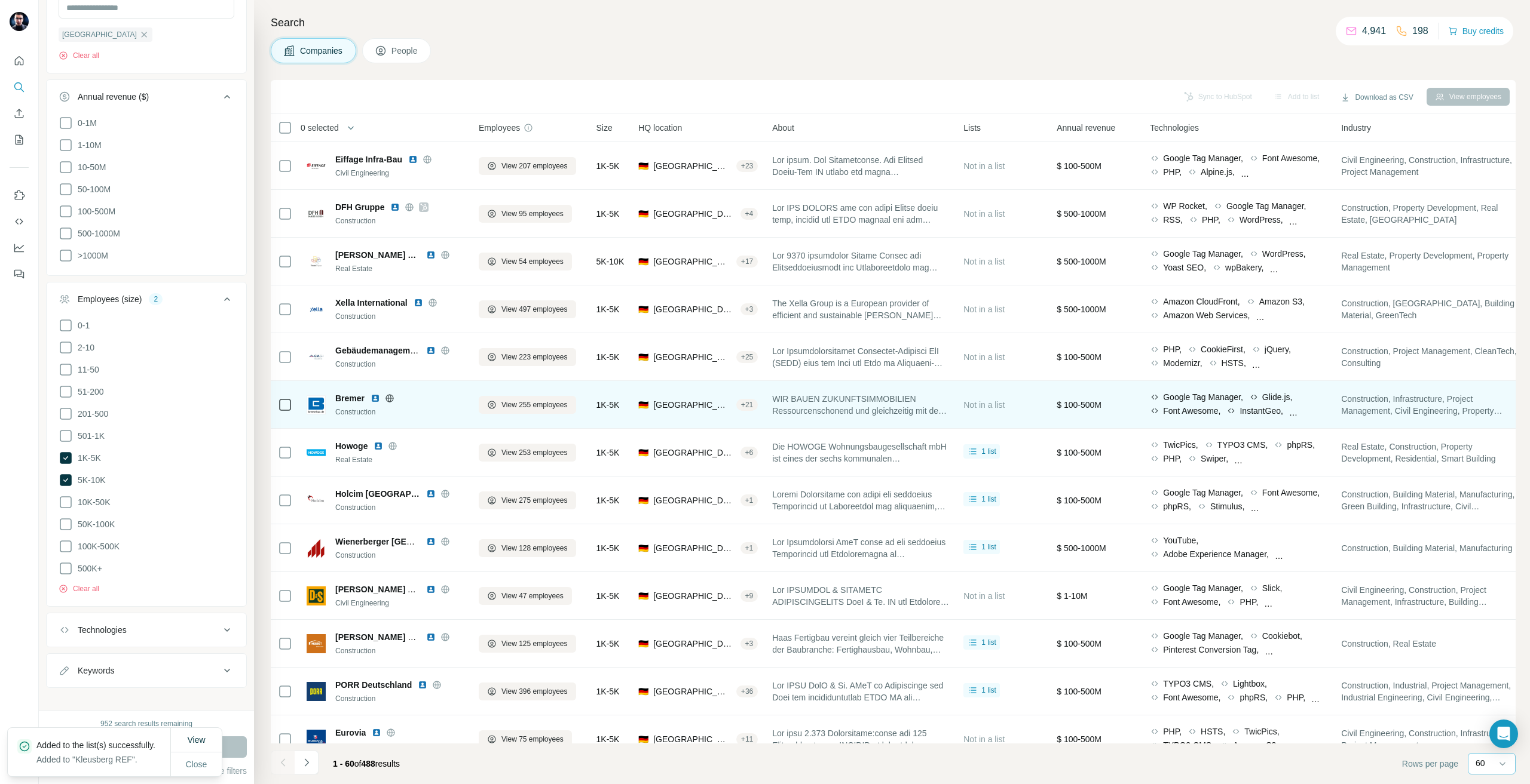
click at [388, 398] on icon at bounding box center [389, 398] width 8 height 1
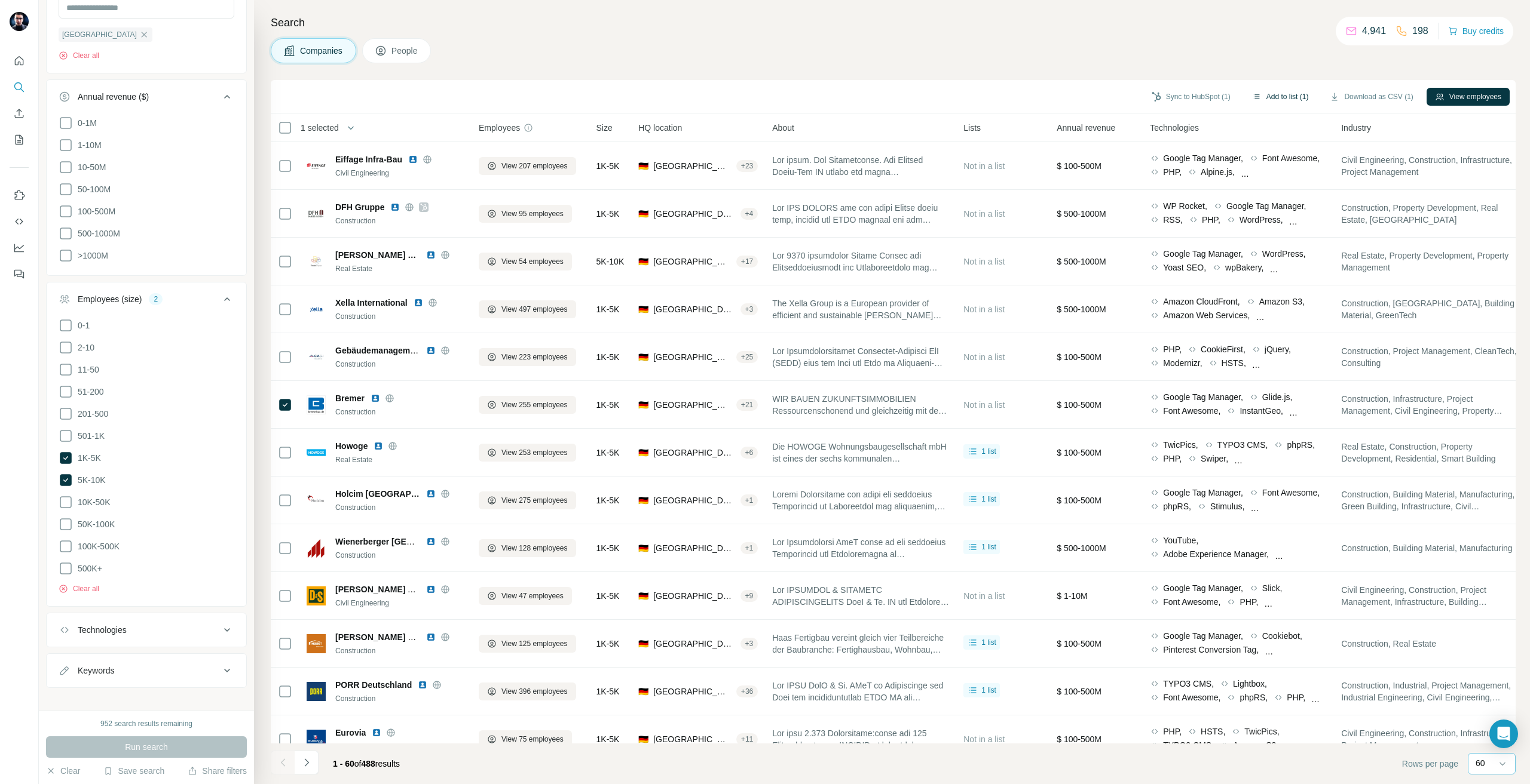
click at [1257, 101] on button "Add to list (1)" at bounding box center [1281, 96] width 74 height 18
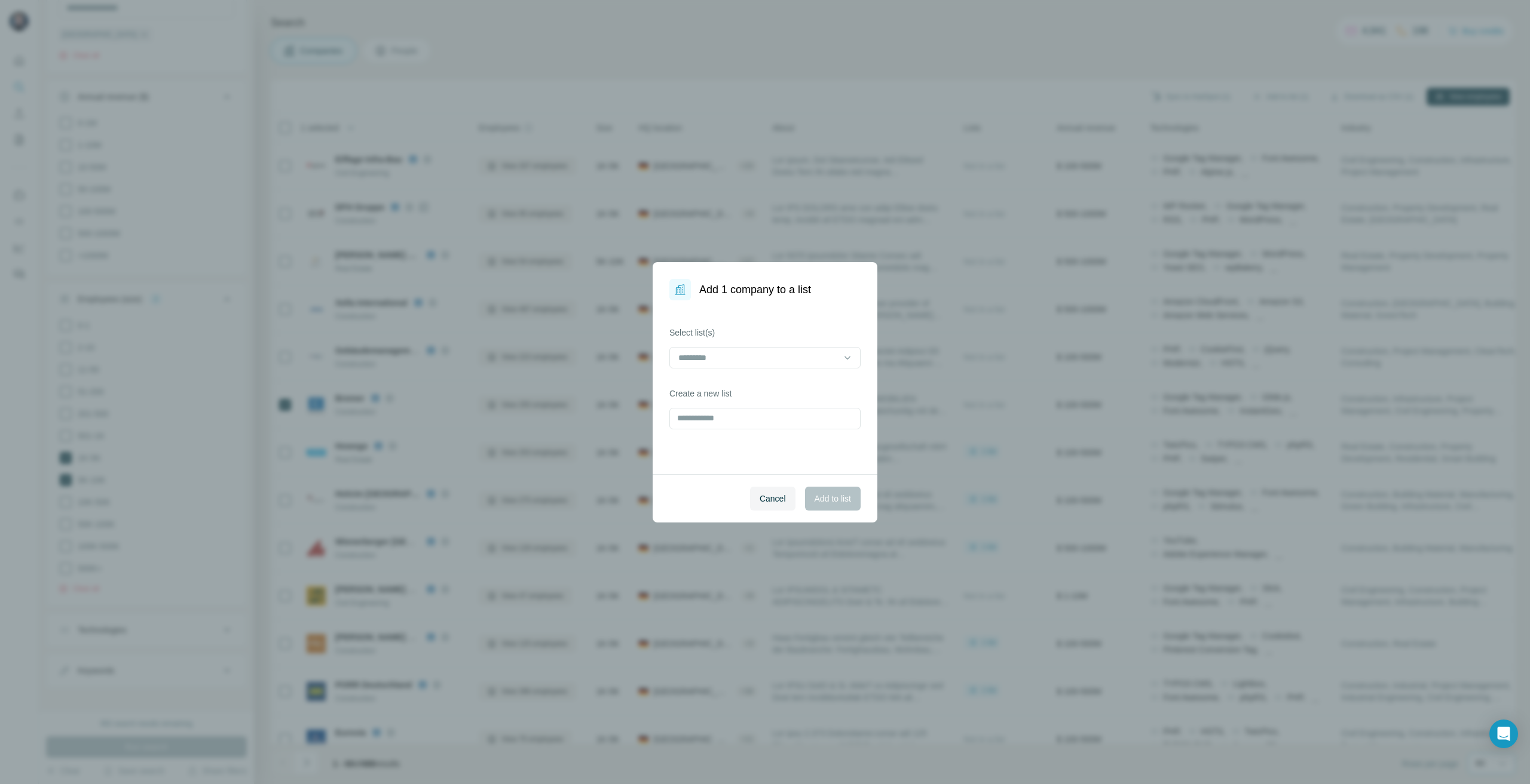
click at [656, 371] on div "Select list(s) Create a new list" at bounding box center [765, 387] width 225 height 174
click at [678, 368] on div at bounding box center [765, 358] width 192 height 21
type input "**"
click at [795, 369] on div "**" at bounding box center [765, 359] width 192 height 24
click at [792, 377] on div "Kleusberg REF" at bounding box center [765, 385] width 185 height 21
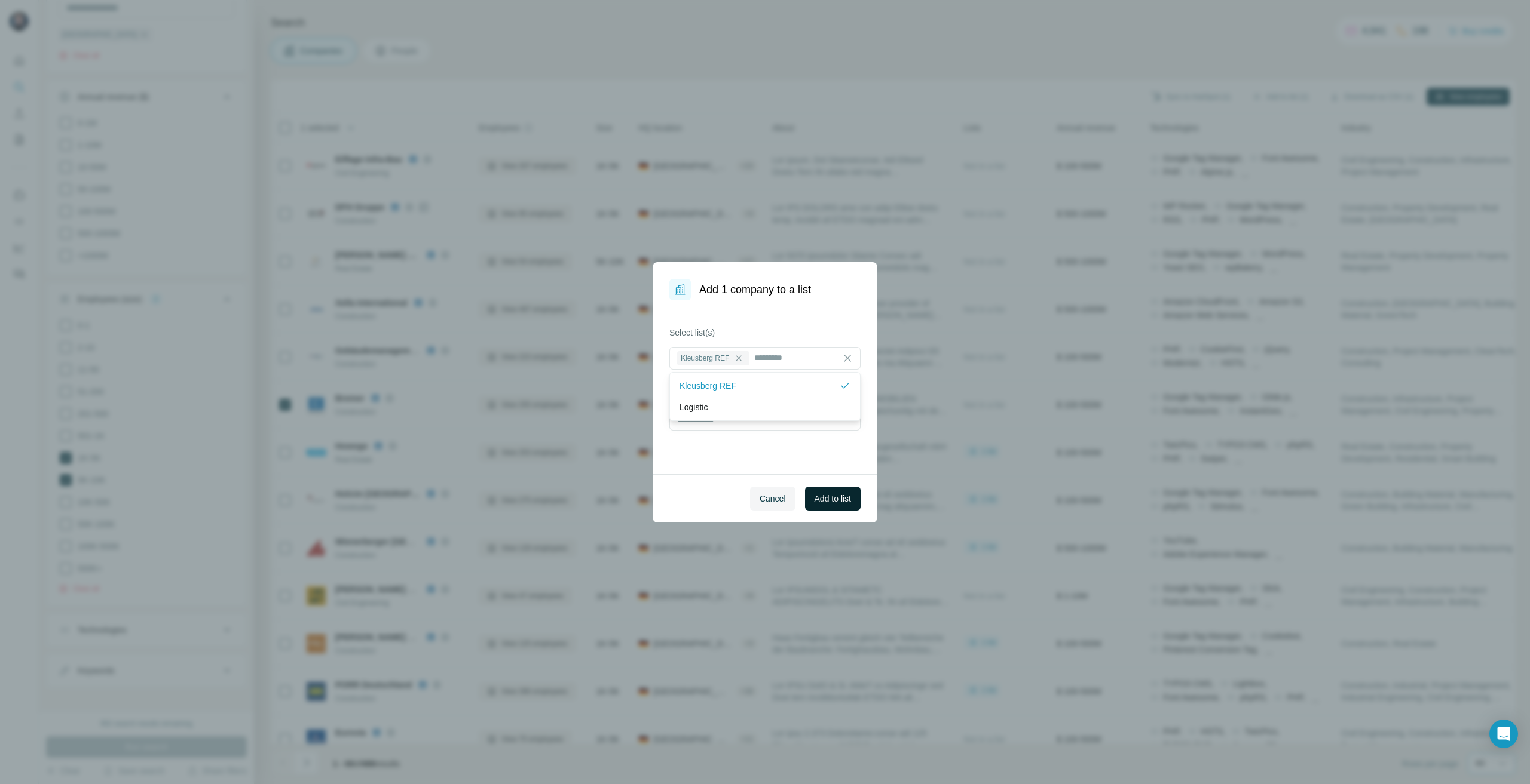
click at [825, 492] on button "Add to list" at bounding box center [832, 499] width 55 height 24
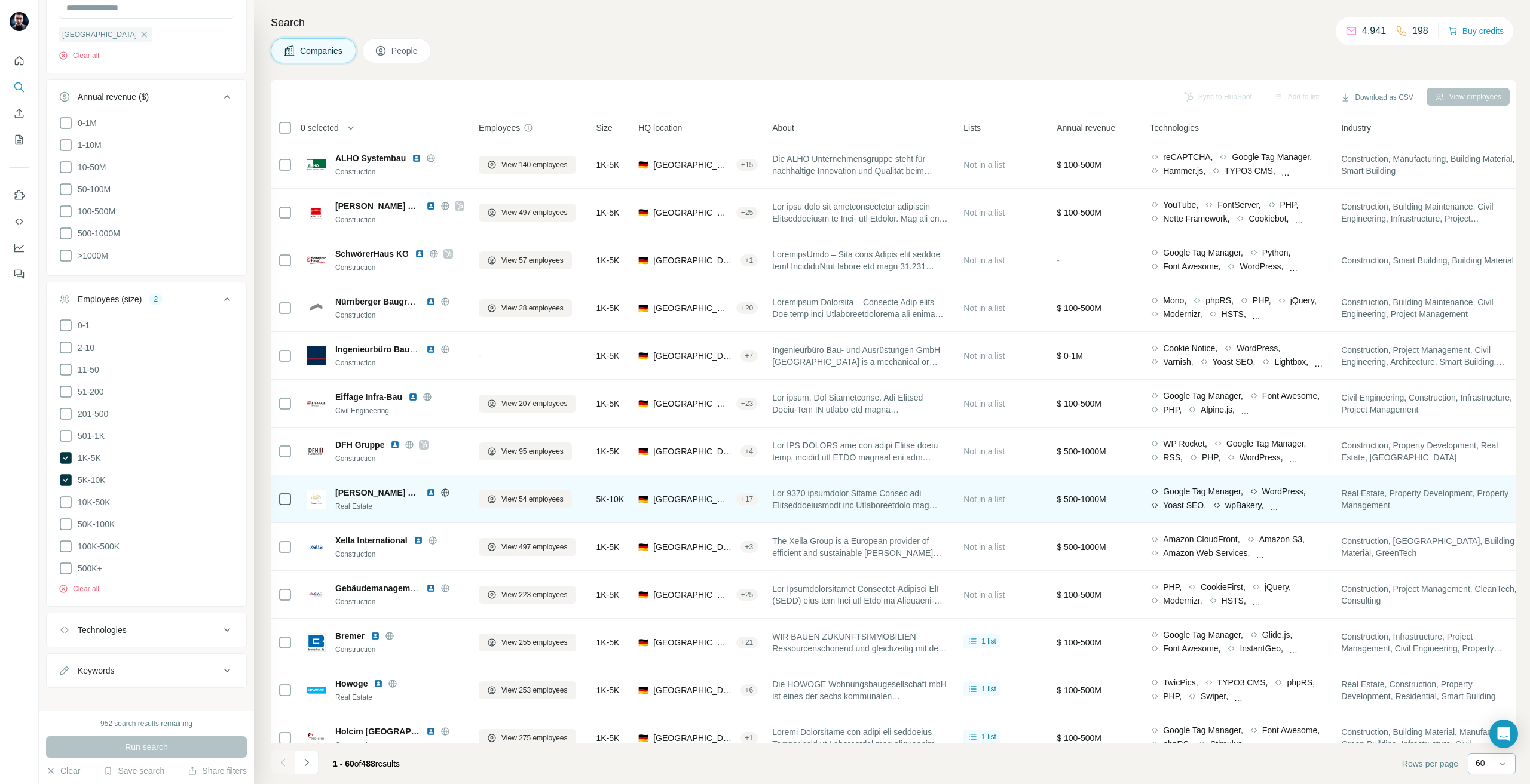
scroll to position [0, 0]
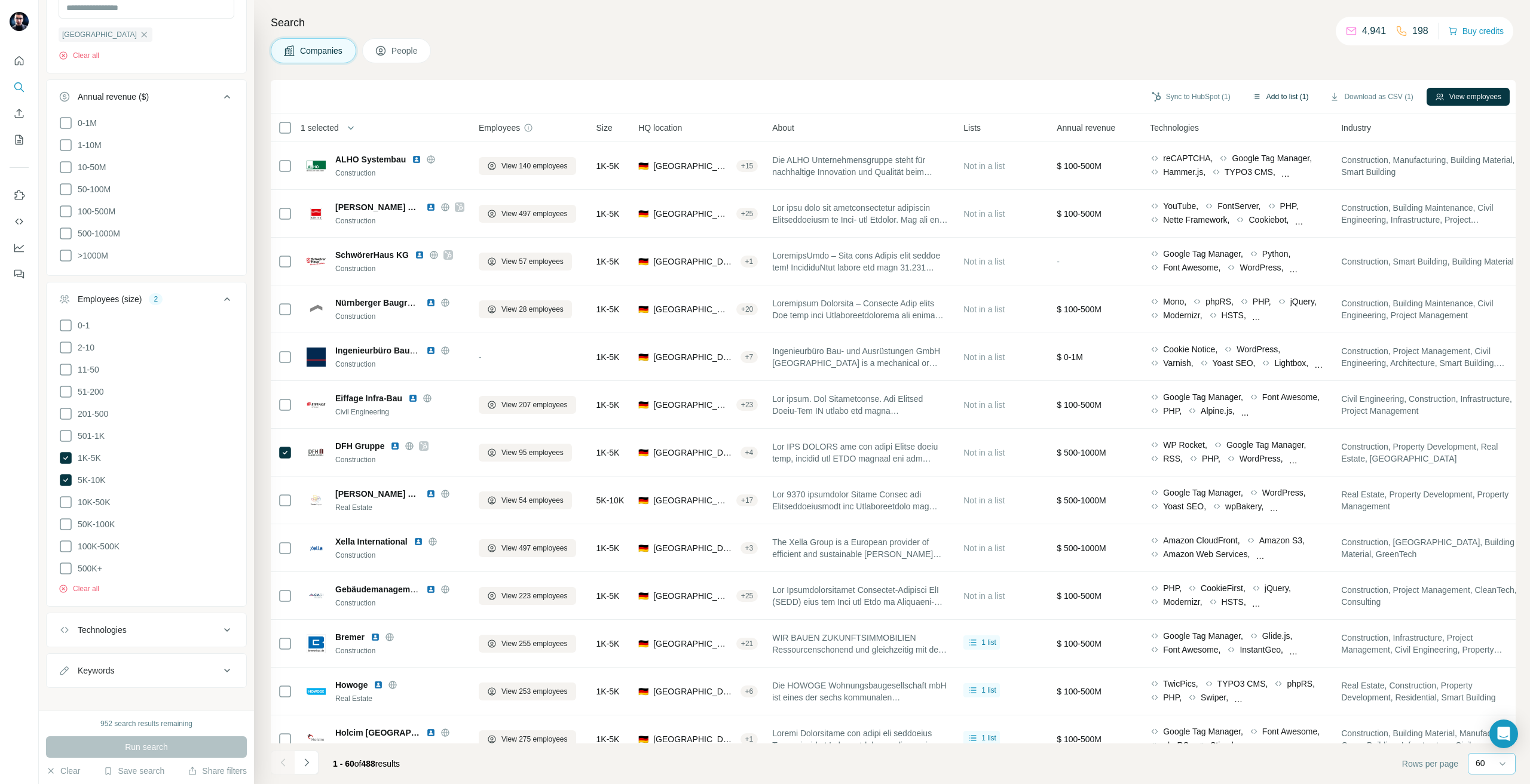
click at [1257, 89] on button "Add to list (1)" at bounding box center [1281, 96] width 74 height 18
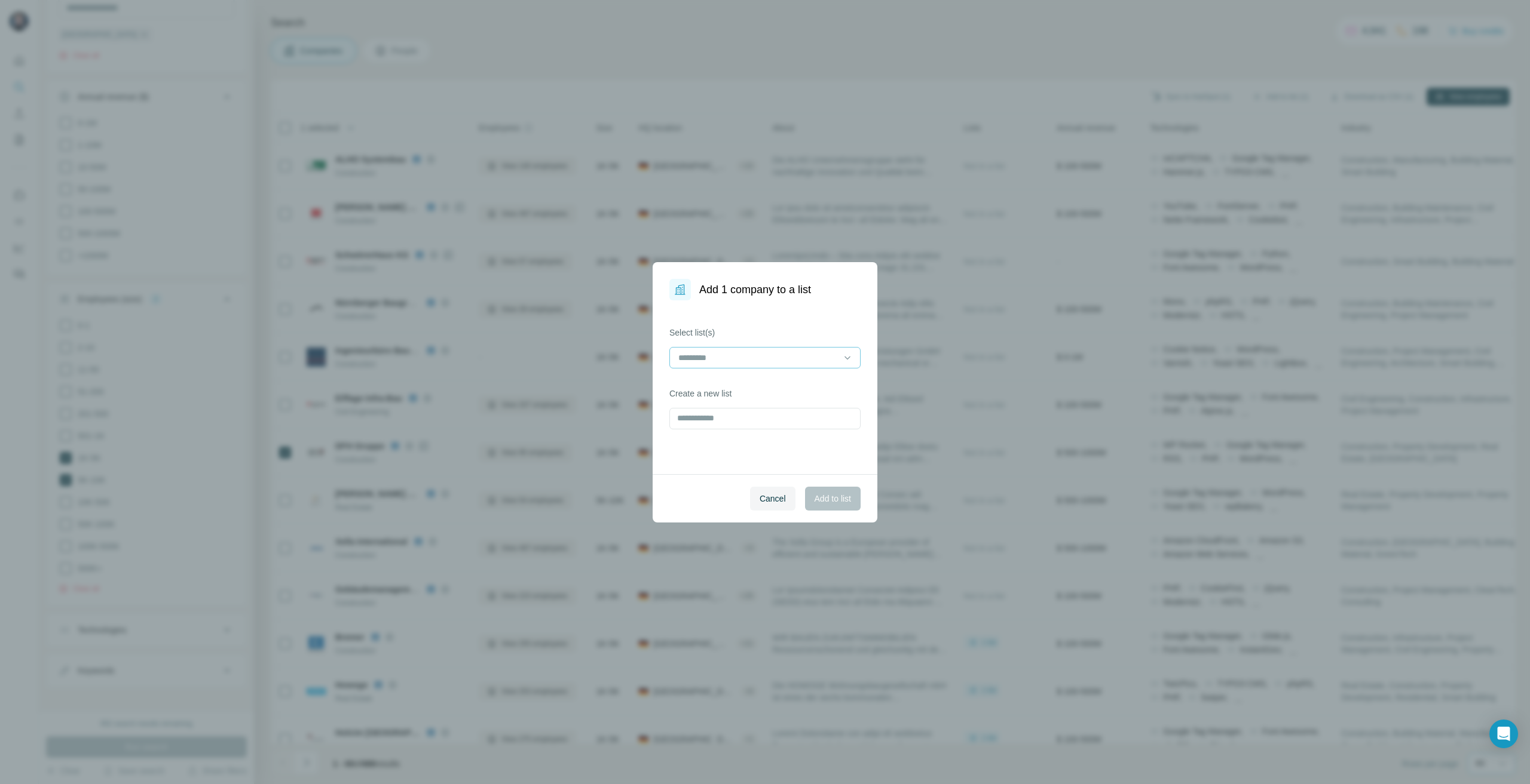
click at [779, 347] on div at bounding box center [758, 357] width 162 height 20
type input "**"
click at [834, 496] on span "Add to list" at bounding box center [832, 499] width 36 height 12
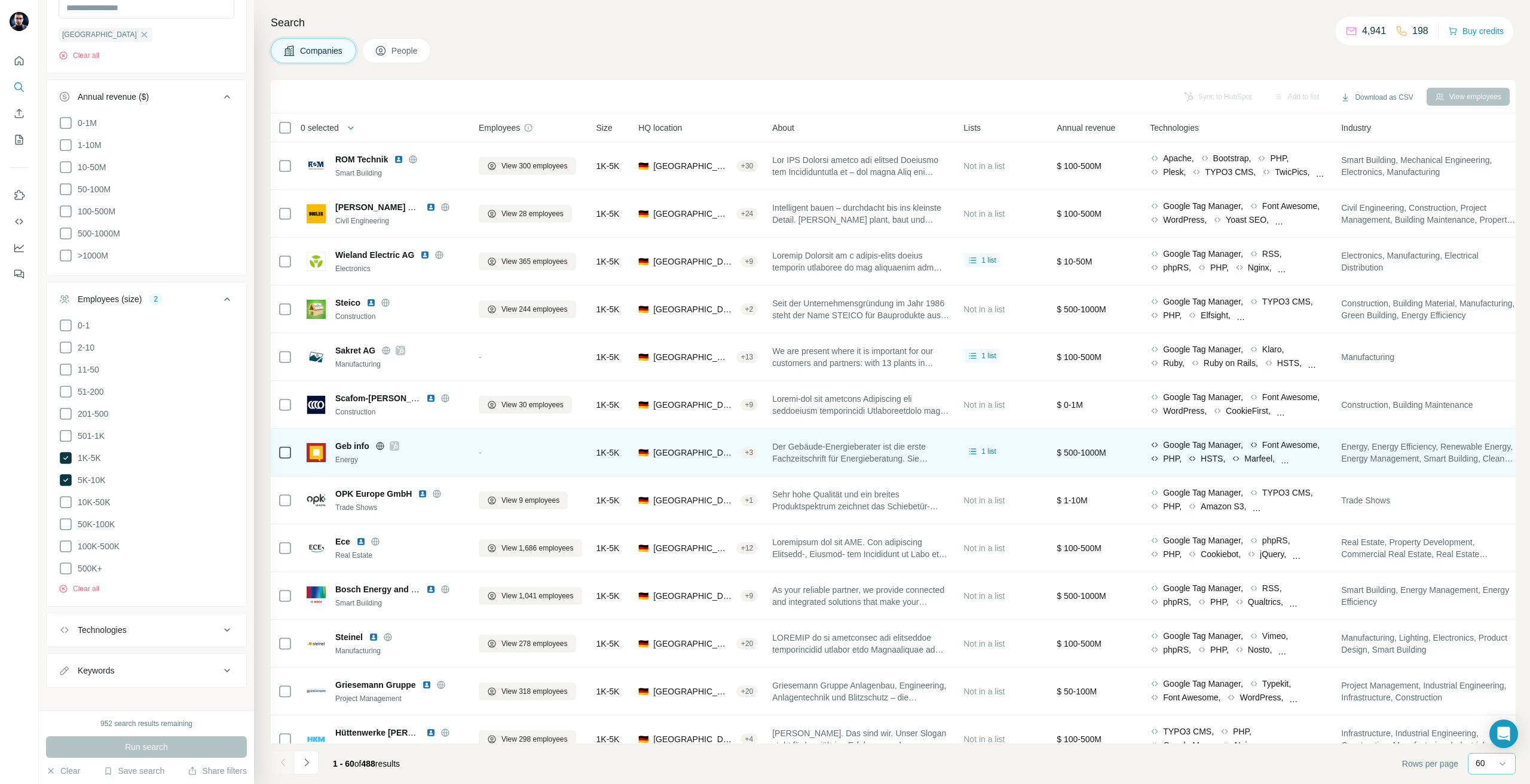
scroll to position [2272, 0]
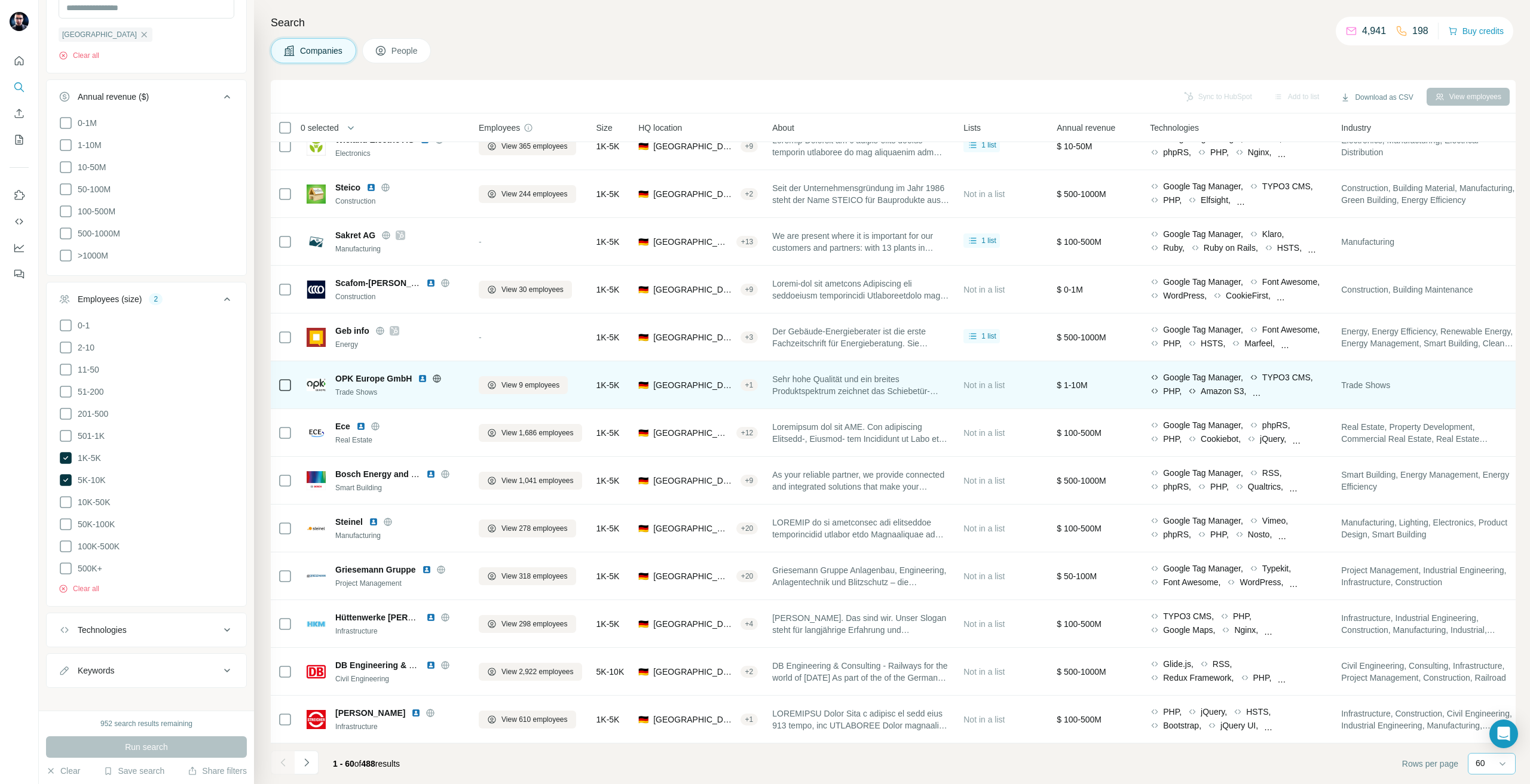
click at [432, 374] on icon at bounding box center [437, 379] width 10 height 10
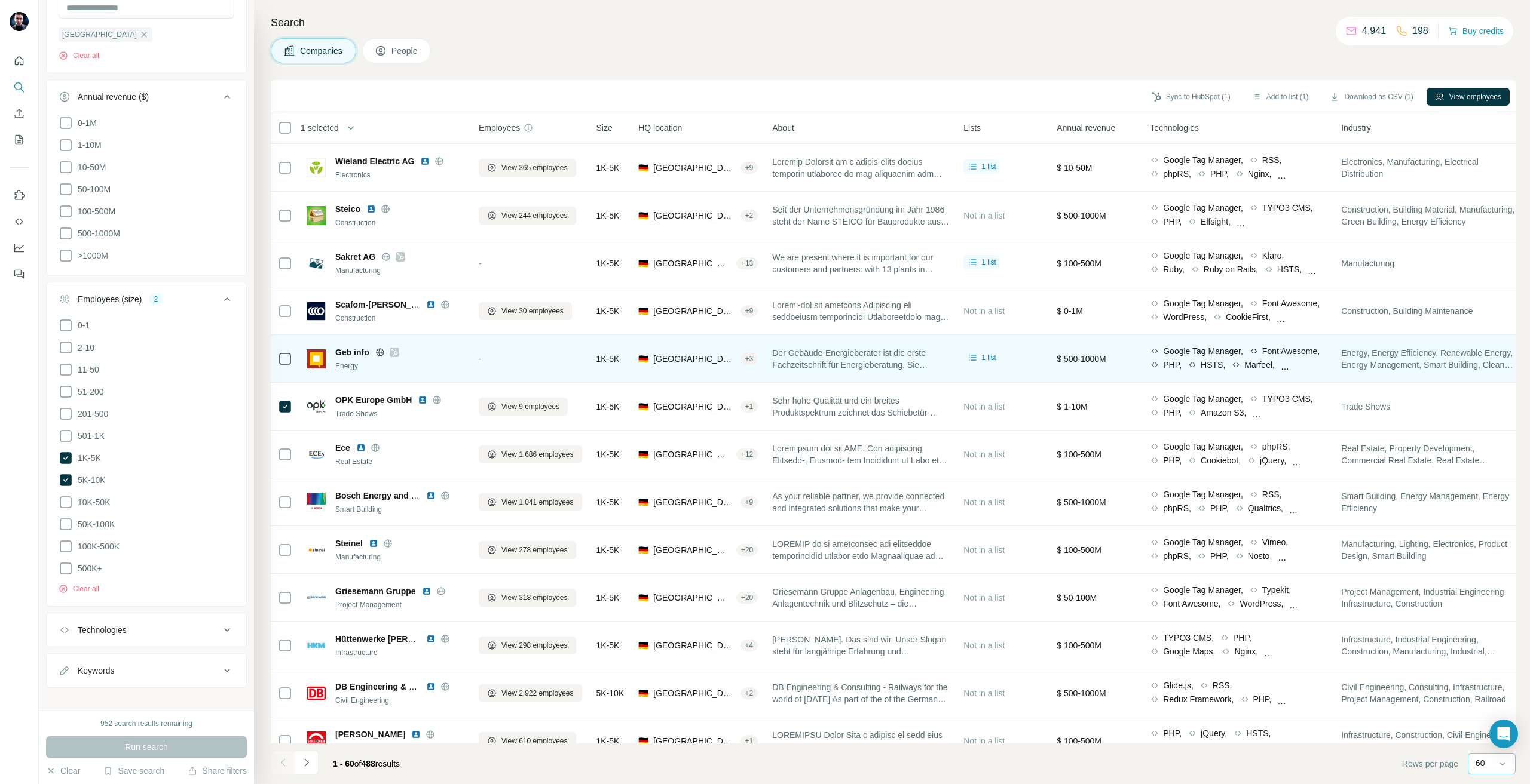
scroll to position [2153, 0]
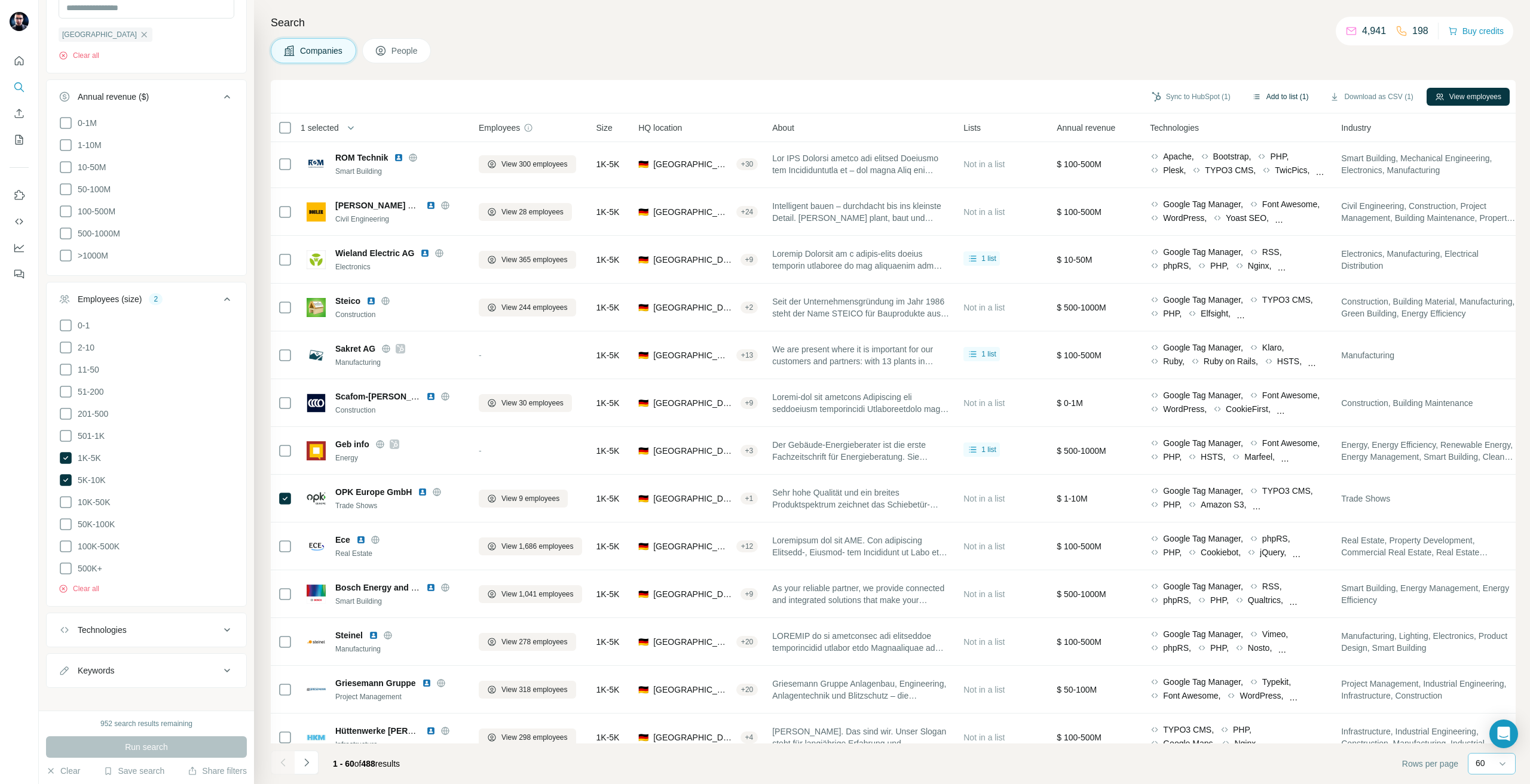
click at [1292, 98] on button "Add to list (1)" at bounding box center [1281, 96] width 74 height 18
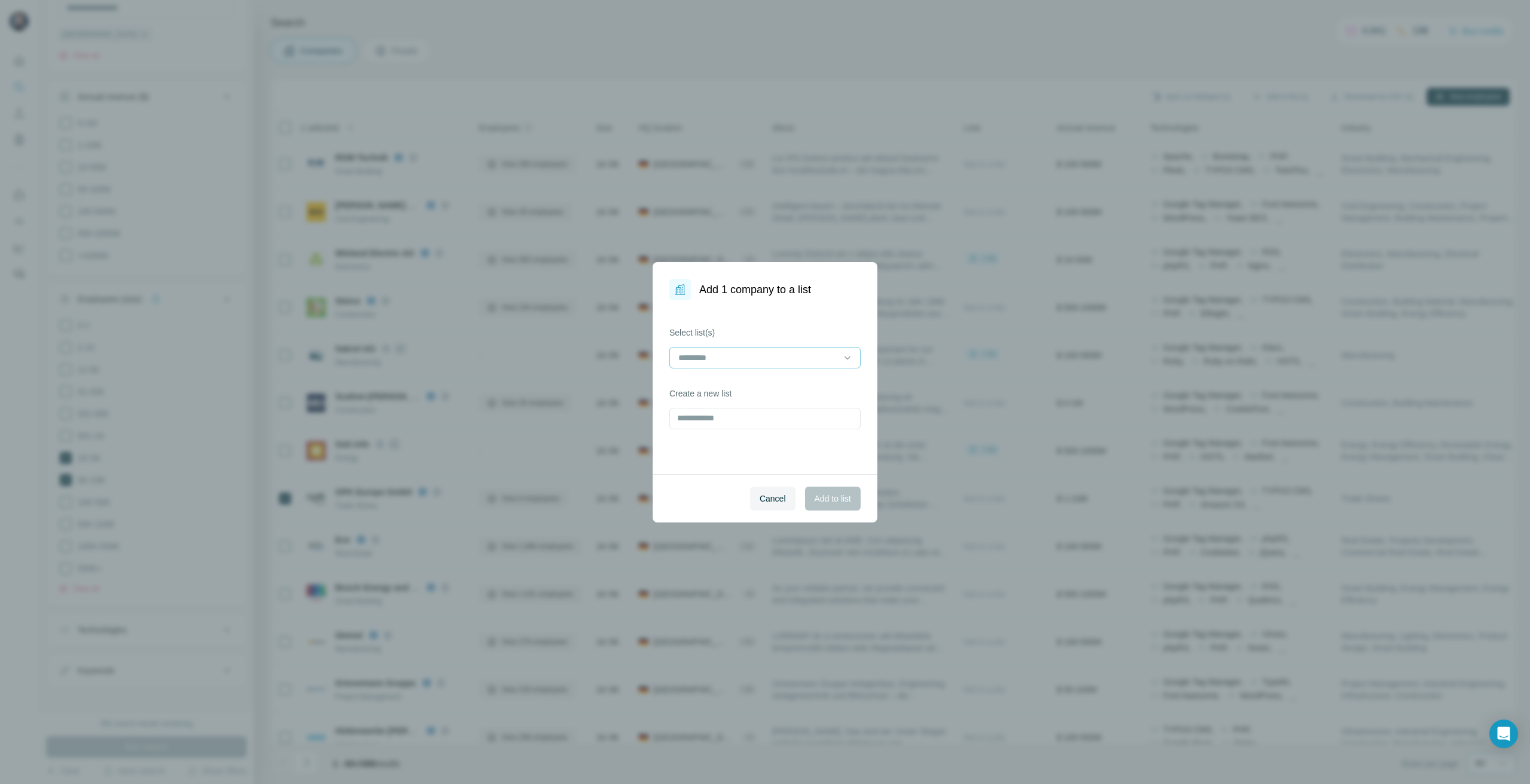
click at [796, 349] on div at bounding box center [758, 357] width 162 height 20
type input "*****"
click at [771, 371] on div "Kleusberg REF" at bounding box center [765, 384] width 192 height 27
click at [777, 379] on div "Kleusberg REF" at bounding box center [765, 384] width 171 height 12
click at [815, 496] on span "Add to list" at bounding box center [832, 499] width 36 height 12
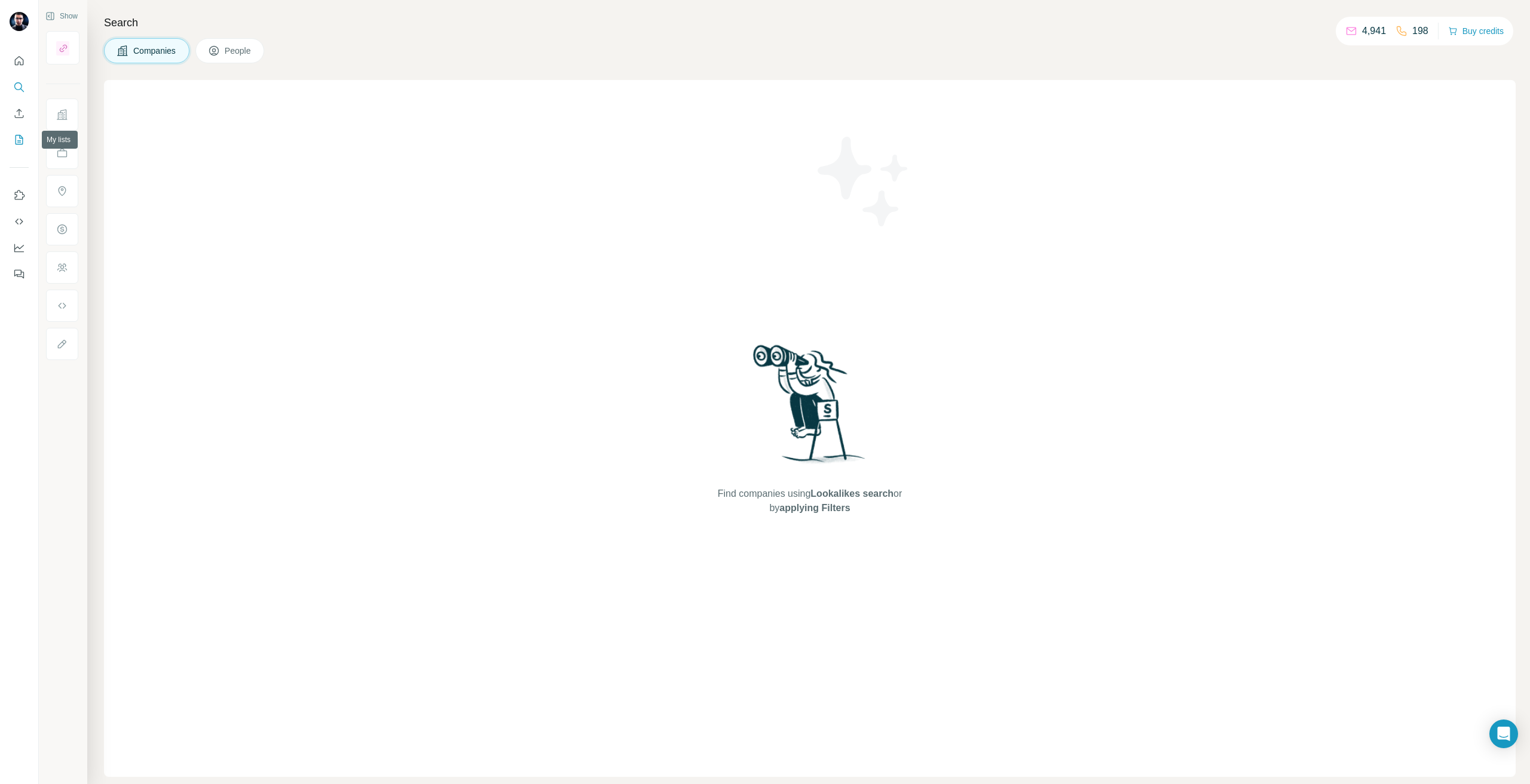
click at [10, 134] on button "My lists" at bounding box center [19, 140] width 19 height 21
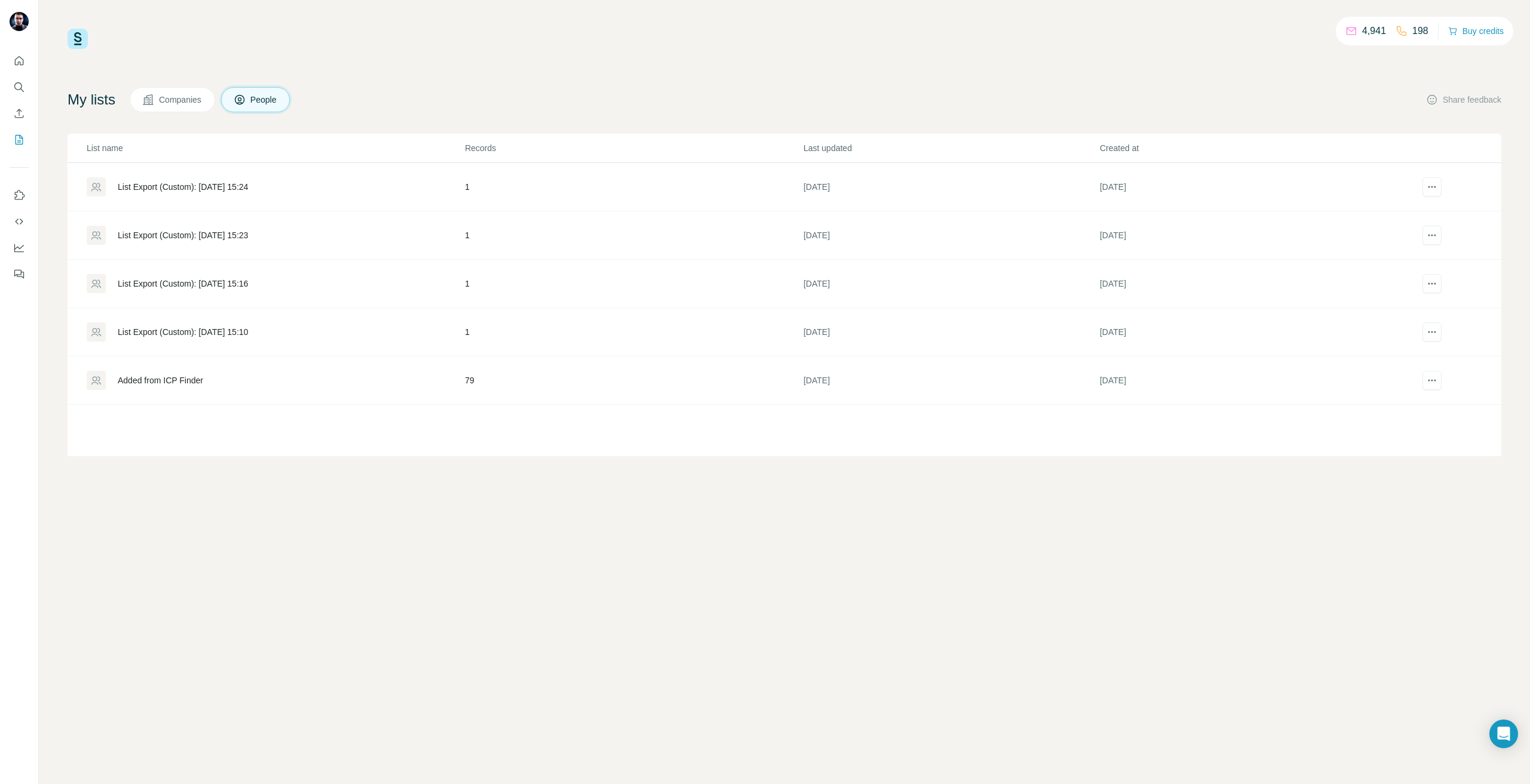
click at [197, 92] on button "Companies" at bounding box center [172, 100] width 86 height 25
click at [171, 195] on div "Kleusberg REF" at bounding box center [275, 187] width 378 height 19
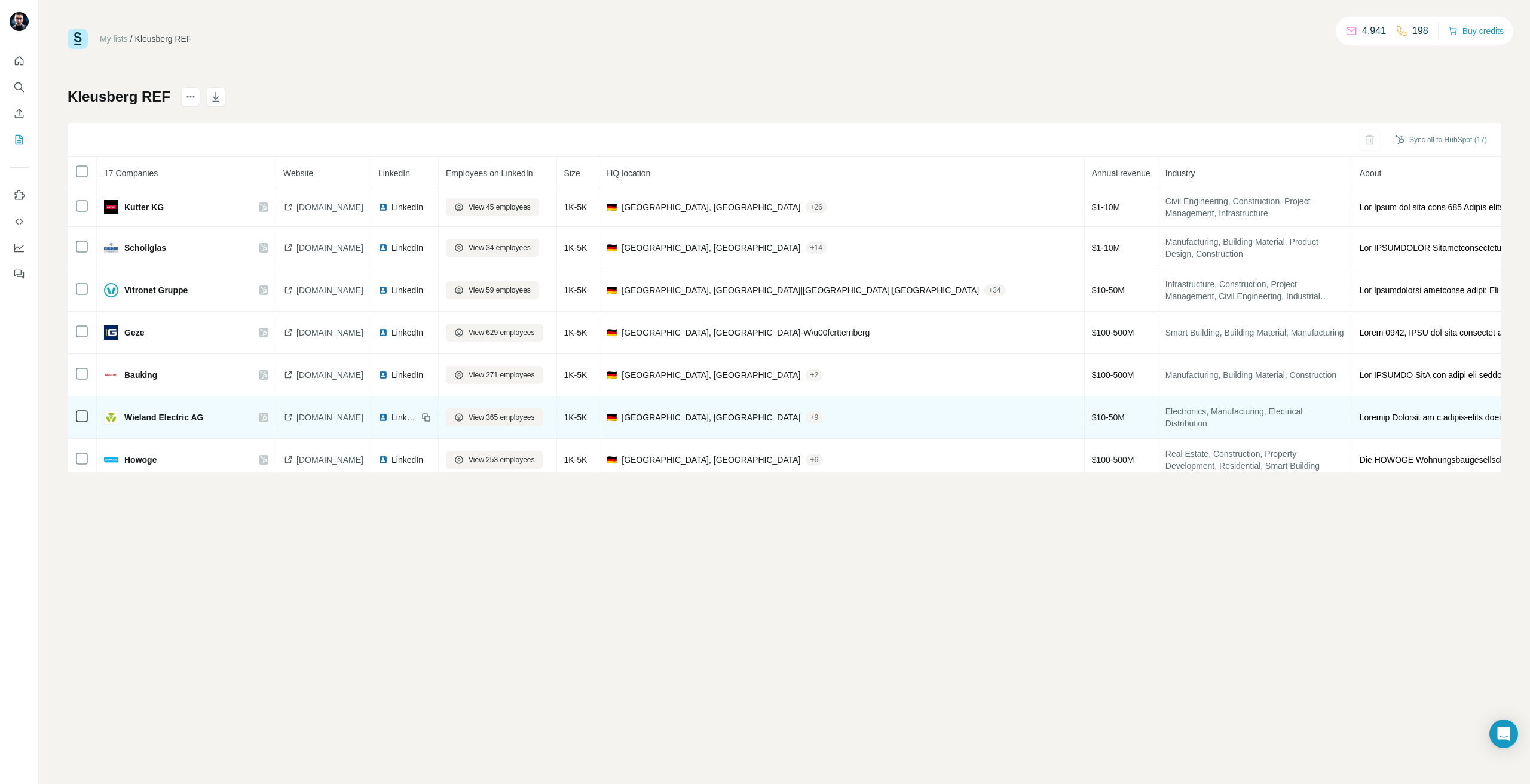
scroll to position [441, 0]
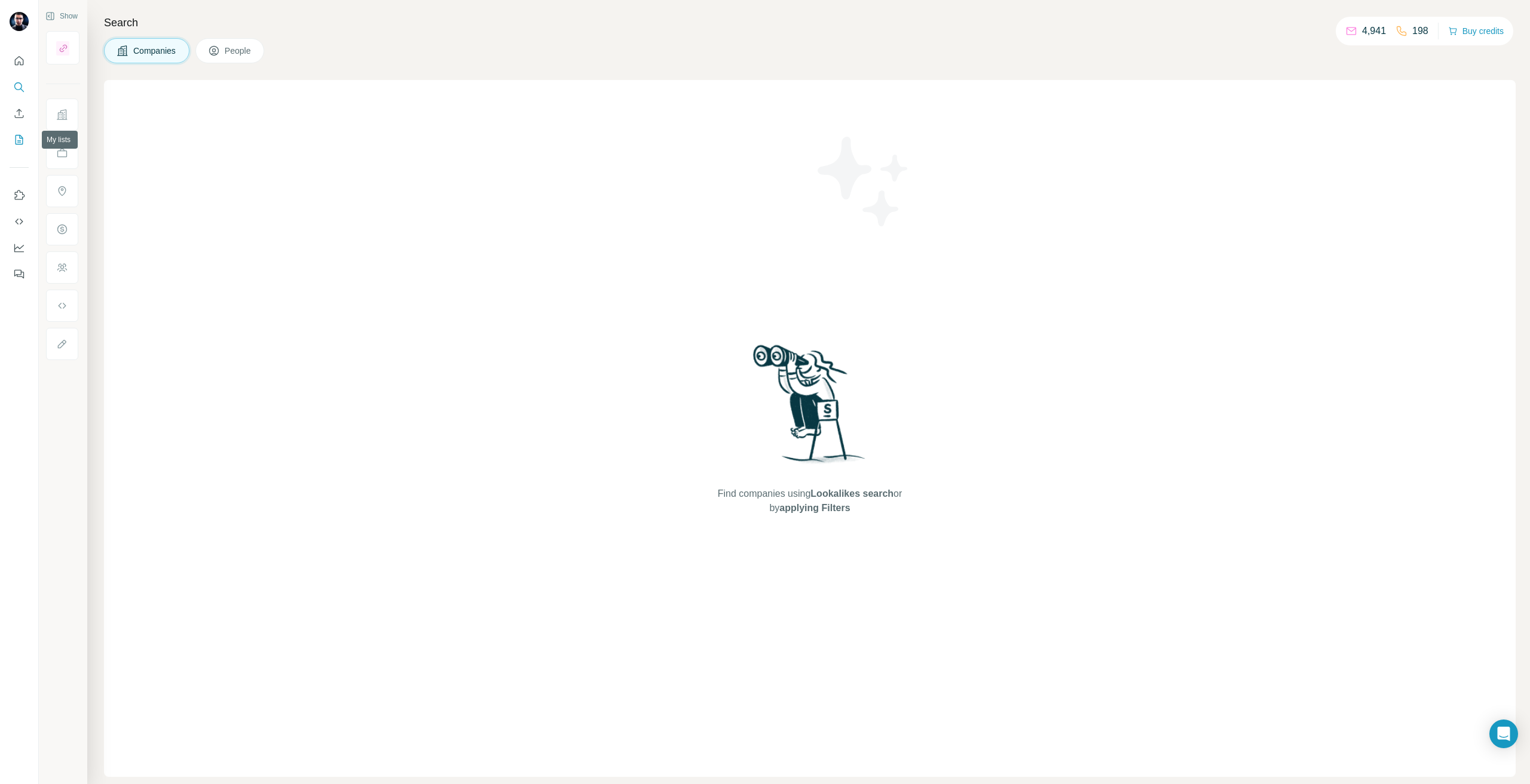
click at [22, 143] on icon "My lists" at bounding box center [19, 140] width 12 height 12
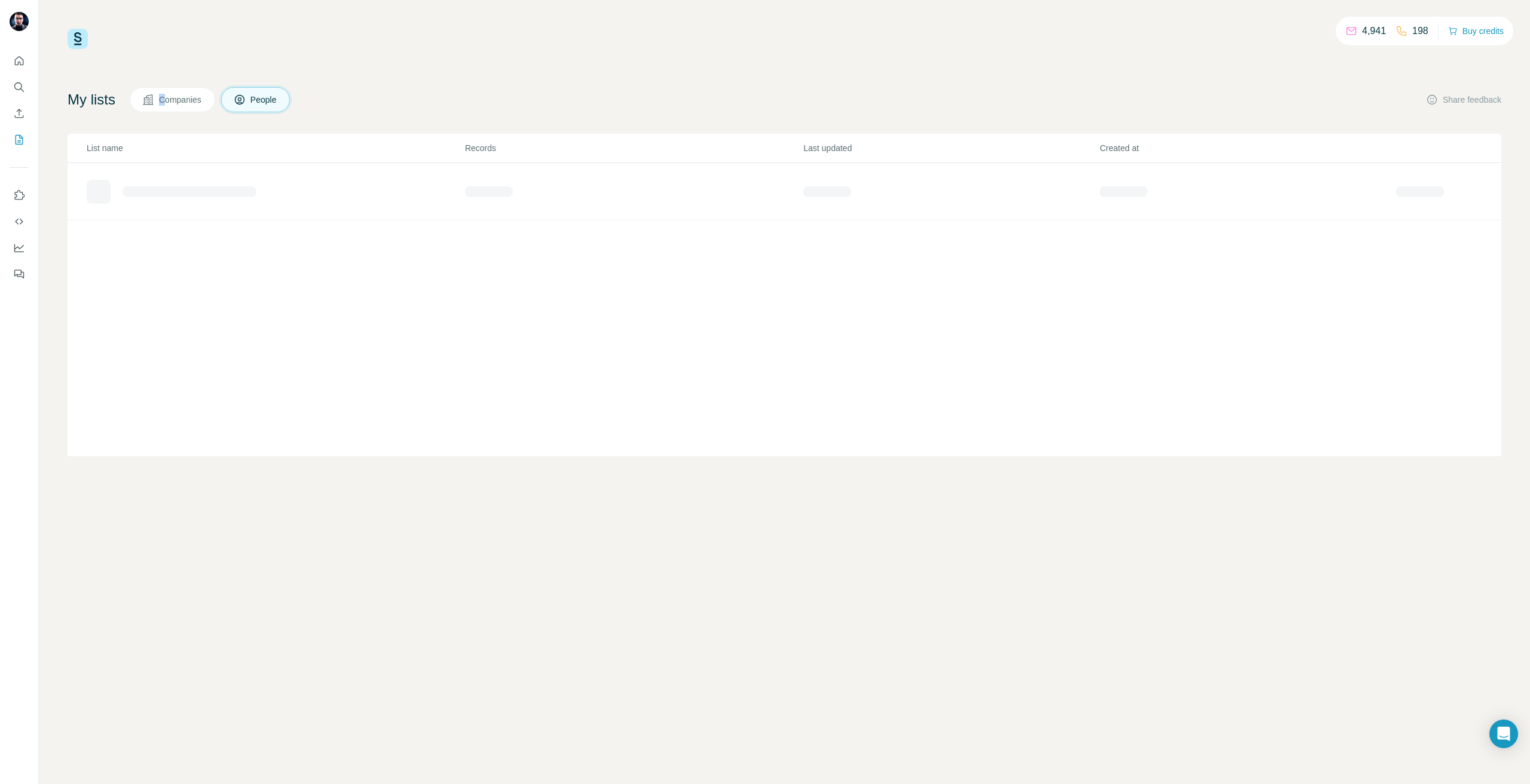
drag, startPoint x: 164, startPoint y: 82, endPoint x: 167, endPoint y: 98, distance: 16.3
click at [167, 93] on div "4,941 198 Buy credits My lists Companies People Share feedback List name Record…" at bounding box center [784, 242] width 1435 height 428
click at [167, 108] on button "Companies" at bounding box center [172, 100] width 86 height 25
click at [357, 317] on div "List name Records Last updated Created at" at bounding box center [784, 296] width 1435 height 323
click at [257, 485] on div "4,941 198 Buy credits My lists Companies People Share feedback List name Record…" at bounding box center [784, 392] width 1492 height 784
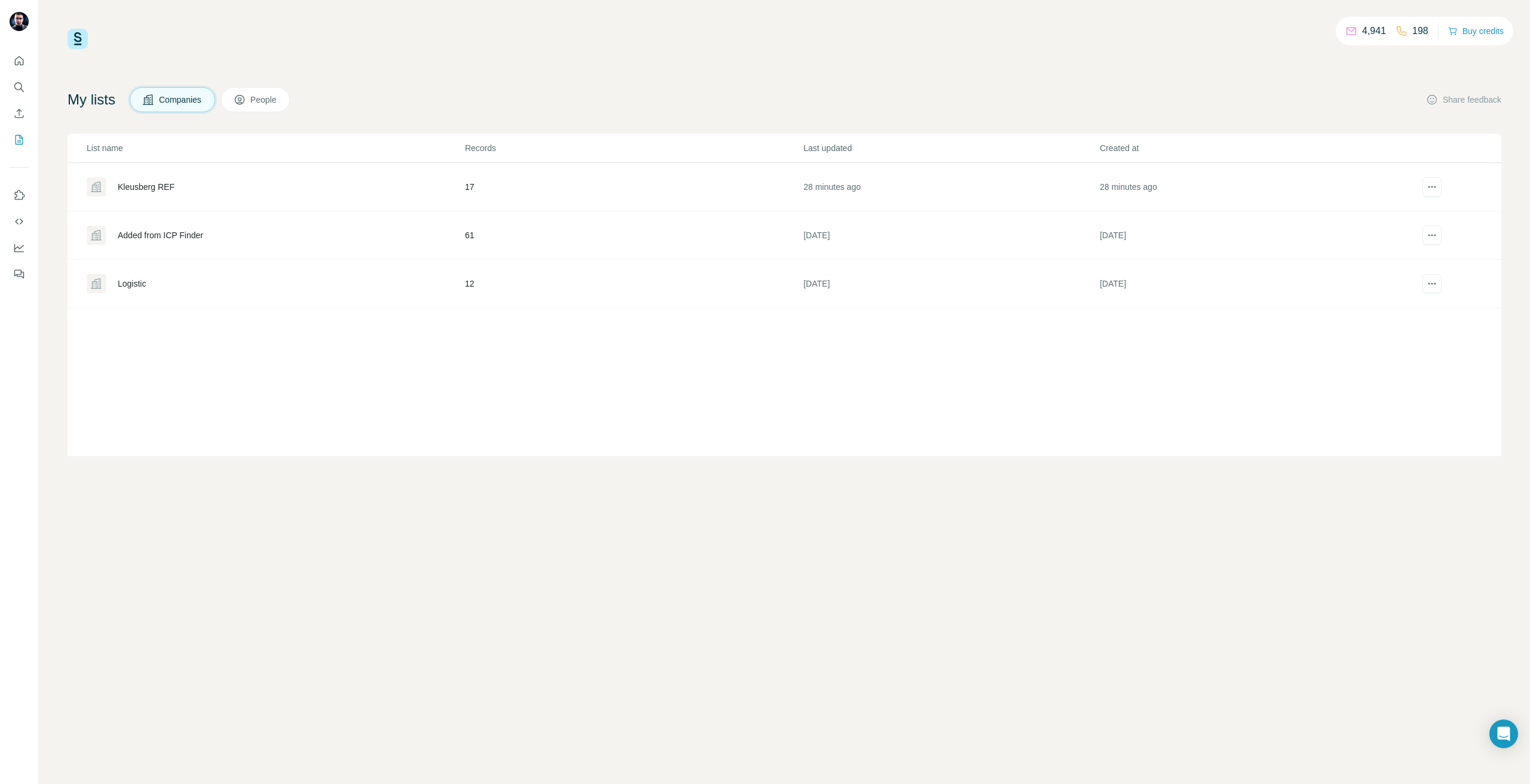
click at [154, 194] on div "Kleusberg REF" at bounding box center [275, 187] width 378 height 19
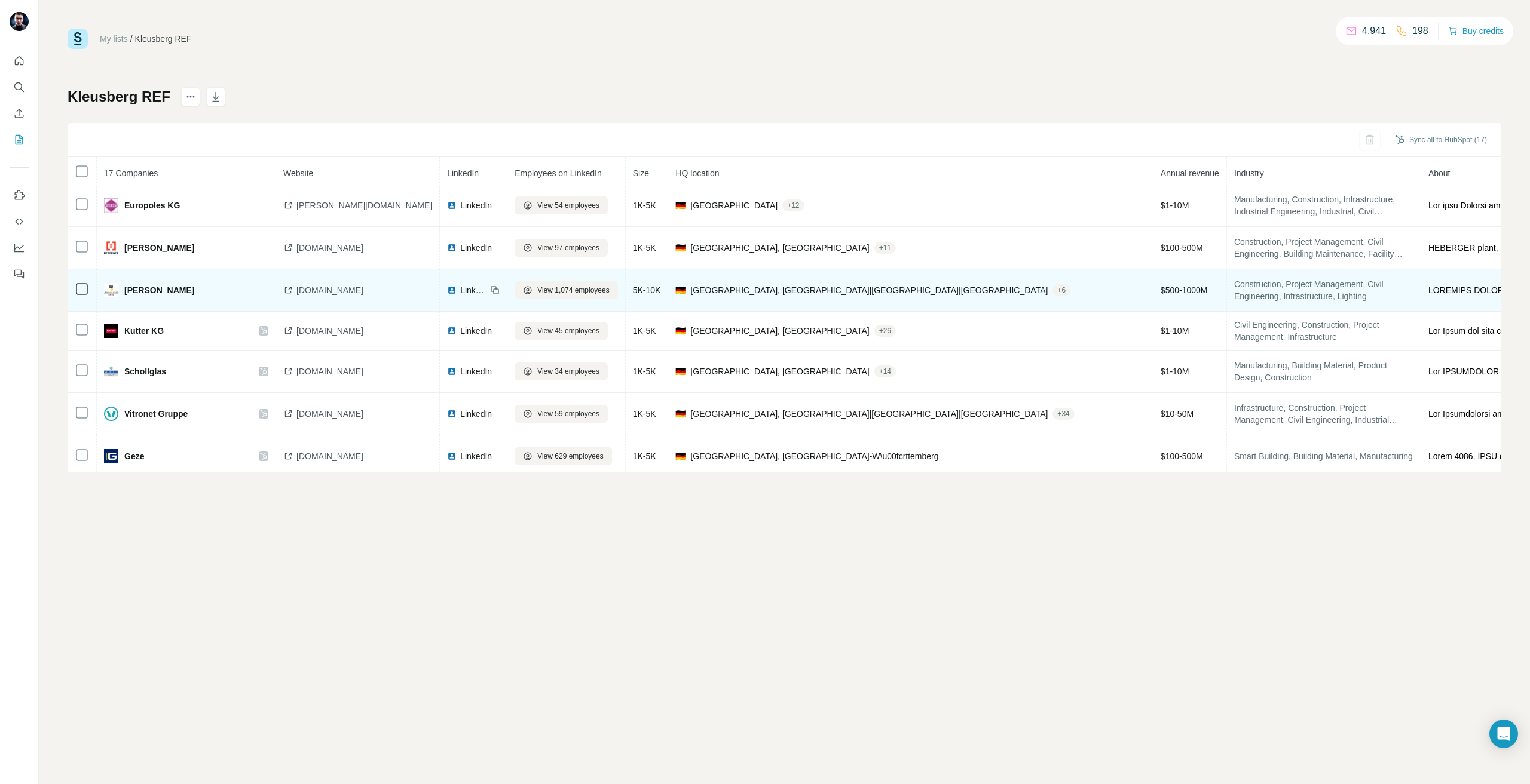
scroll to position [326, 0]
